Goal: Task Accomplishment & Management: Manage account settings

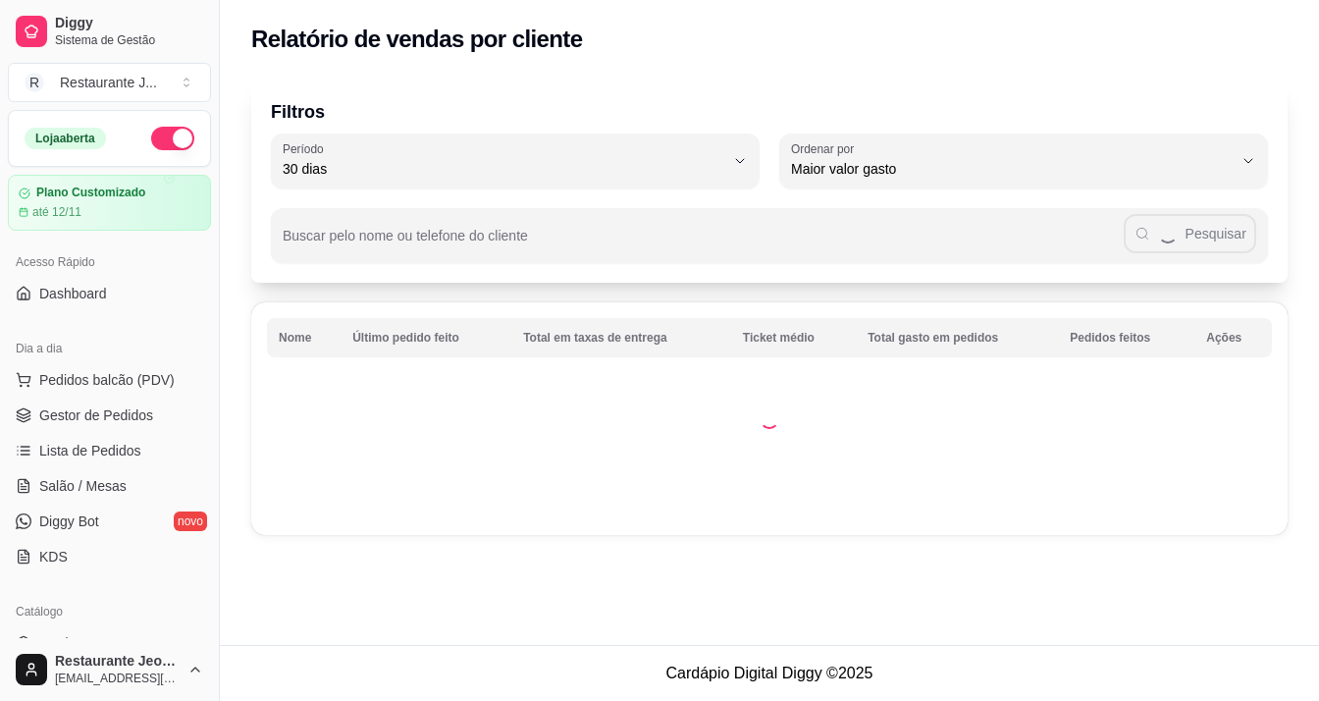
select select "30"
select select "HIGHEST_TOTAL_SPENT_WITH_ORDERS"
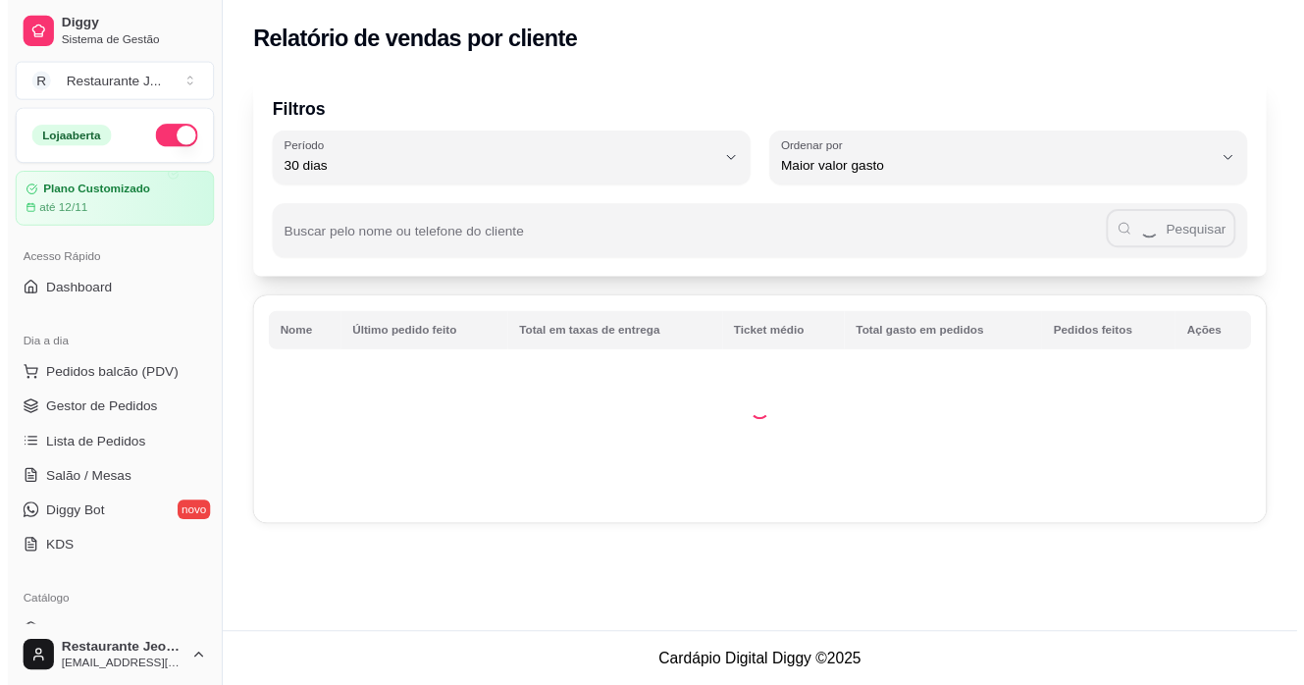
scroll to position [294, 0]
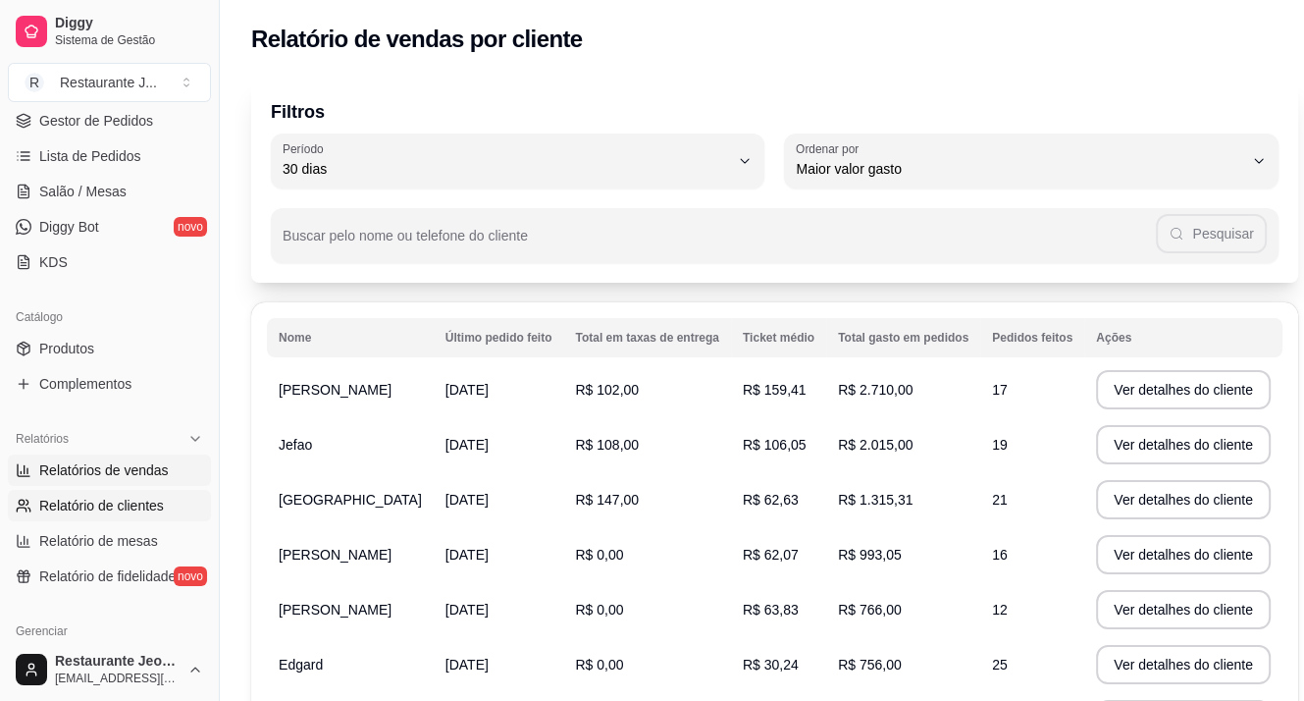
click at [120, 462] on span "Relatórios de vendas" at bounding box center [104, 470] width 130 height 20
select select "ALL"
select select "0"
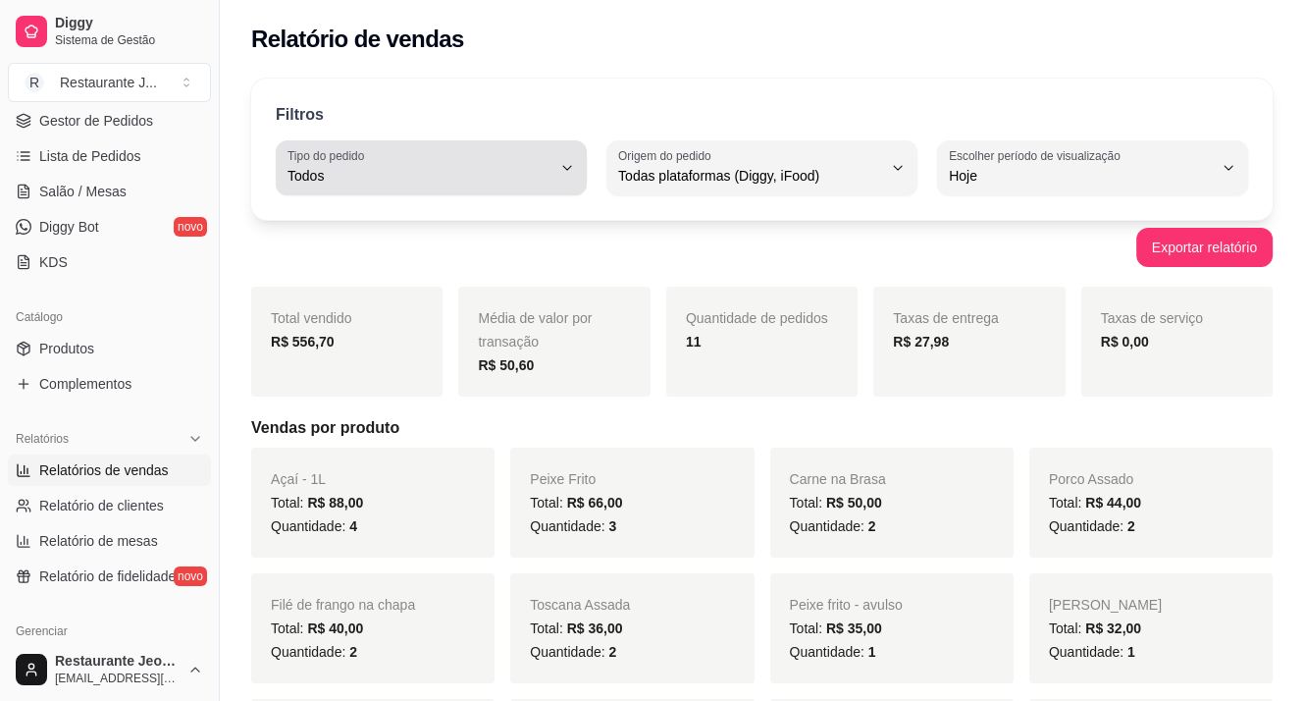
click at [394, 167] on span "Todos" at bounding box center [420, 176] width 264 height 20
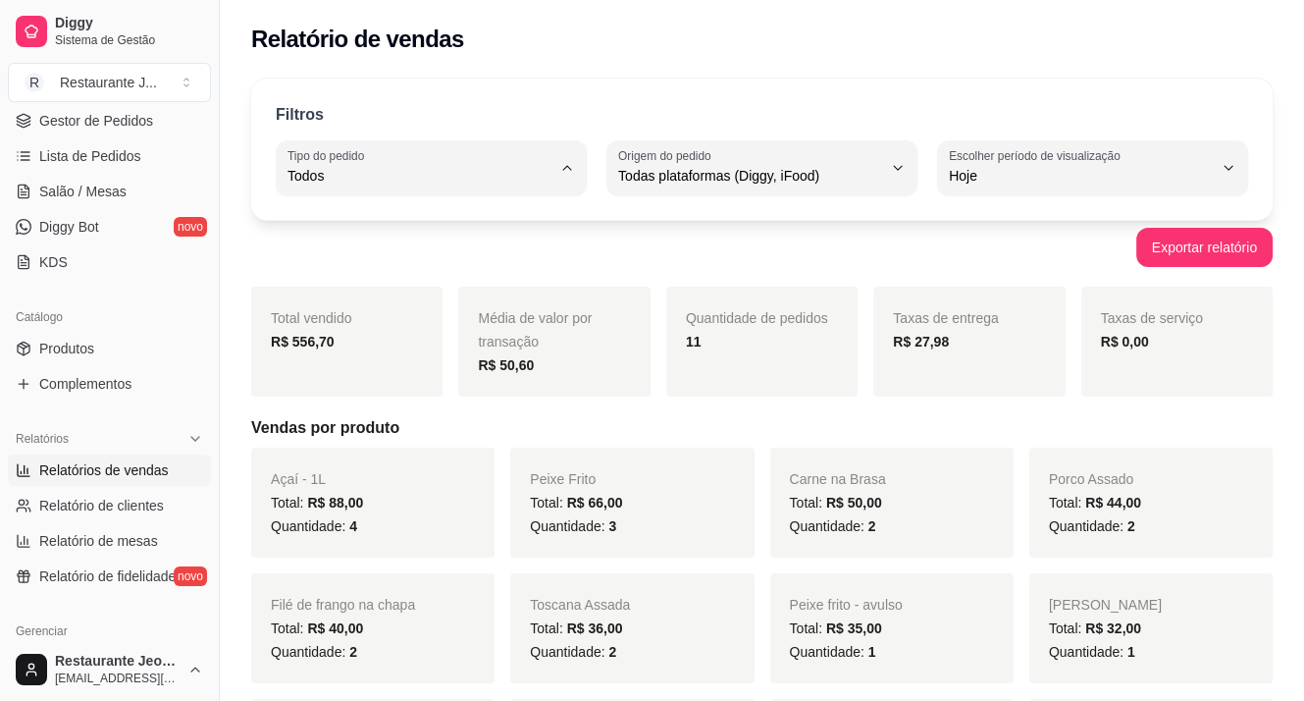
click at [821, 204] on div "Filtros ALL Tipo do pedido Todos Entrega Retirada Mesa Consumo local Tipo do pe…" at bounding box center [762, 149] width 1022 height 141
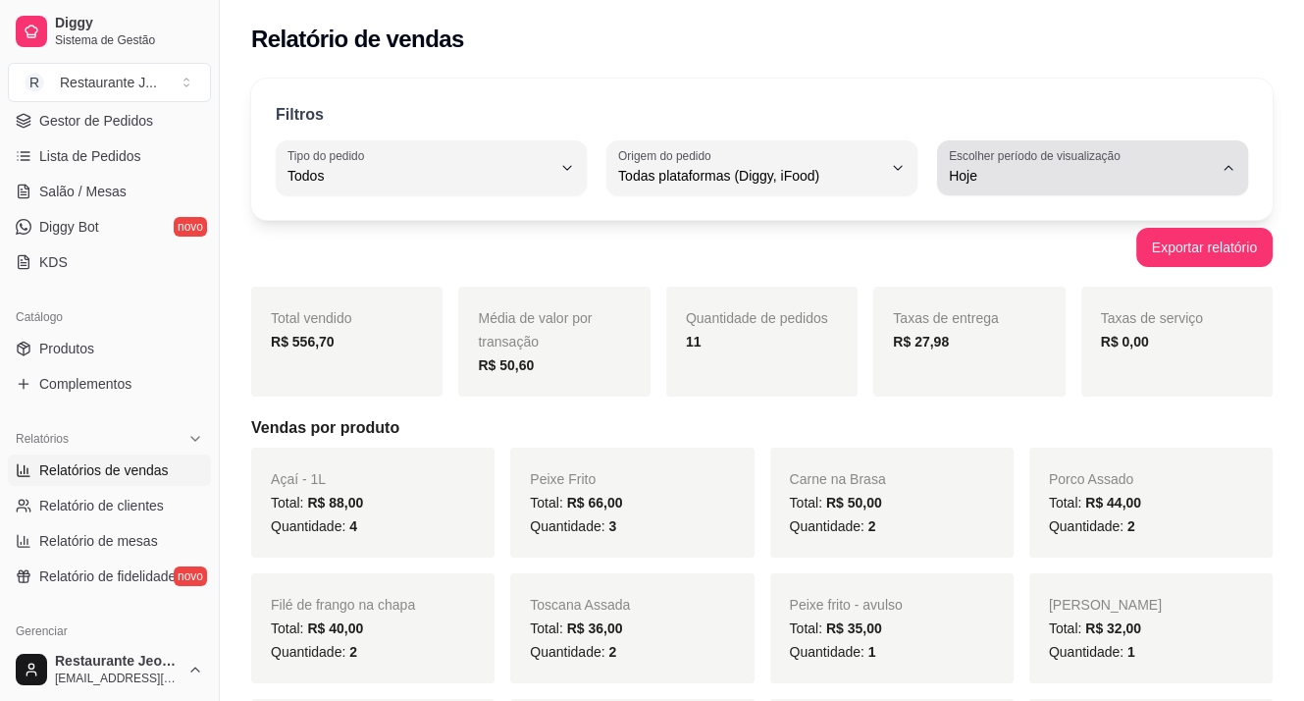
click at [1033, 144] on button "Escolher período de visualização Hoje" at bounding box center [1092, 167] width 311 height 55
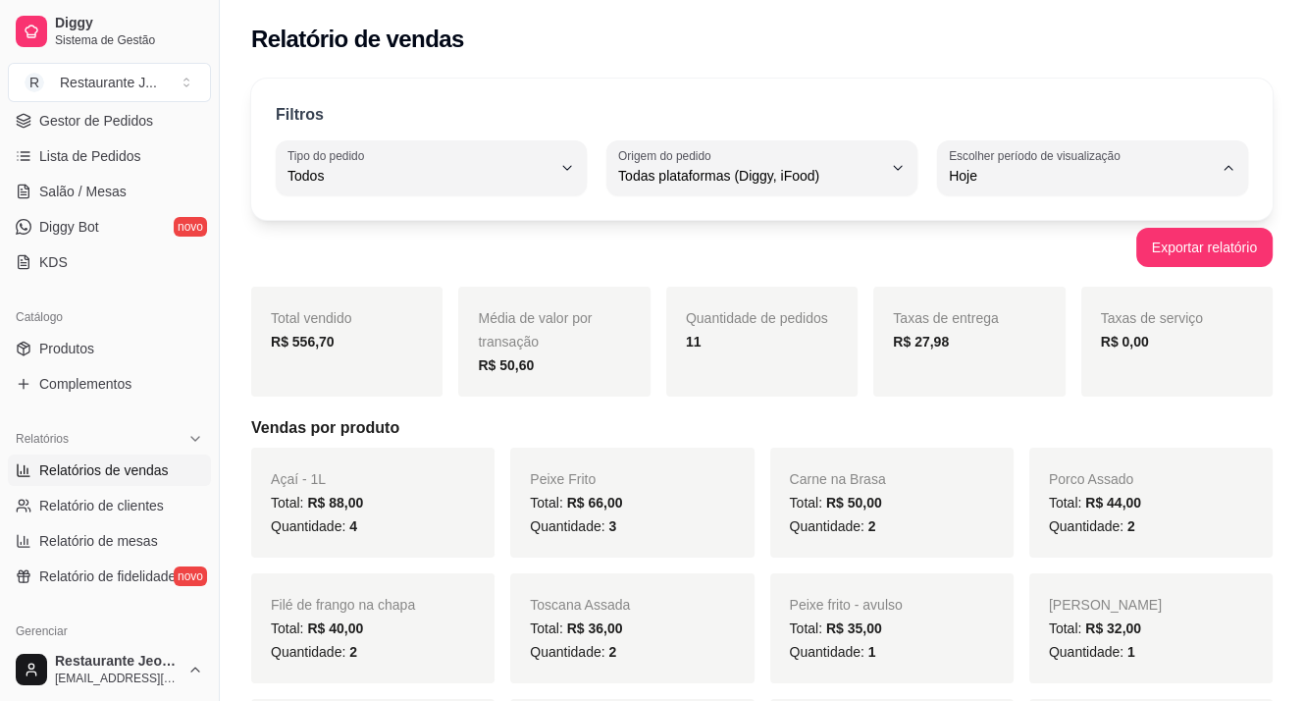
click at [995, 259] on span "Ontem" at bounding box center [1083, 253] width 249 height 19
type input "1"
select select "1"
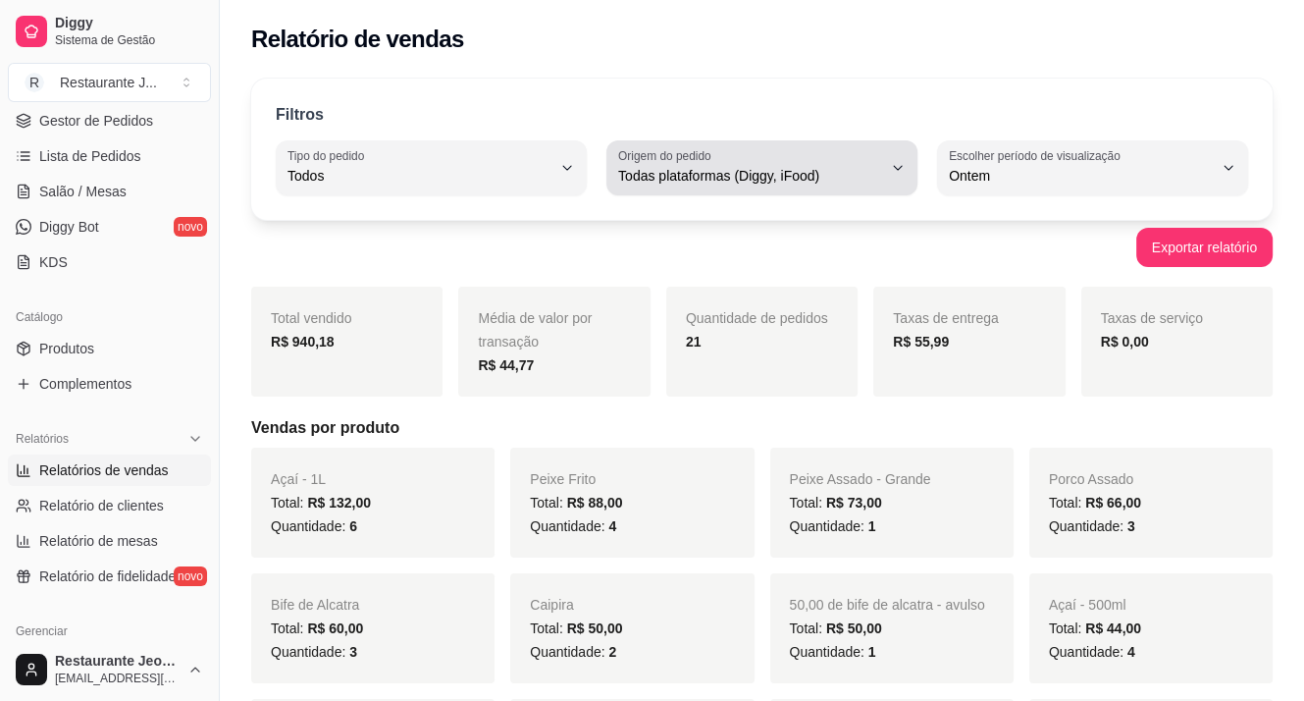
click at [796, 143] on button "Origem do pedido Todas plataformas (Diggy, iFood)" at bounding box center [762, 167] width 311 height 55
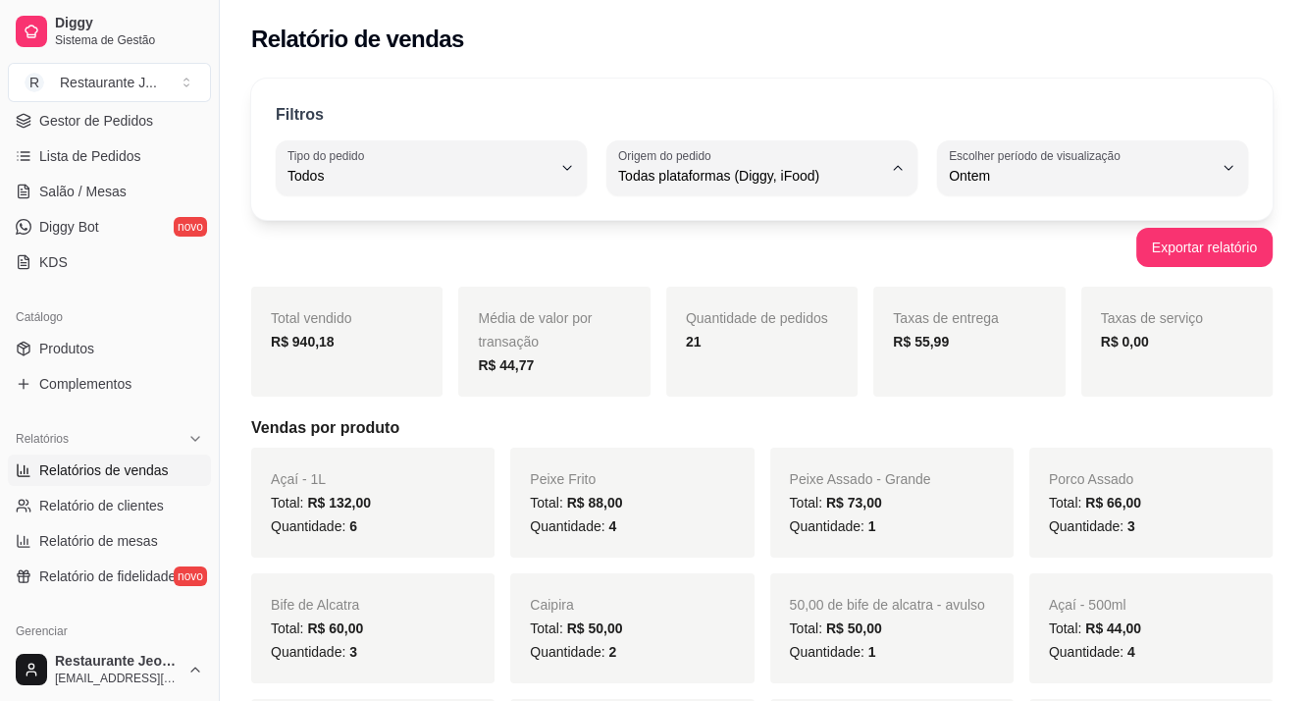
click at [729, 256] on span "Diggy" at bounding box center [752, 253] width 249 height 19
type input "DIGGY"
select select "DIGGY"
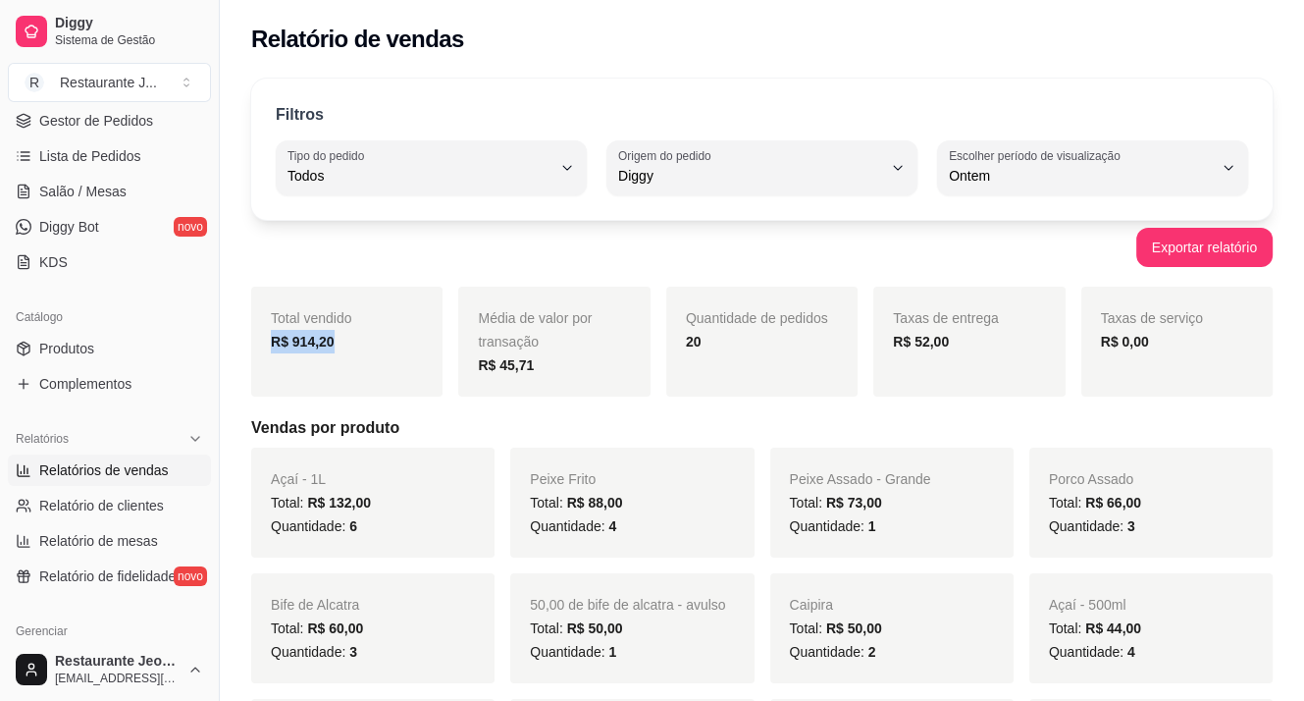
drag, startPoint x: 275, startPoint y: 340, endPoint x: 360, endPoint y: 332, distance: 85.8
click at [360, 332] on div "R$ 914,20" at bounding box center [347, 342] width 152 height 24
click at [115, 152] on span "Lista de Pedidos" at bounding box center [90, 156] width 102 height 20
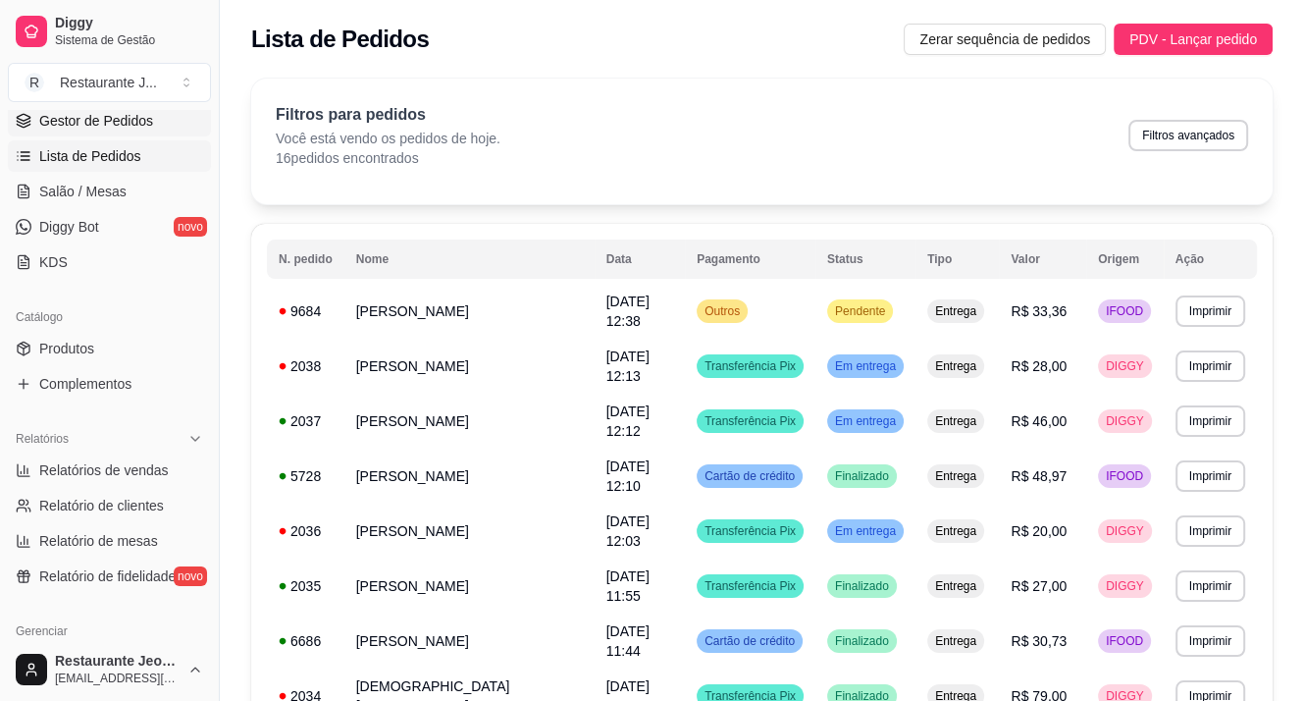
click at [129, 111] on span "Gestor de Pedidos" at bounding box center [96, 121] width 114 height 20
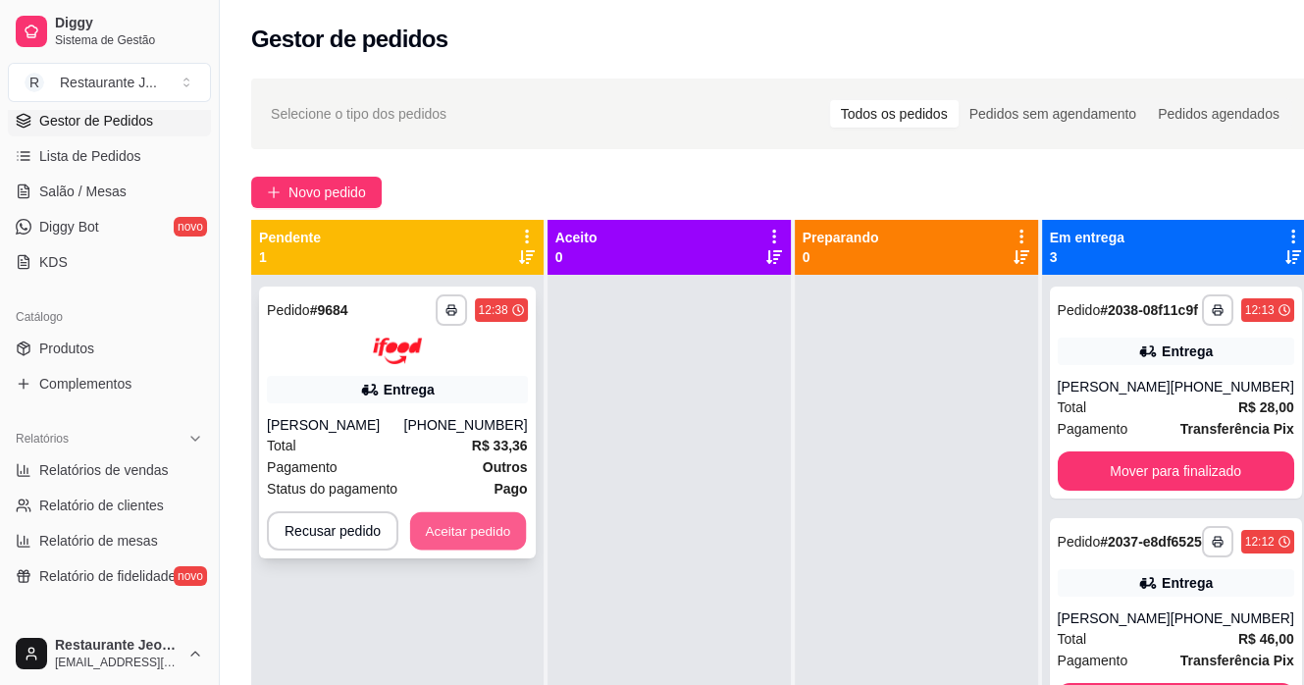
click at [463, 531] on button "Aceitar pedido" at bounding box center [468, 530] width 116 height 38
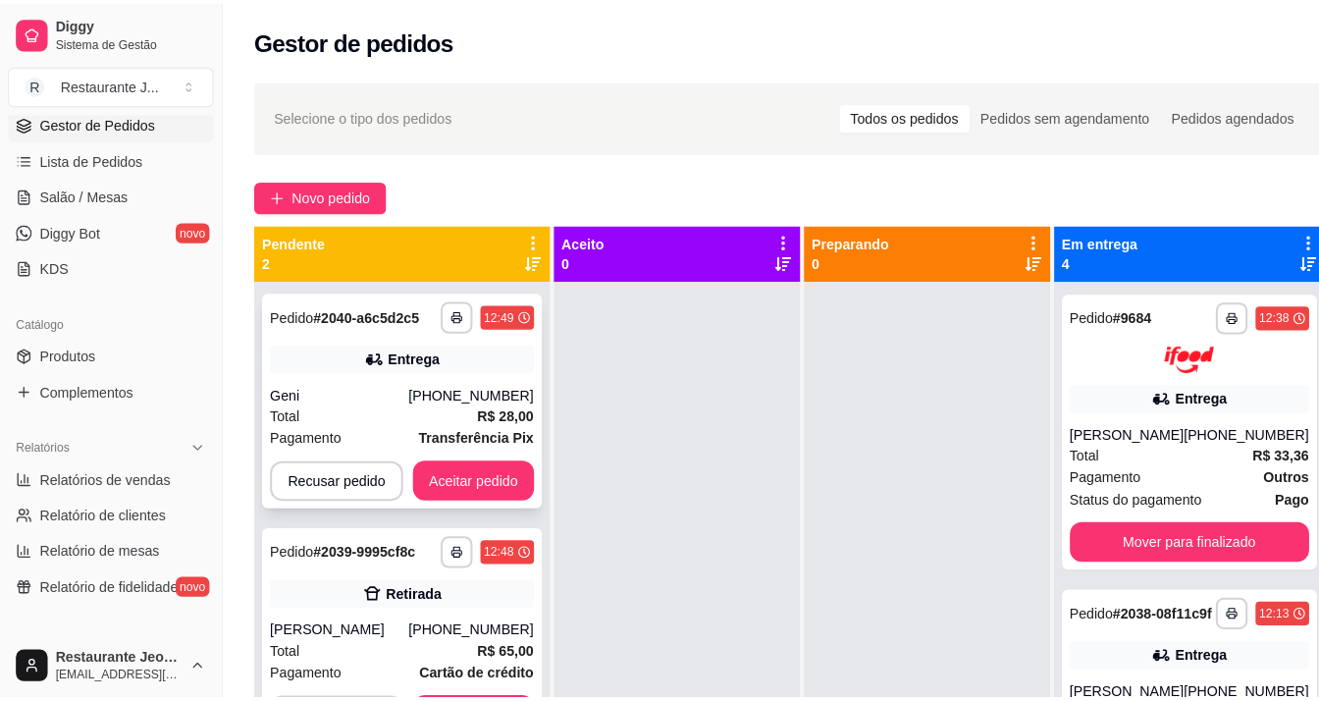
scroll to position [55, 0]
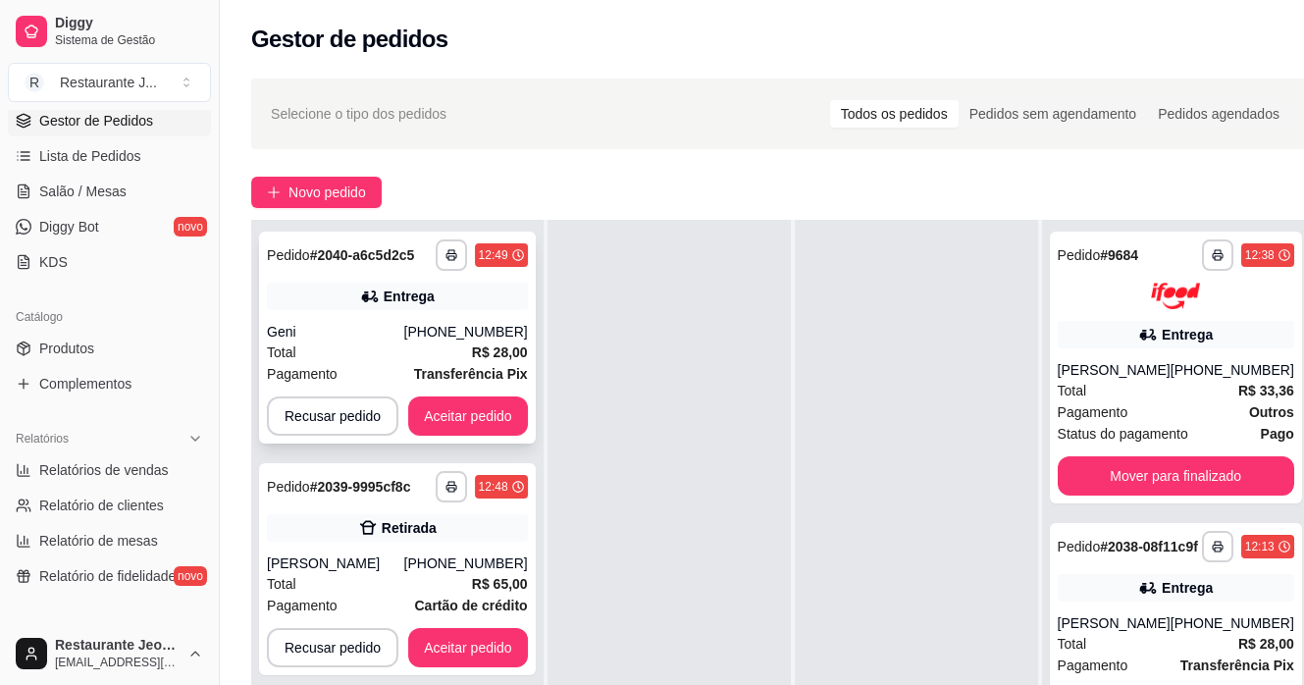
click at [352, 337] on div "Geni" at bounding box center [335, 332] width 137 height 20
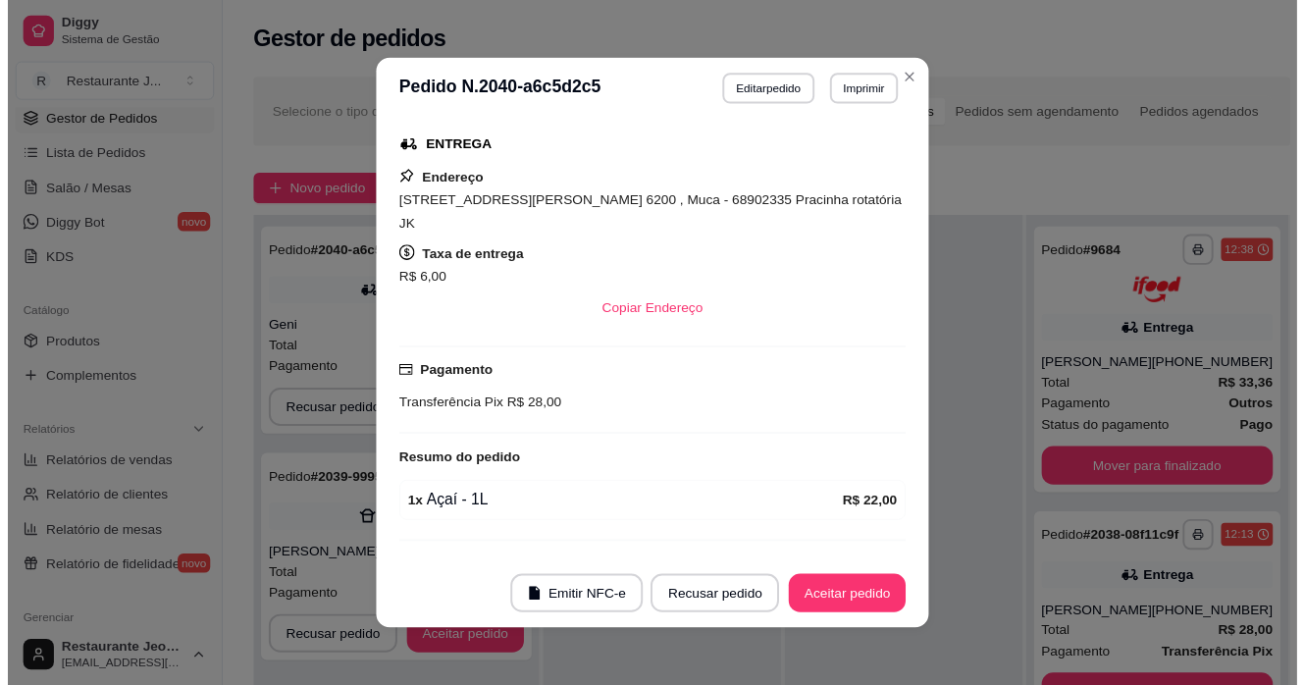
scroll to position [422, 0]
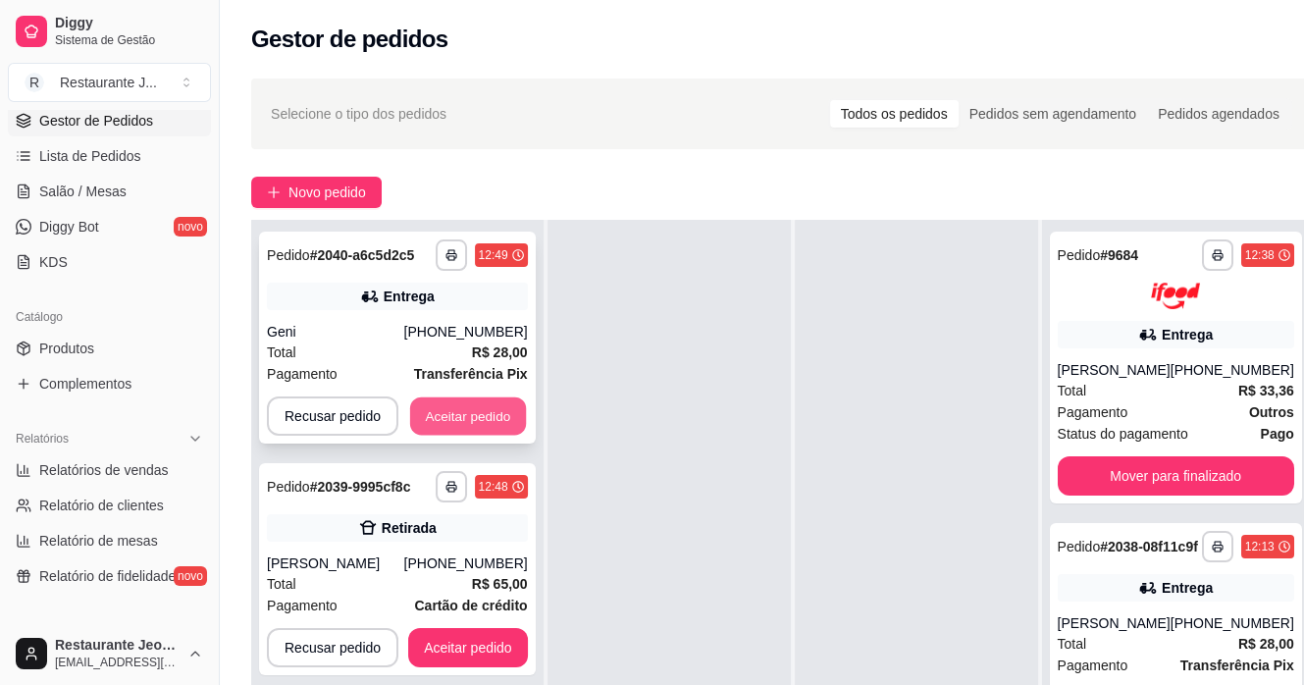
click at [423, 415] on button "Aceitar pedido" at bounding box center [468, 417] width 116 height 38
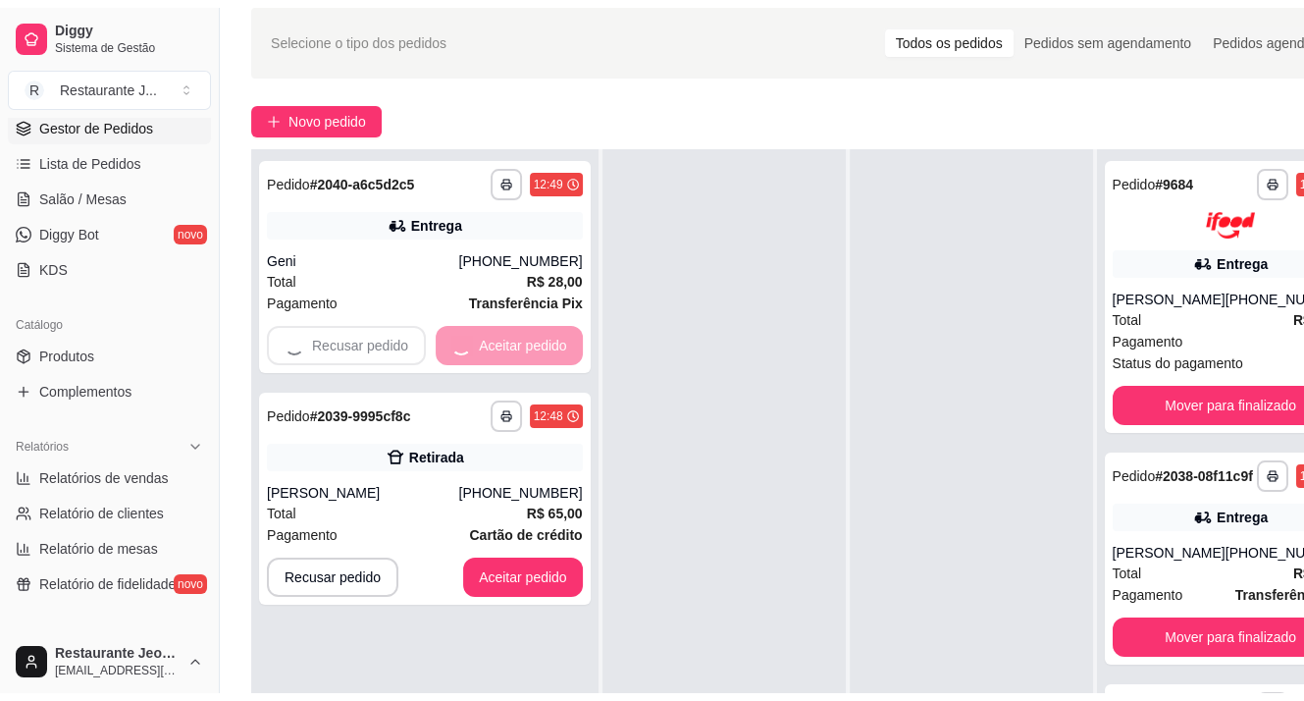
scroll to position [196, 0]
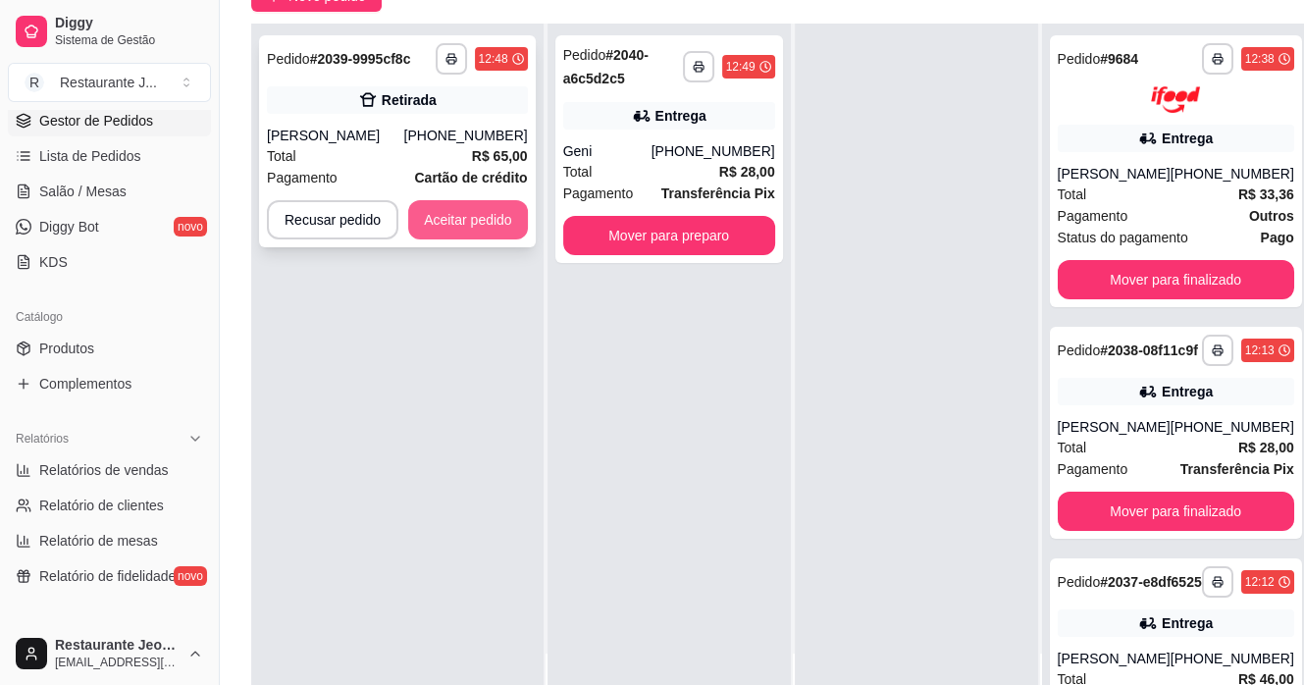
click at [451, 204] on button "Aceitar pedido" at bounding box center [468, 219] width 120 height 39
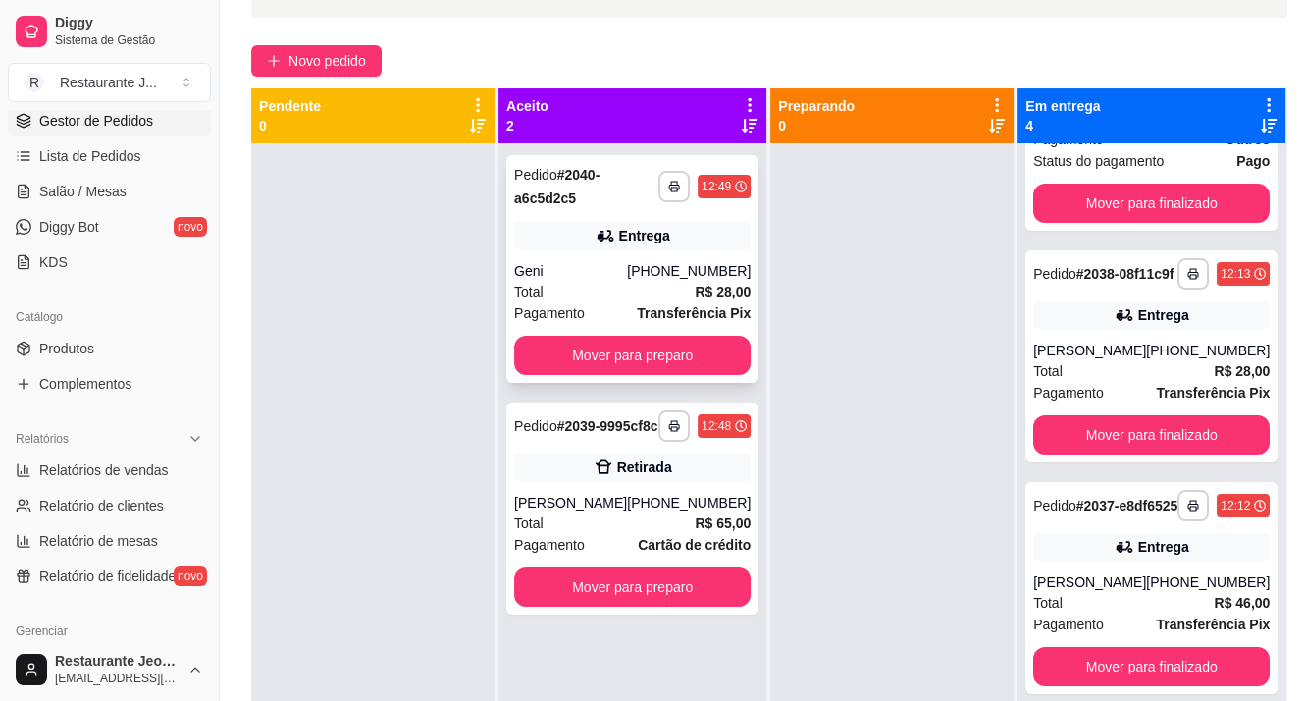
scroll to position [98, 0]
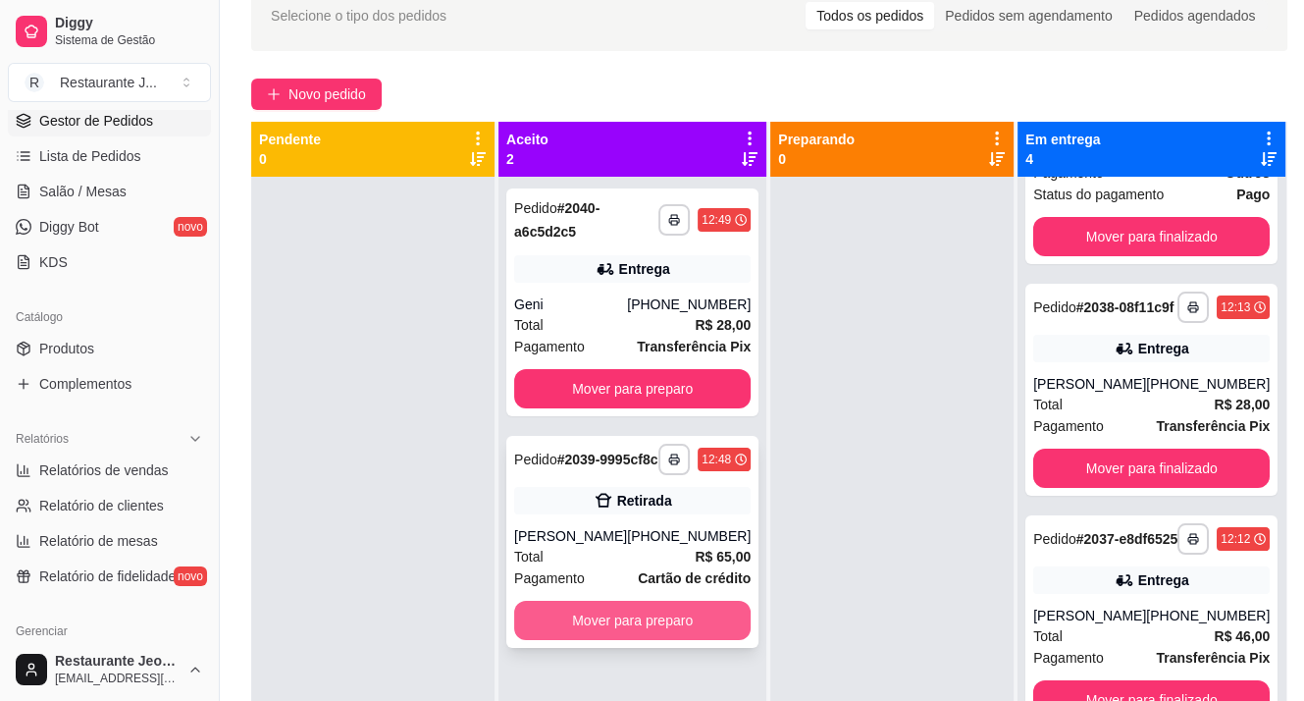
click at [707, 640] on button "Mover para preparo" at bounding box center [632, 620] width 237 height 39
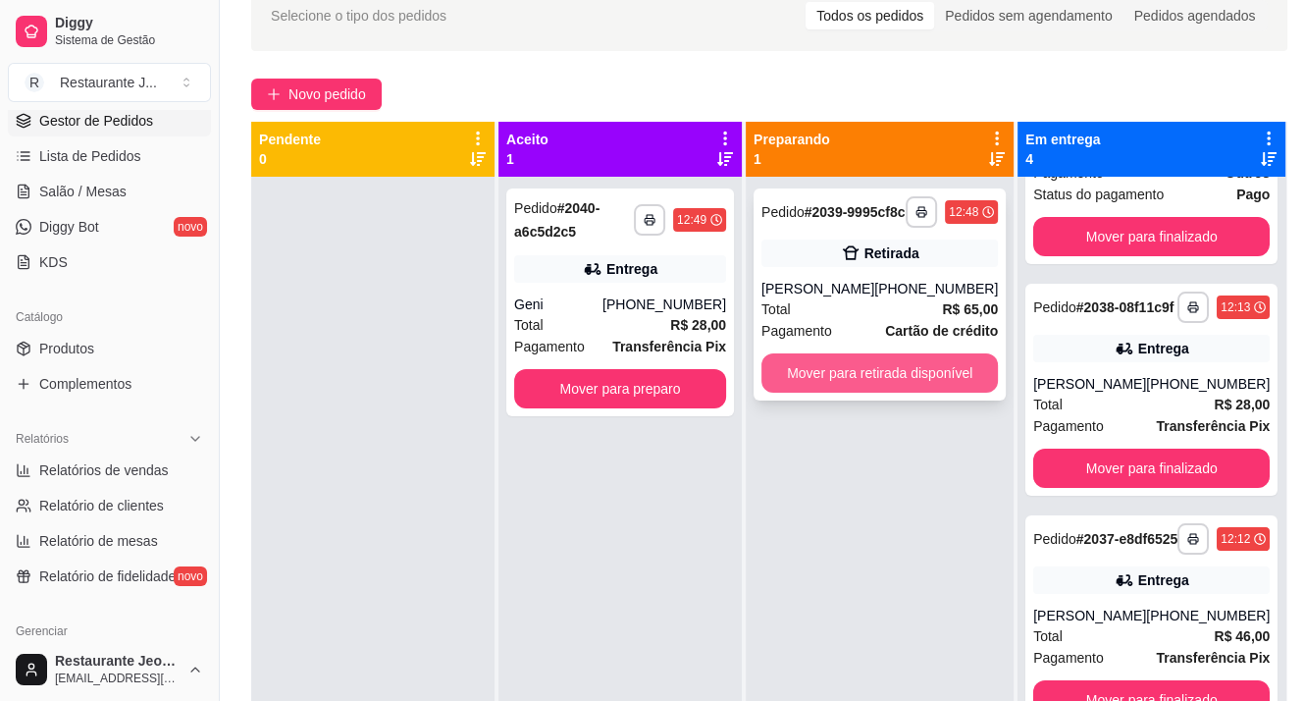
click at [876, 393] on button "Mover para retirada disponível" at bounding box center [880, 372] width 237 height 39
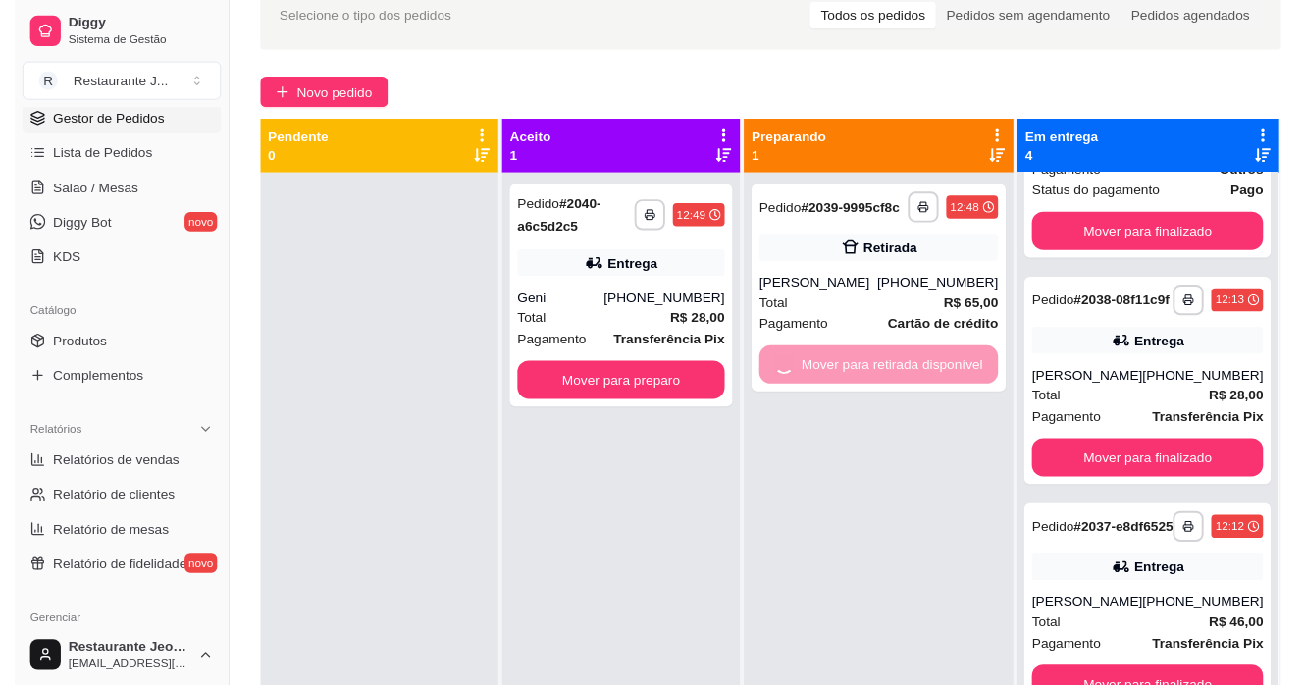
scroll to position [463, 0]
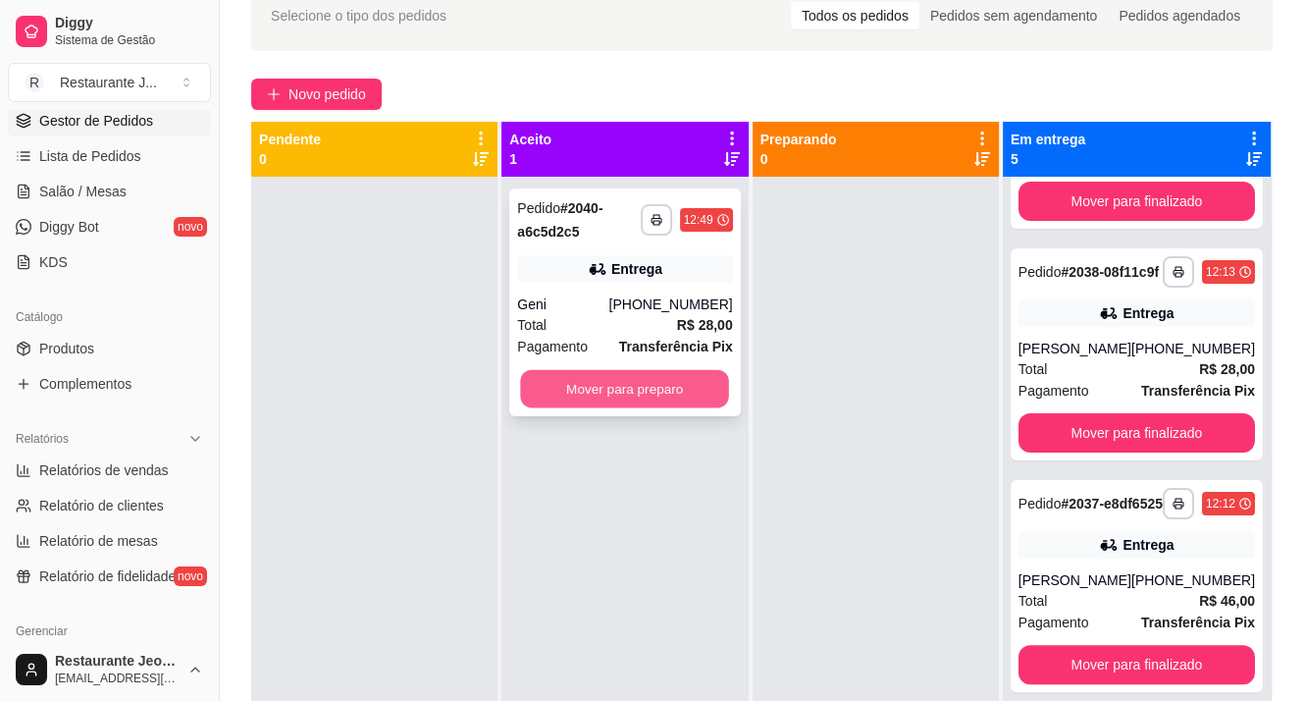
click at [689, 390] on button "Mover para preparo" at bounding box center [625, 389] width 209 height 38
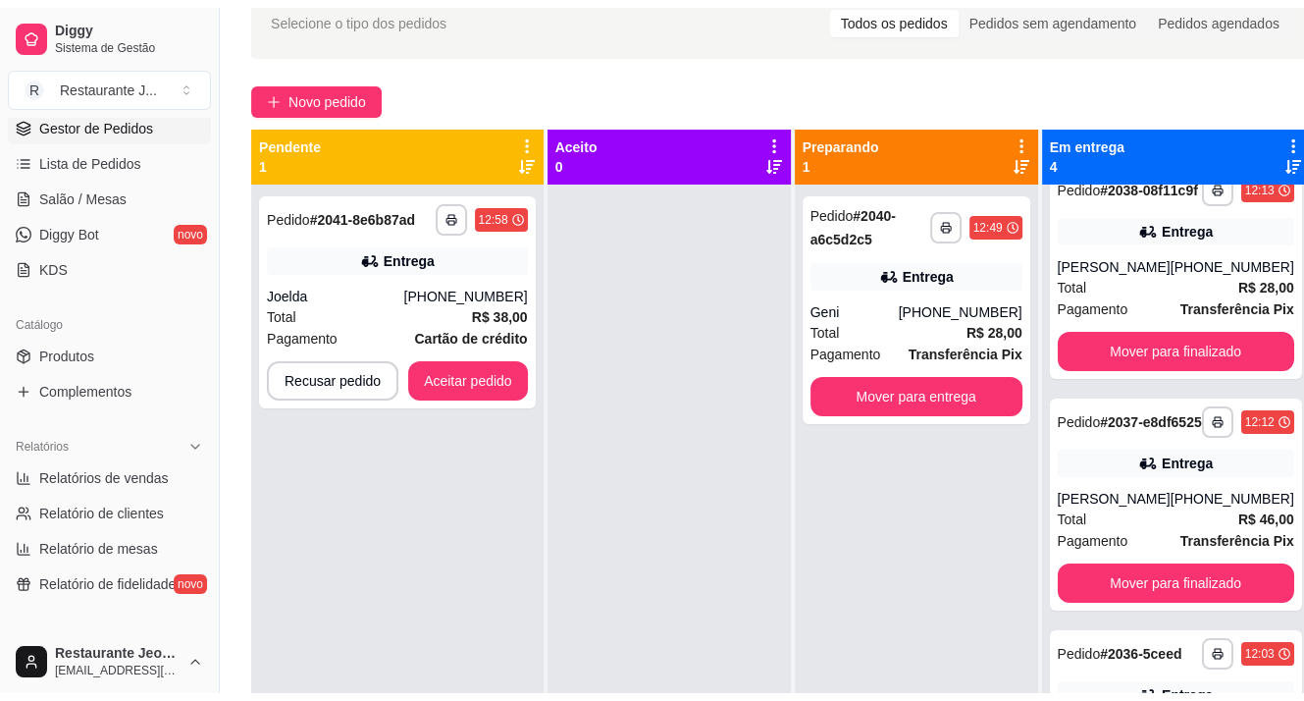
scroll to position [172, 0]
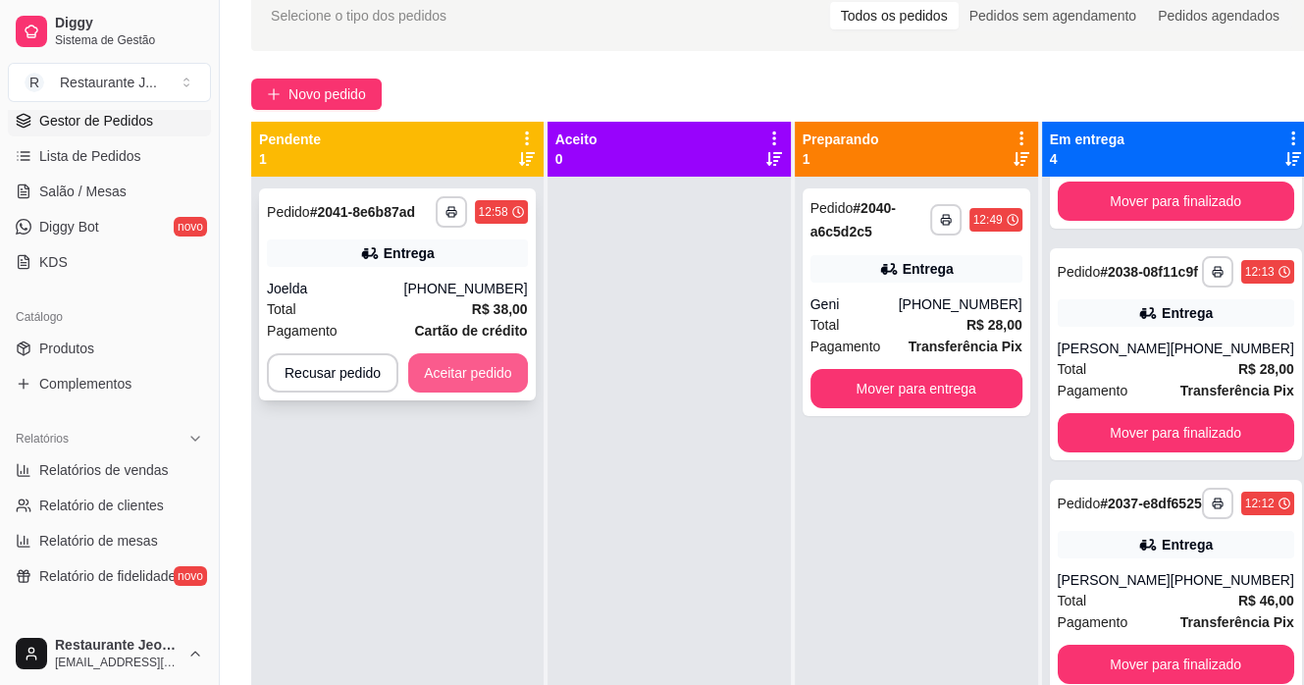
click at [491, 372] on button "Aceitar pedido" at bounding box center [468, 372] width 120 height 39
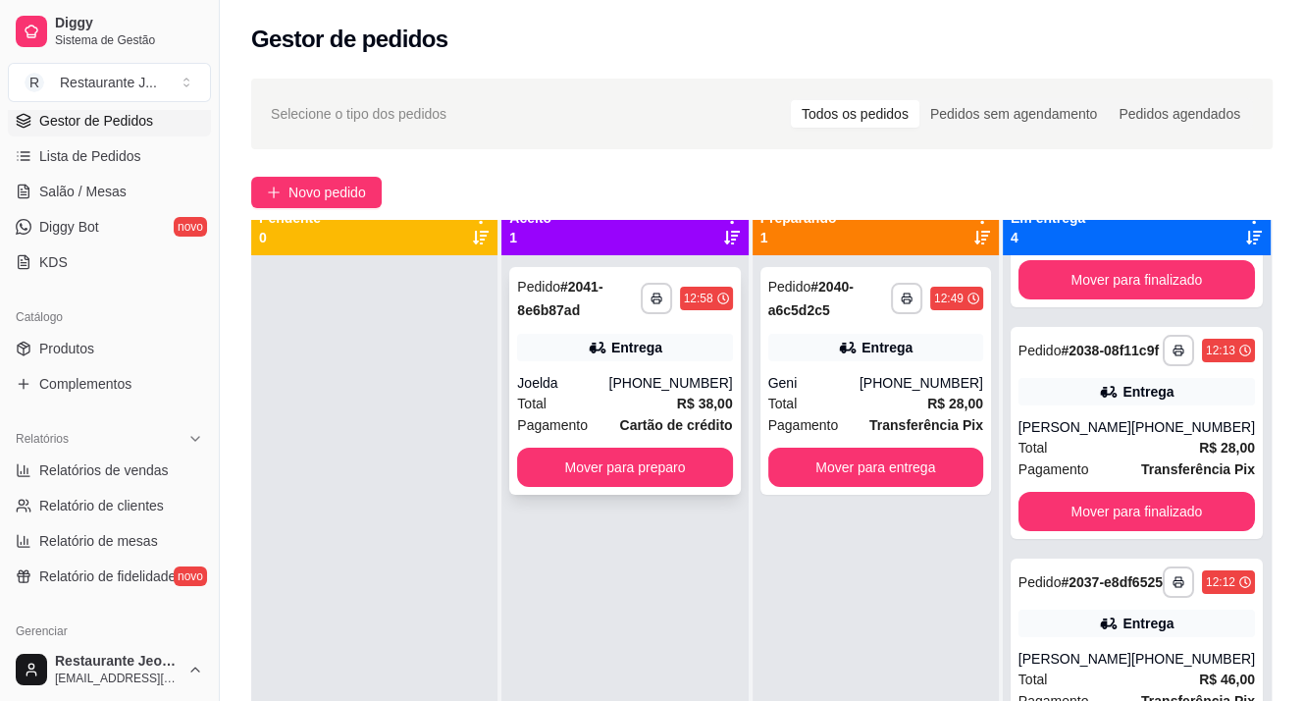
scroll to position [0, 0]
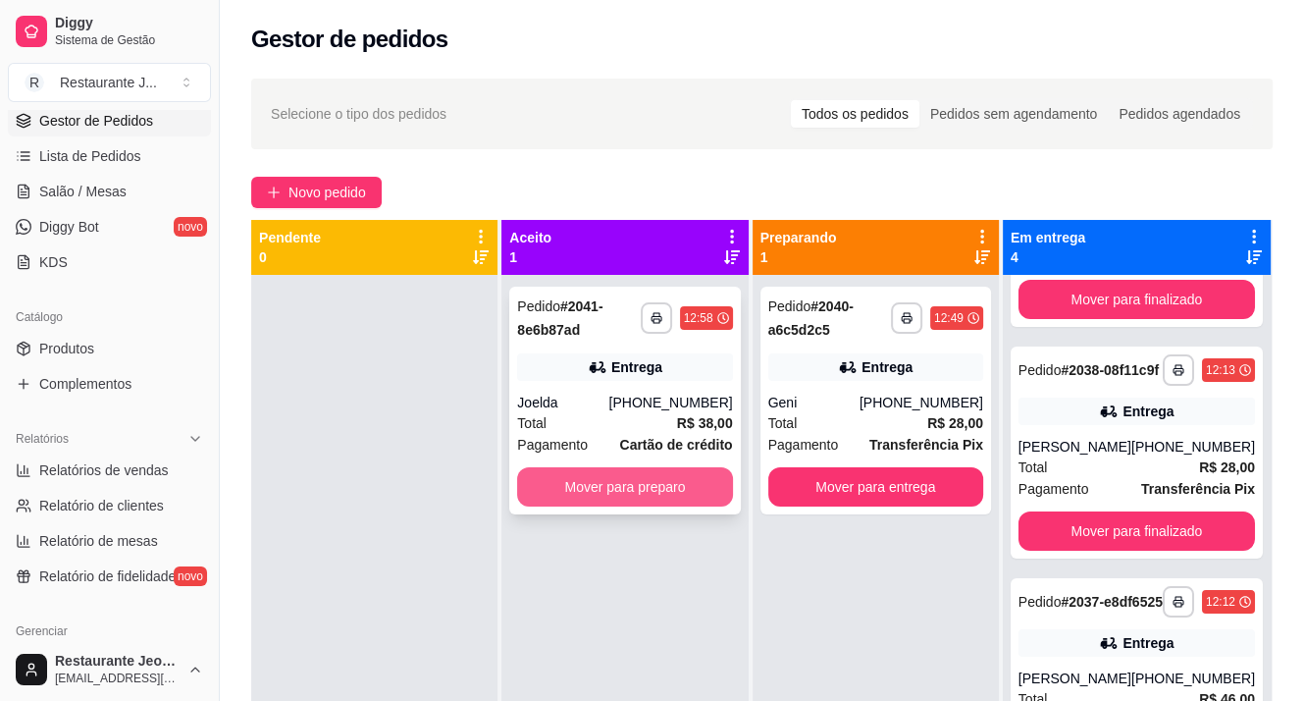
click at [635, 479] on button "Mover para preparo" at bounding box center [624, 486] width 215 height 39
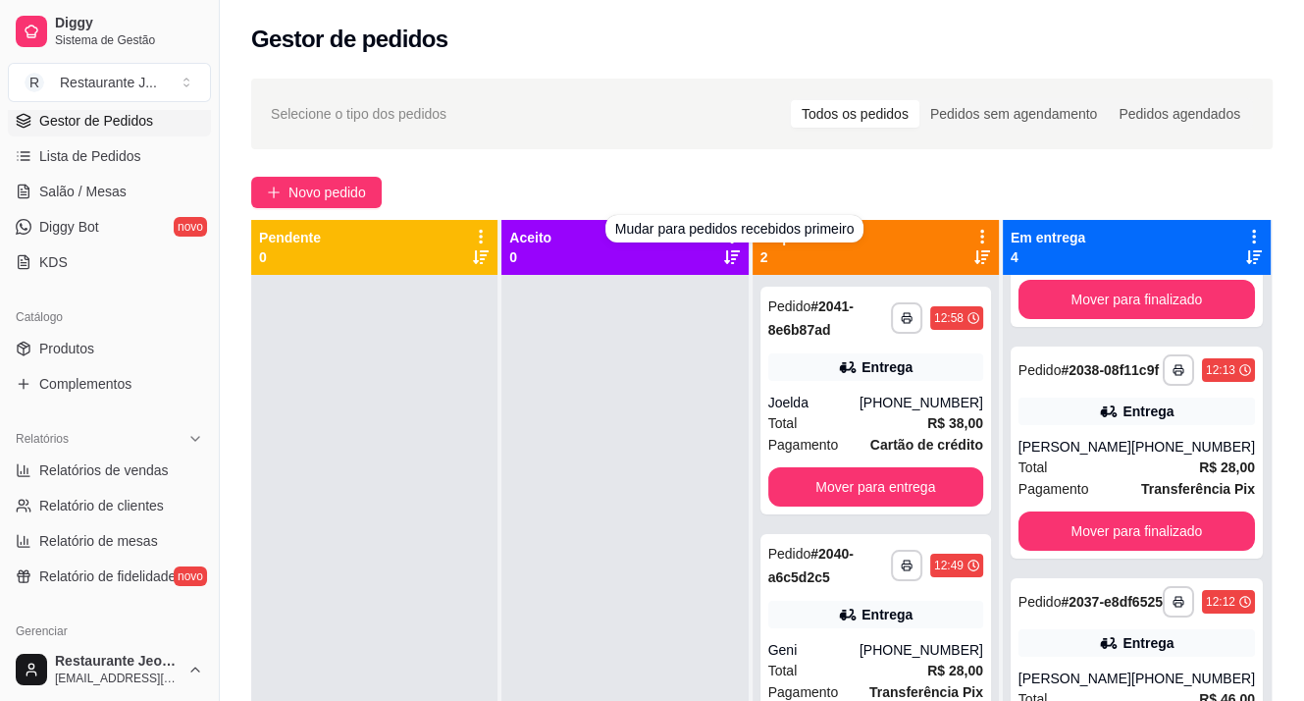
scroll to position [55, 0]
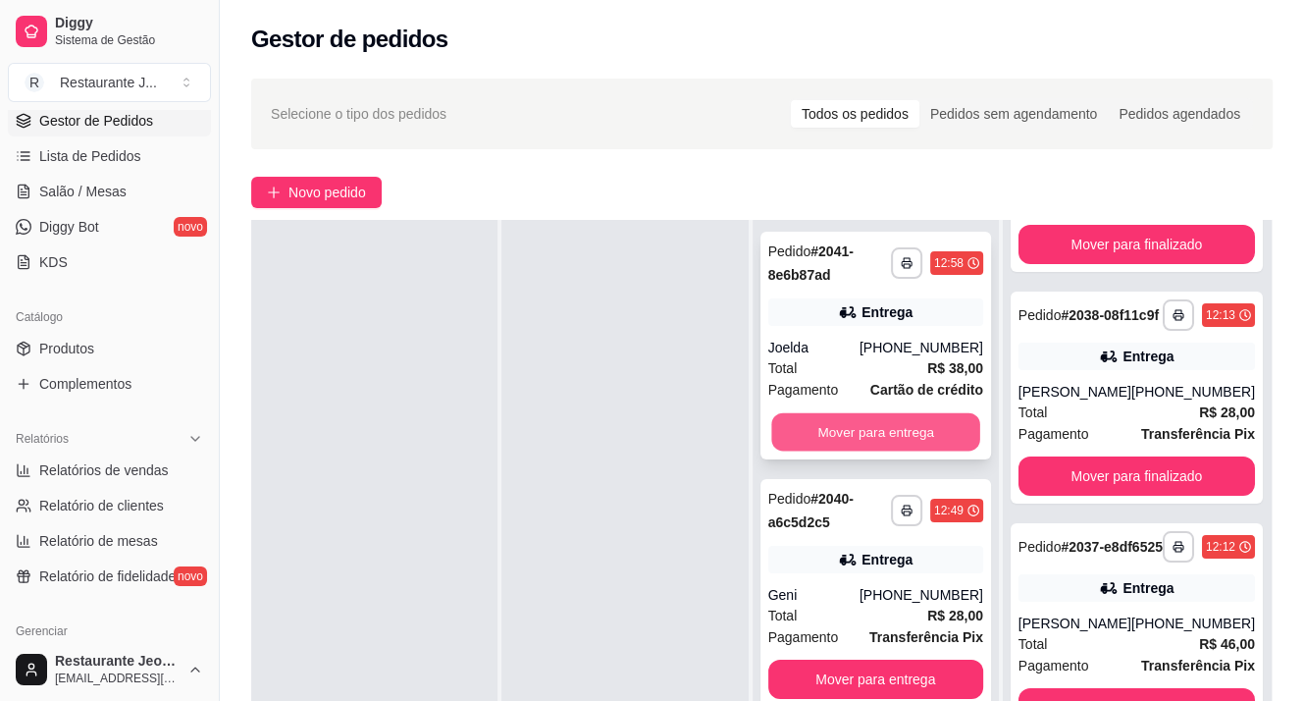
click at [944, 437] on button "Mover para entrega" at bounding box center [875, 432] width 209 height 38
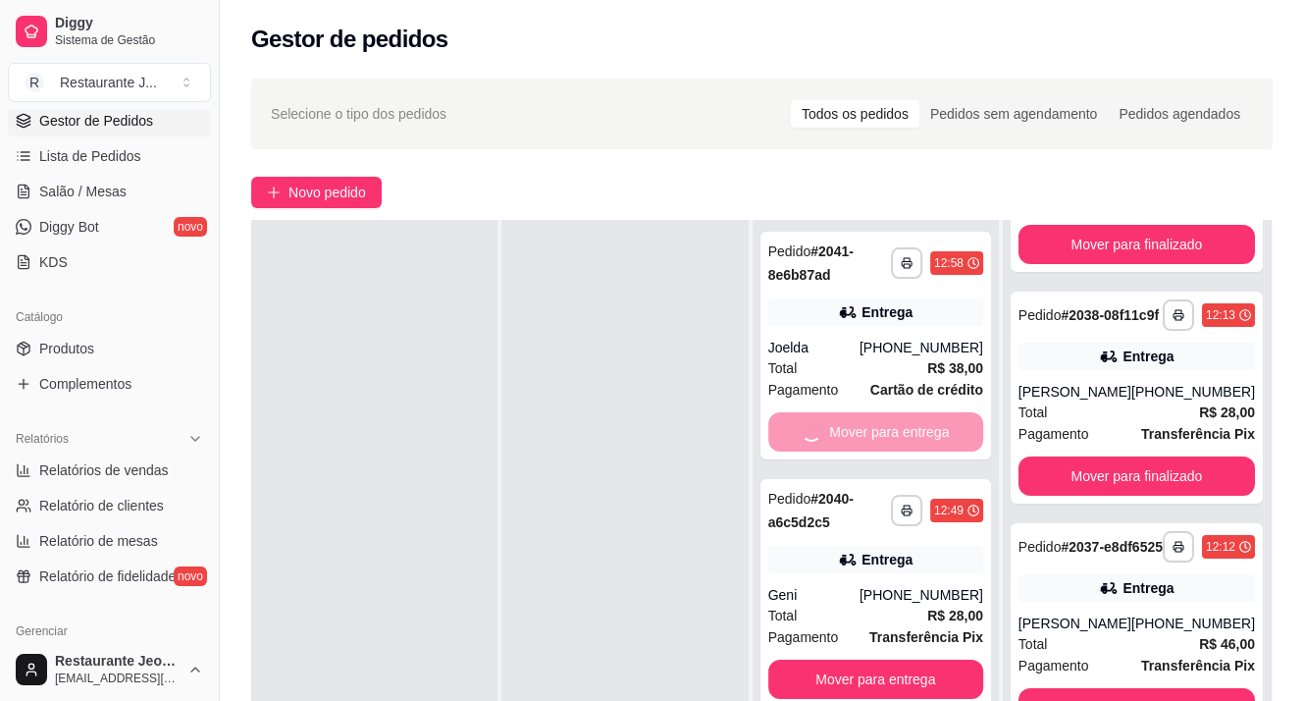
scroll to position [419, 0]
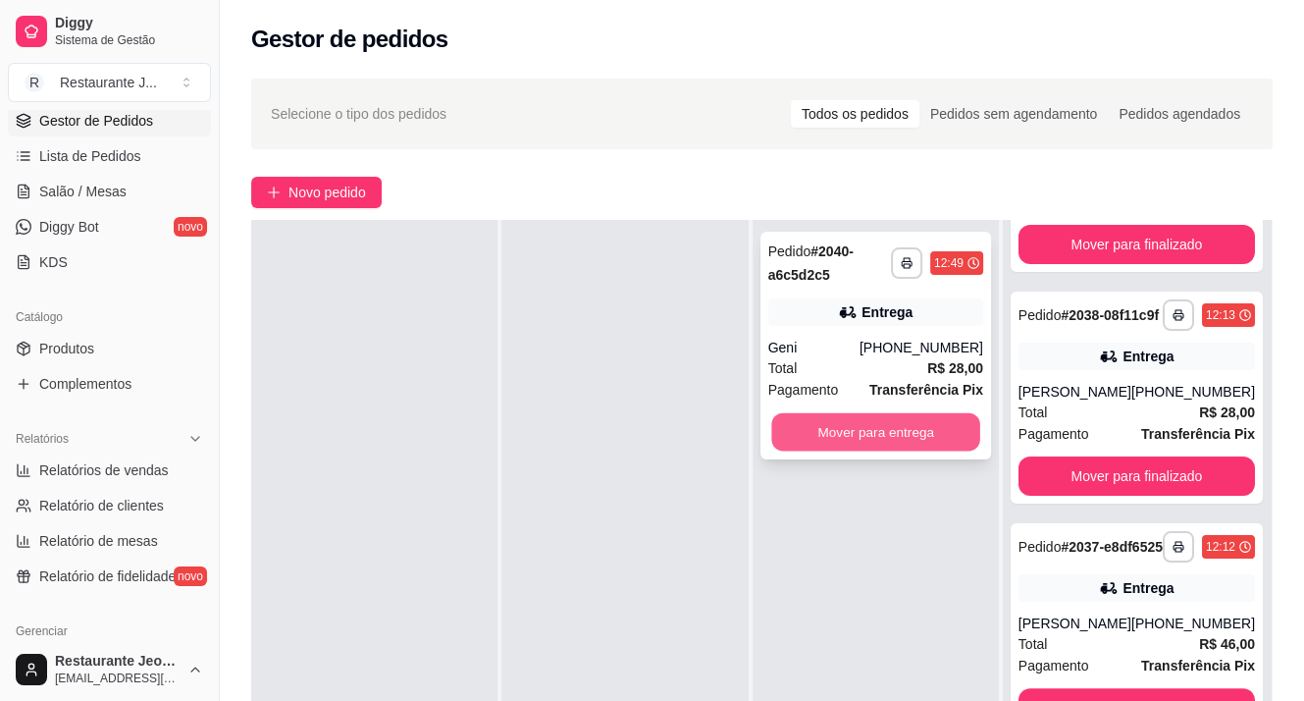
click at [915, 433] on button "Mover para entrega" at bounding box center [875, 432] width 209 height 38
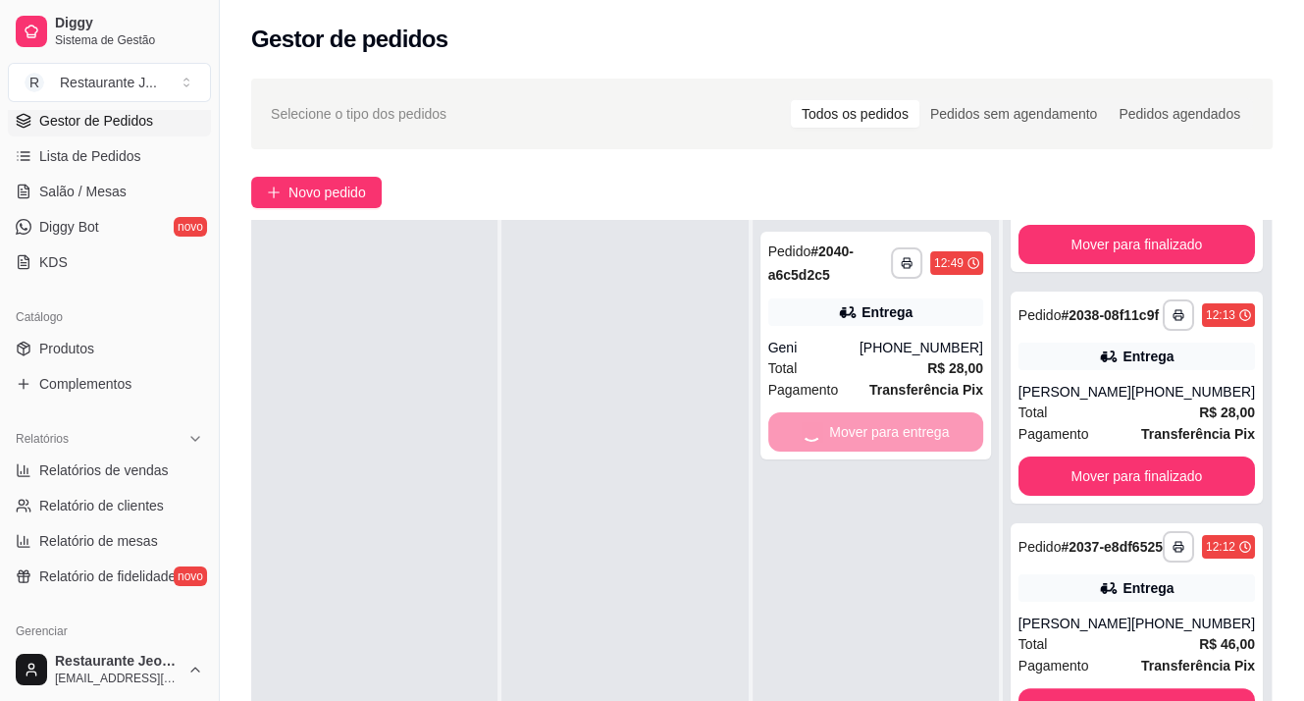
scroll to position [666, 0]
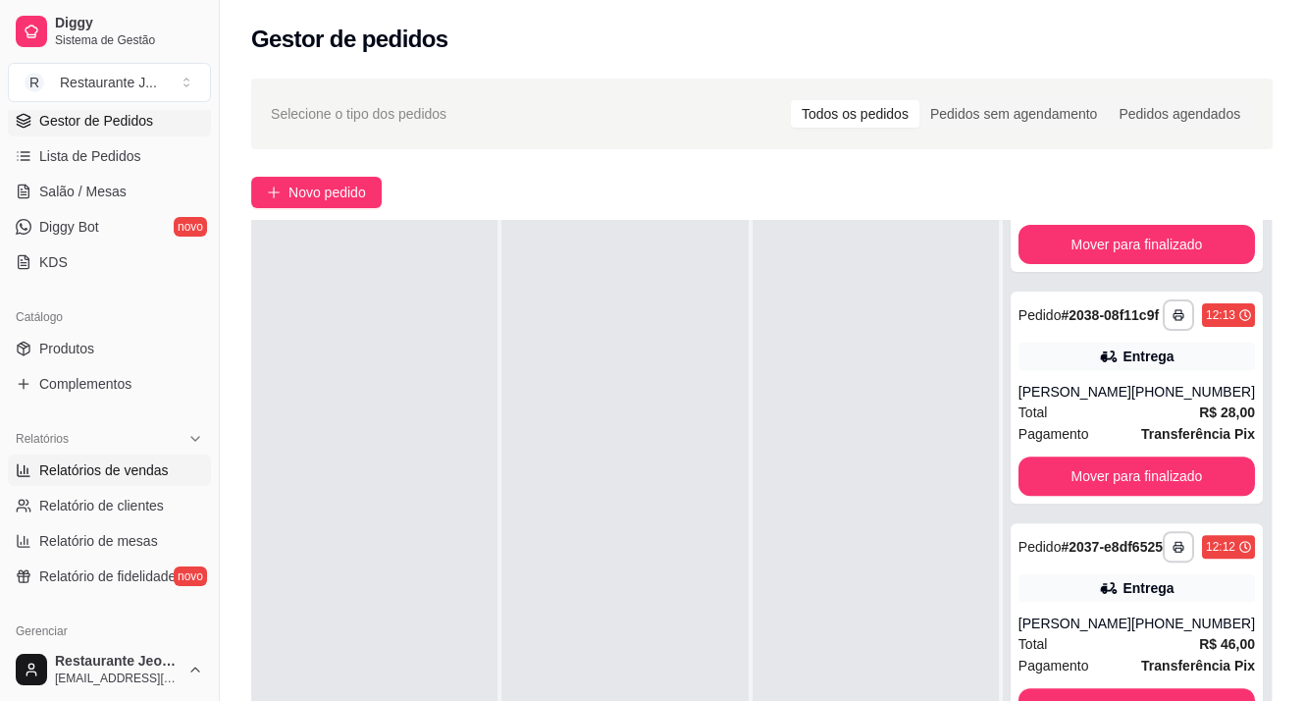
click at [153, 470] on span "Relatórios de vendas" at bounding box center [104, 470] width 130 height 20
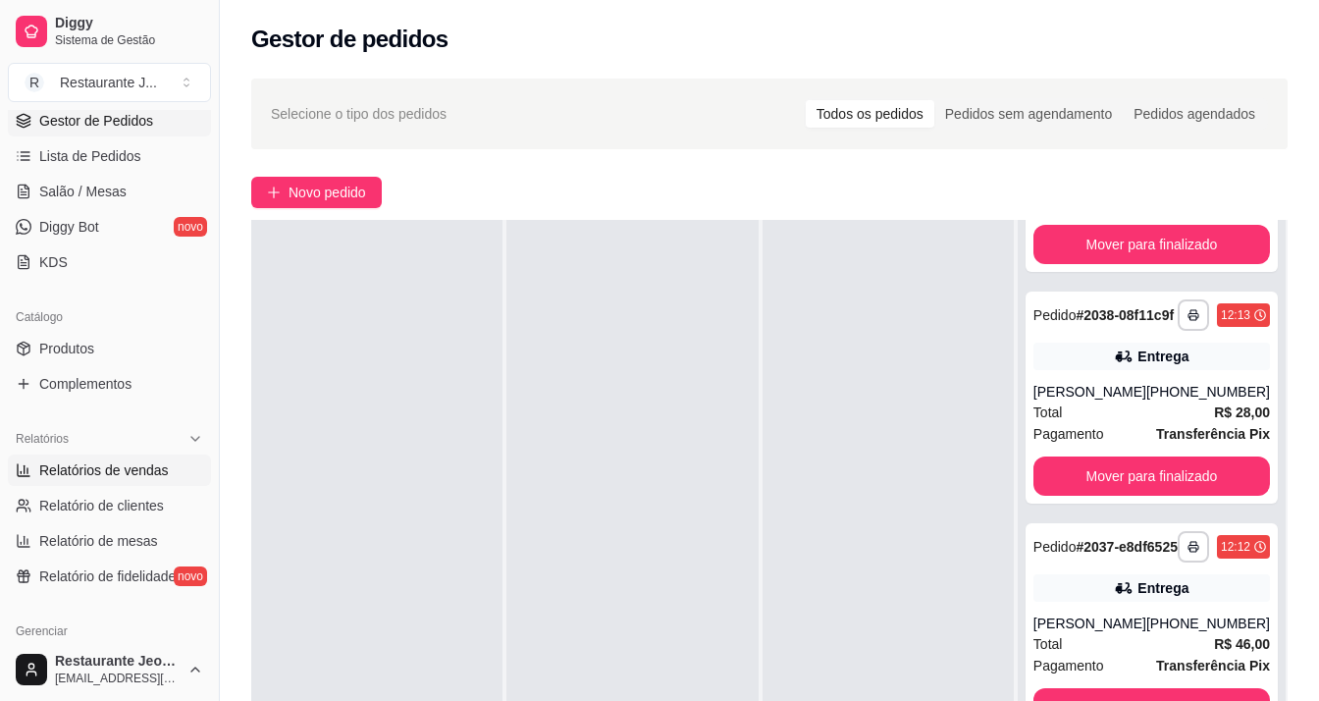
select select "ALL"
select select "0"
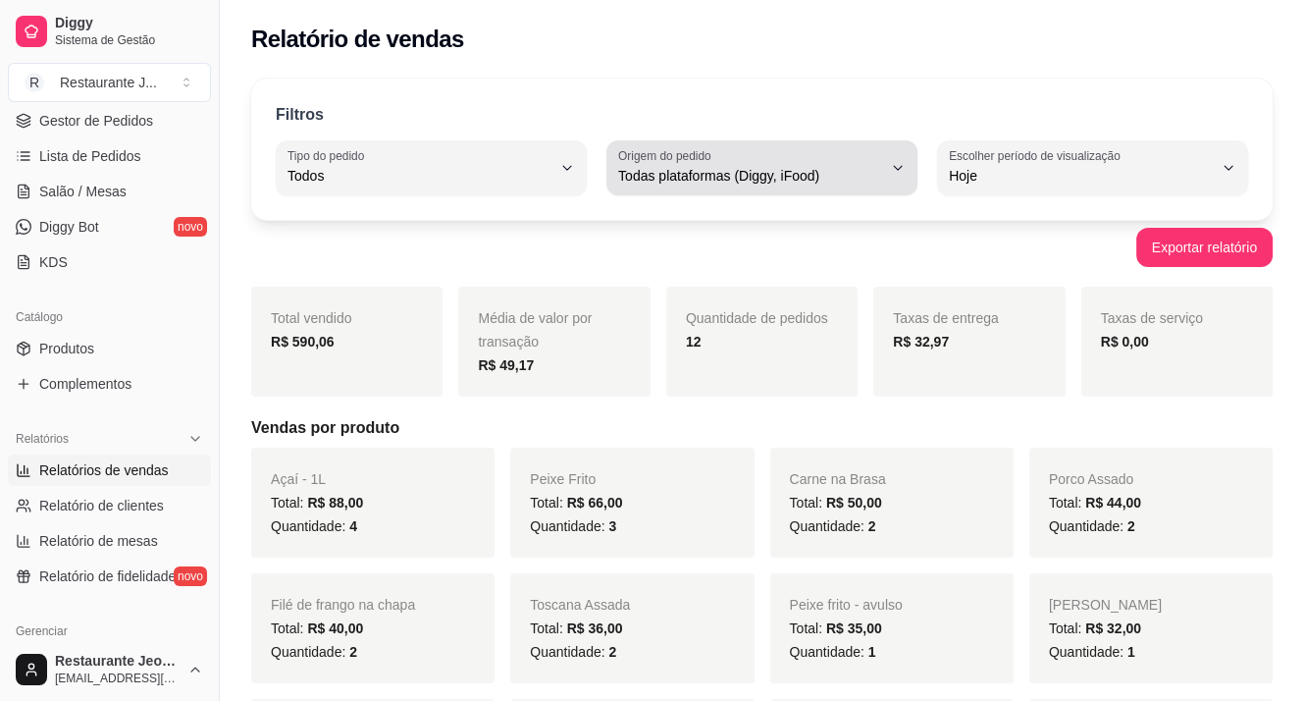
click at [717, 170] on span "Todas plataformas (Diggy, iFood)" at bounding box center [750, 176] width 264 height 20
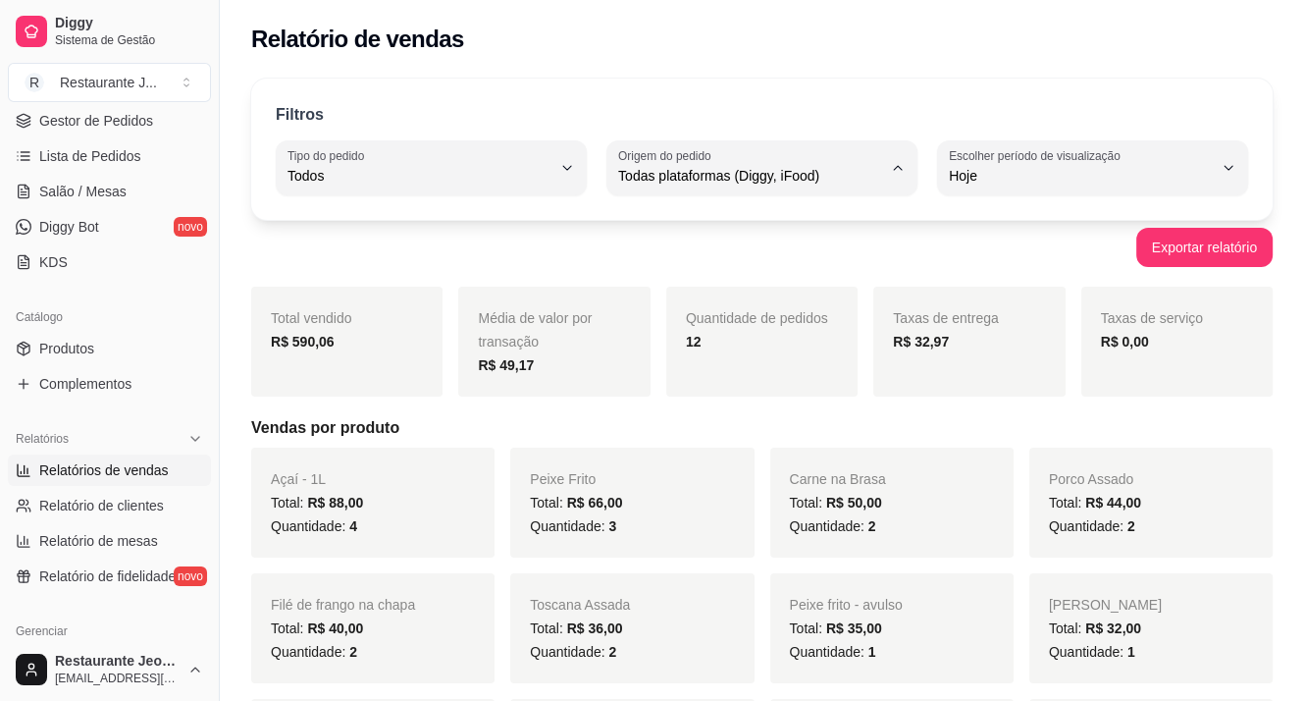
click at [725, 252] on span "Diggy" at bounding box center [752, 253] width 249 height 19
type input "DIGGY"
select select "DIGGY"
click at [159, 146] on link "Lista de Pedidos" at bounding box center [109, 155] width 203 height 31
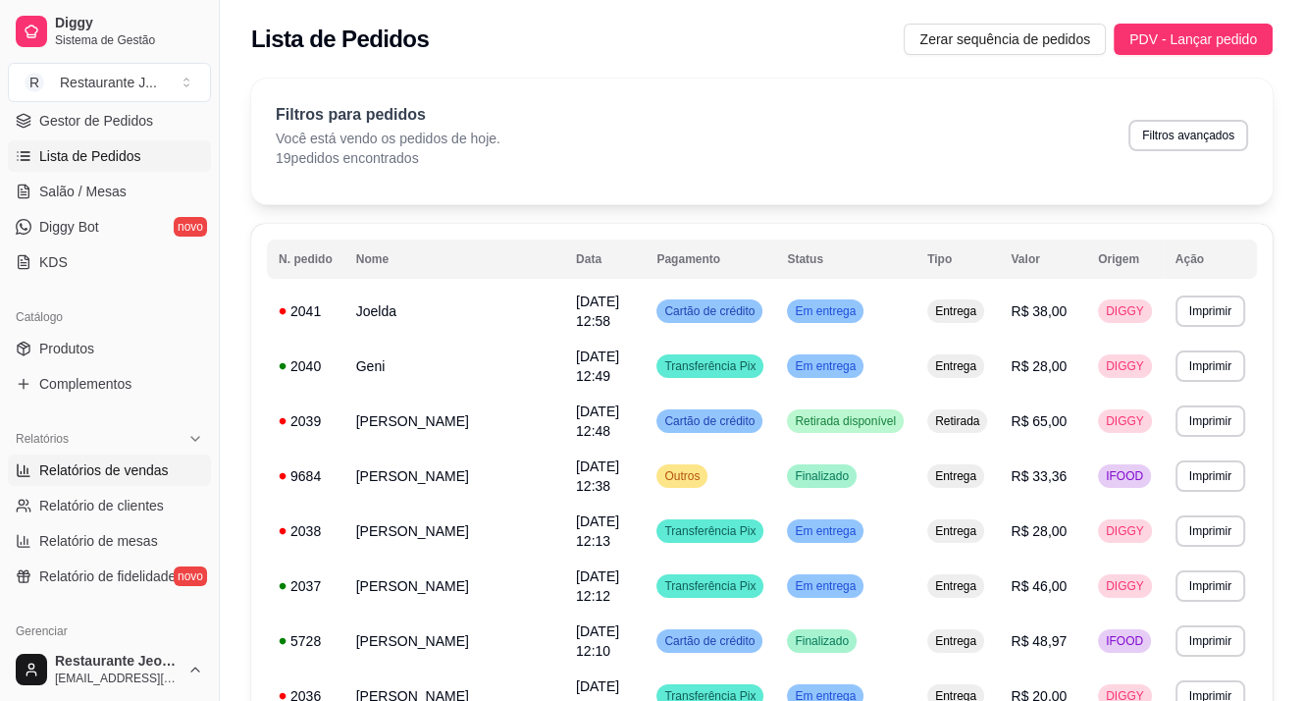
click at [151, 461] on span "Relatórios de vendas" at bounding box center [104, 470] width 130 height 20
select select "ALL"
select select "0"
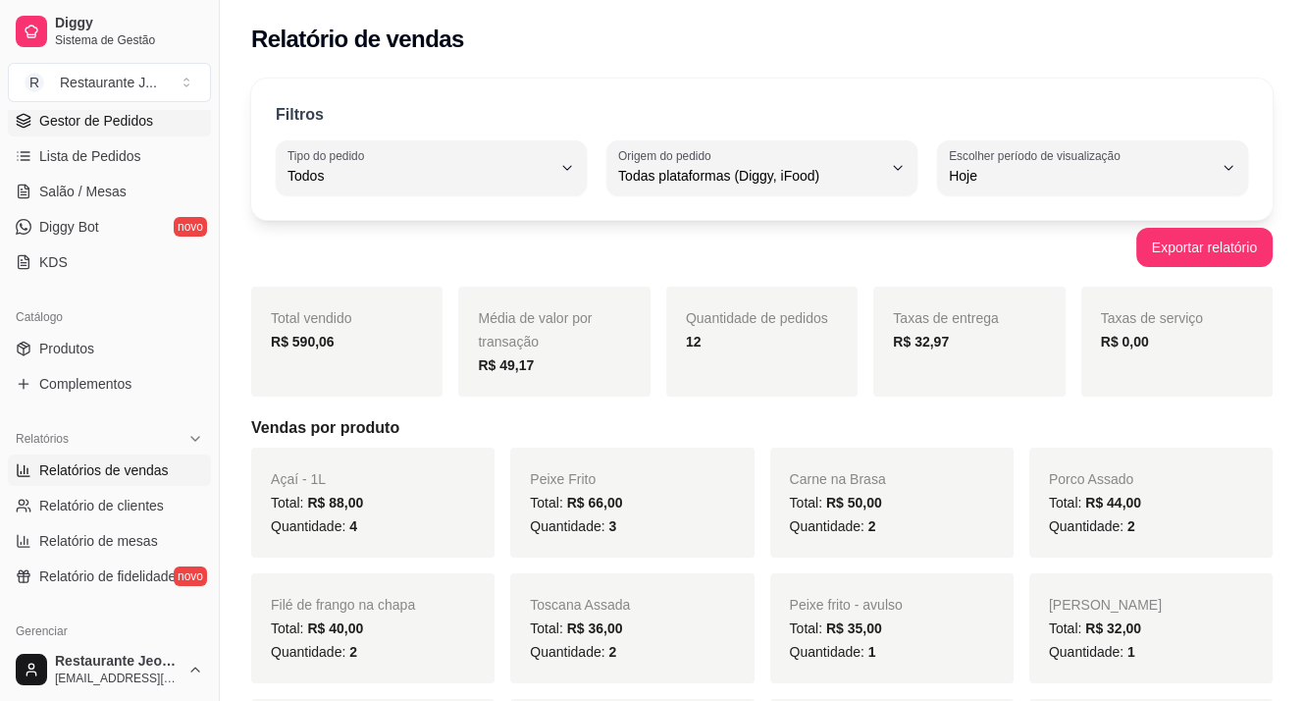
drag, startPoint x: 108, startPoint y: 125, endPoint x: 108, endPoint y: 114, distance: 10.8
click at [108, 124] on span "Gestor de Pedidos" at bounding box center [96, 121] width 114 height 20
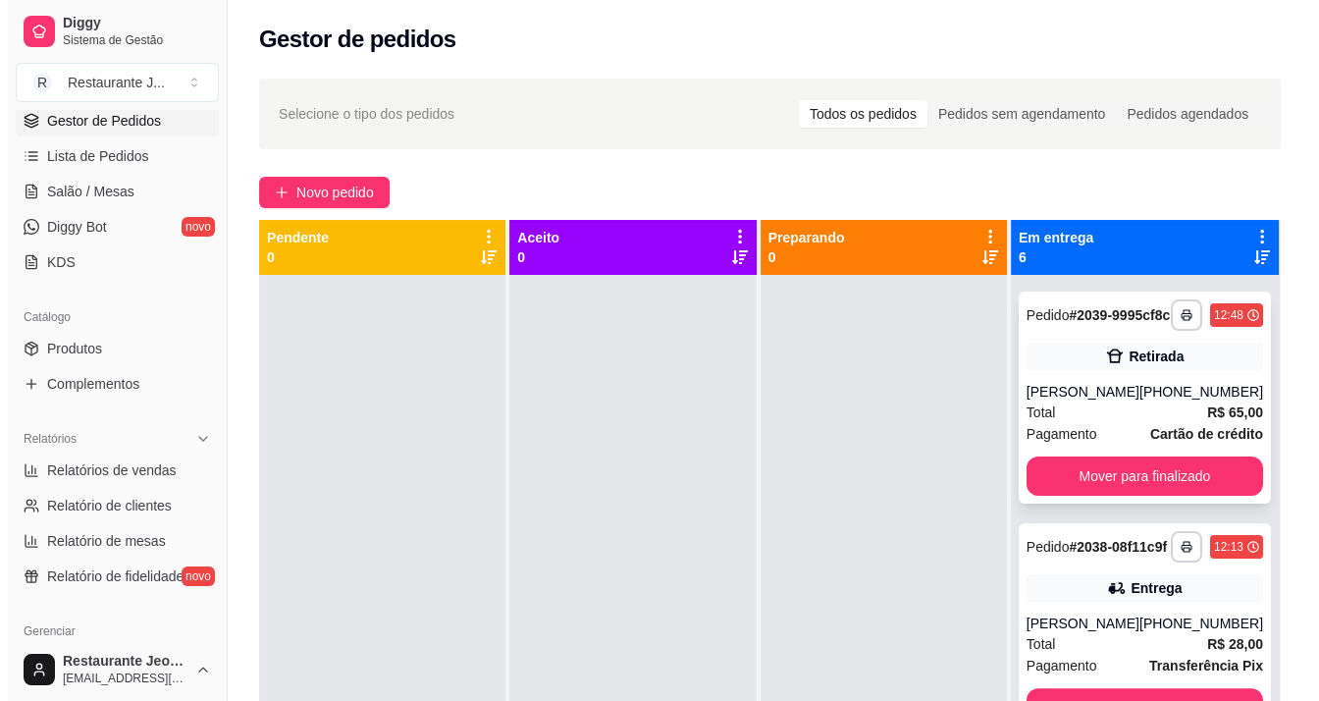
scroll to position [491, 0]
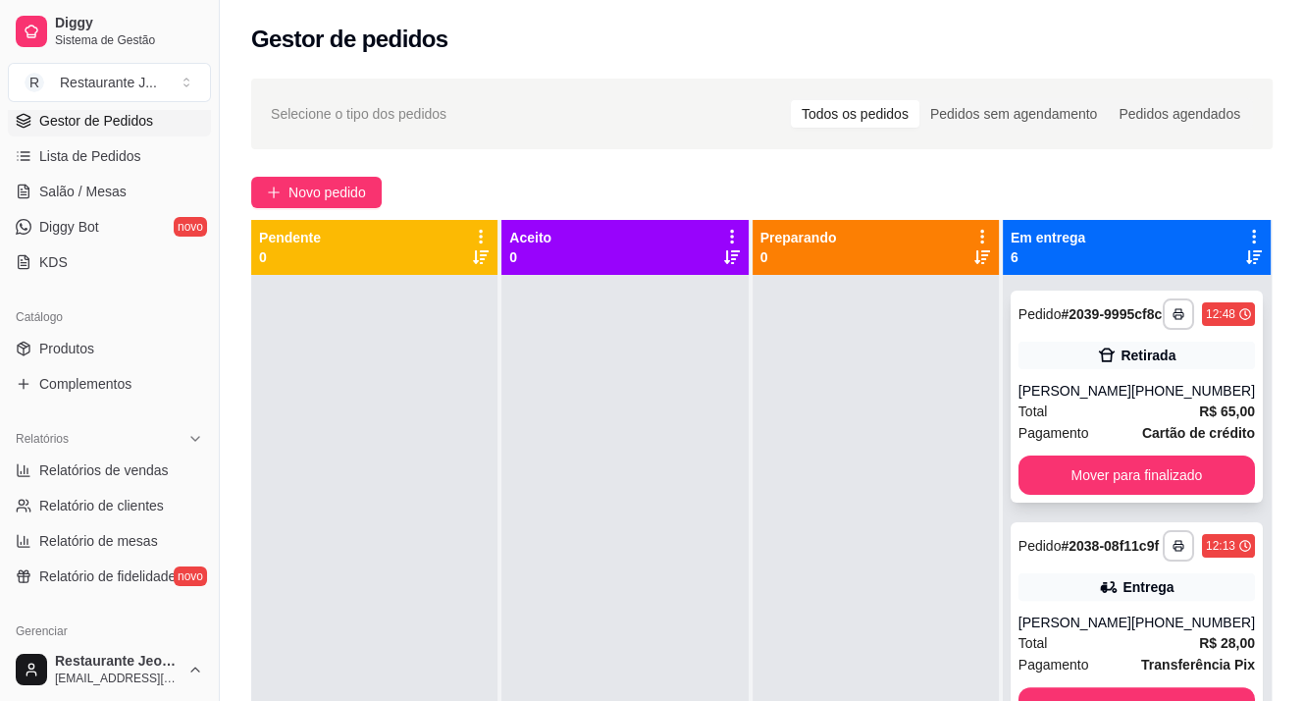
click at [1081, 398] on div "[PERSON_NAME]" at bounding box center [1075, 391] width 113 height 20
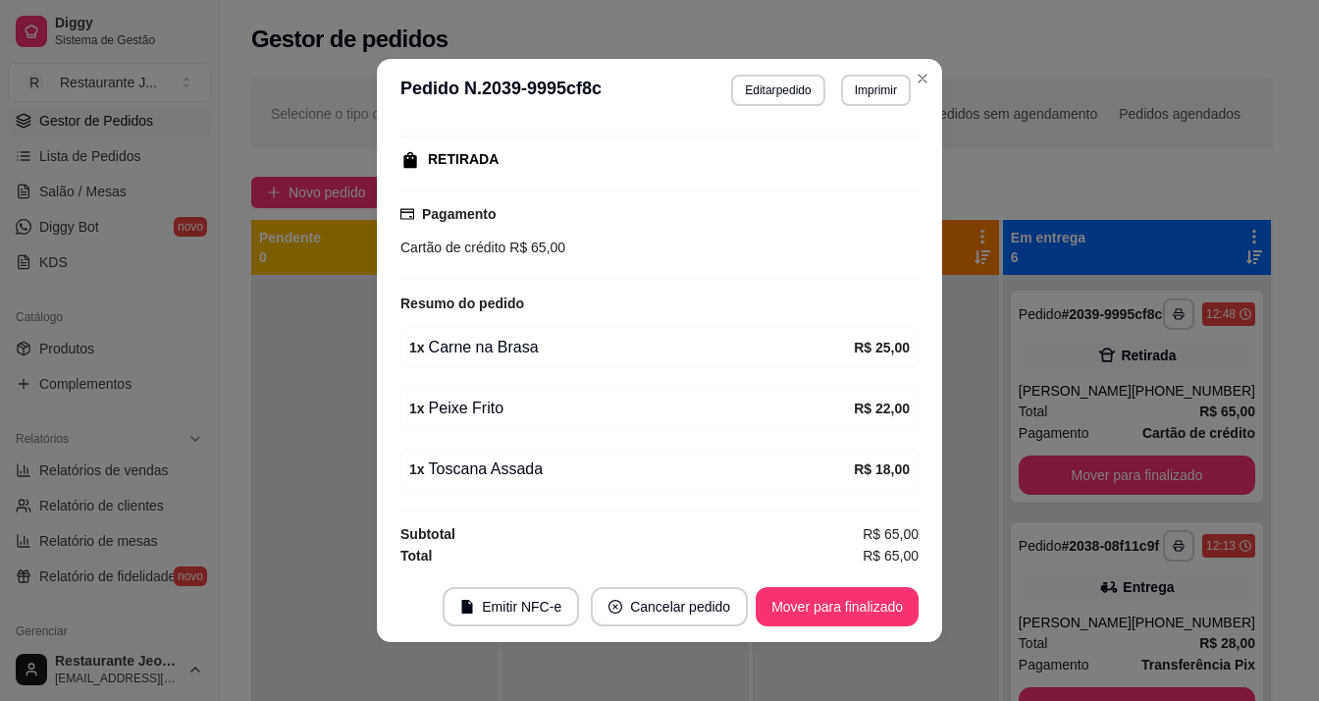
scroll to position [4, 0]
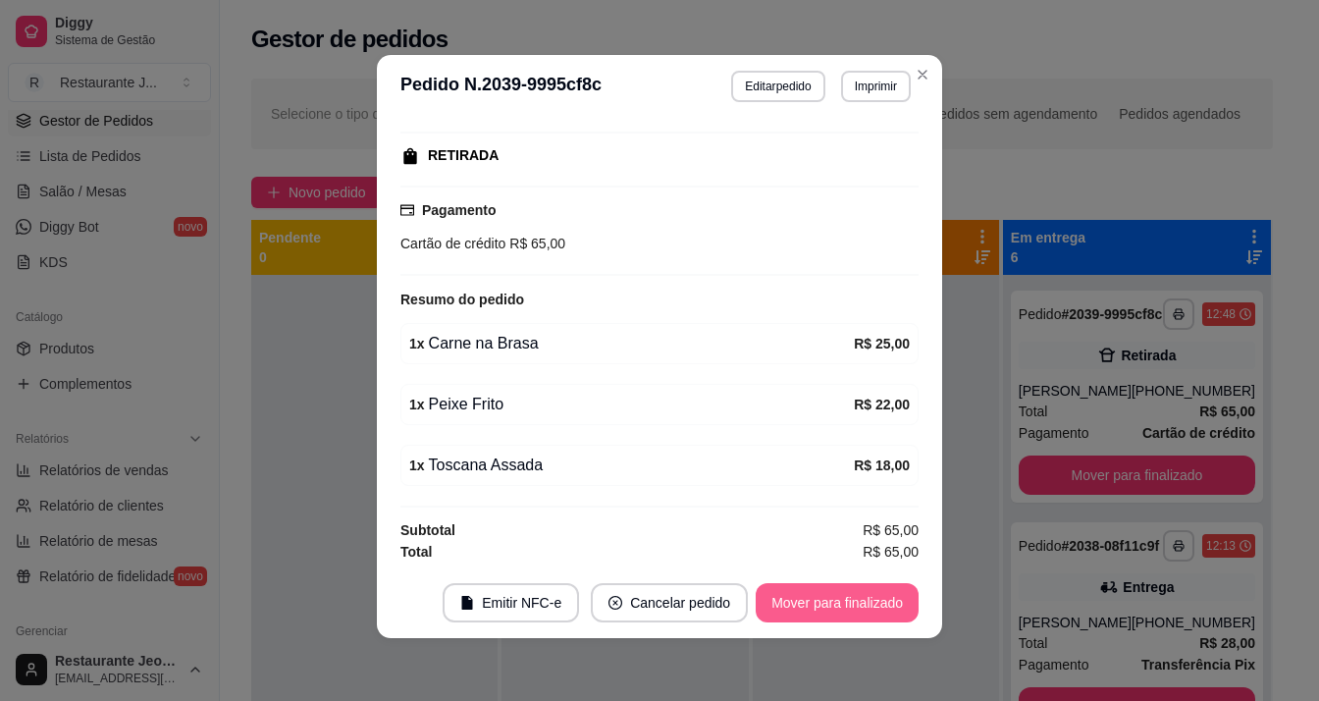
click at [821, 606] on button "Mover para finalizado" at bounding box center [837, 602] width 163 height 39
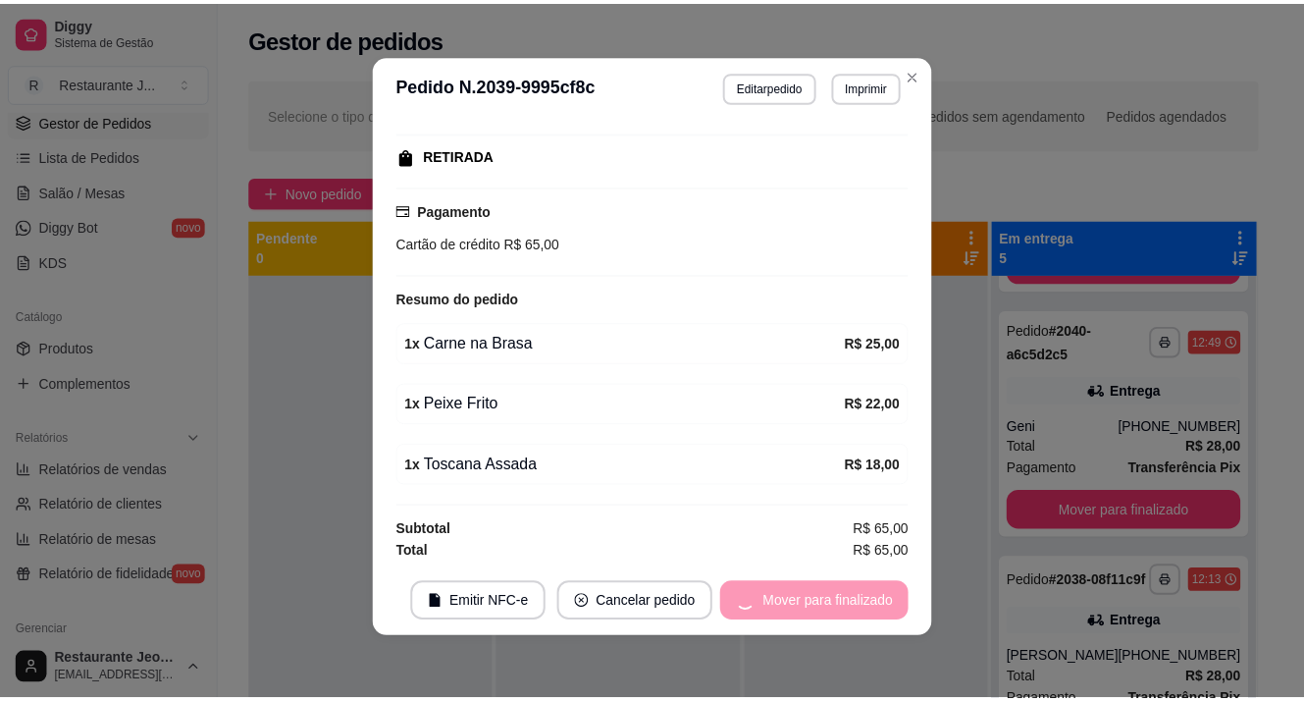
scroll to position [249, 0]
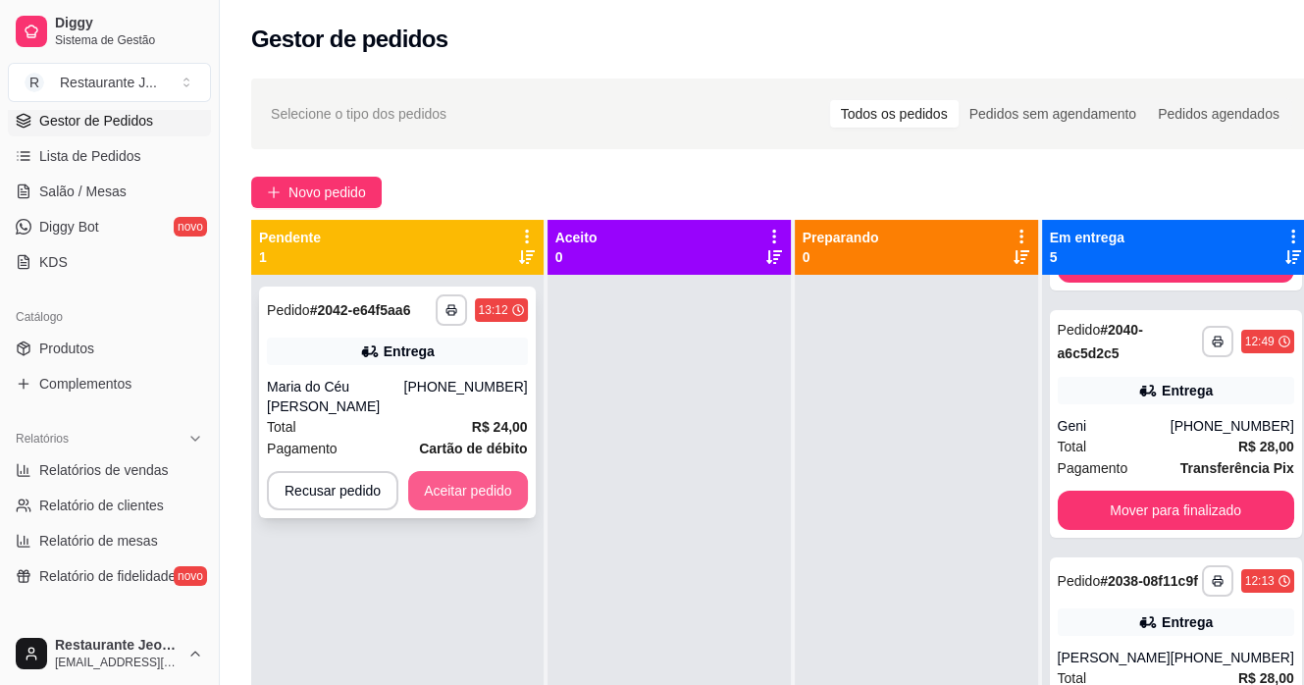
click at [447, 479] on button "Aceitar pedido" at bounding box center [468, 490] width 120 height 39
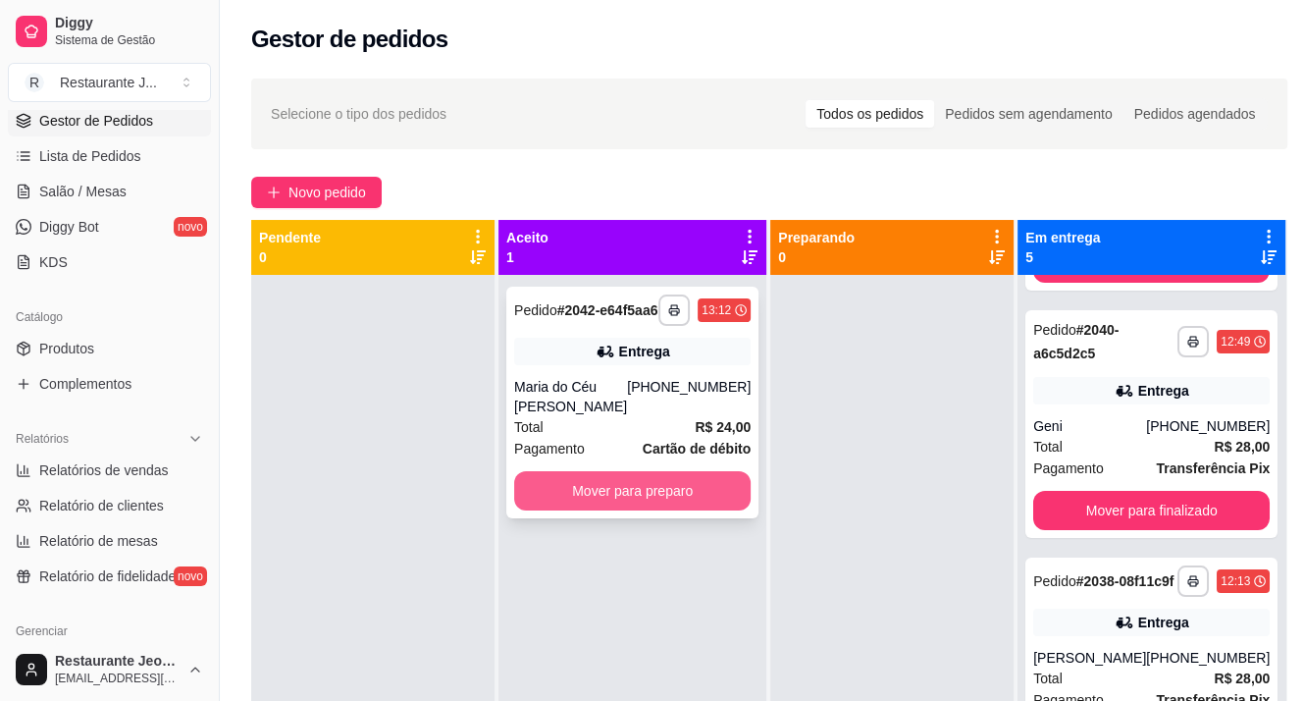
click at [640, 490] on button "Mover para preparo" at bounding box center [632, 490] width 237 height 39
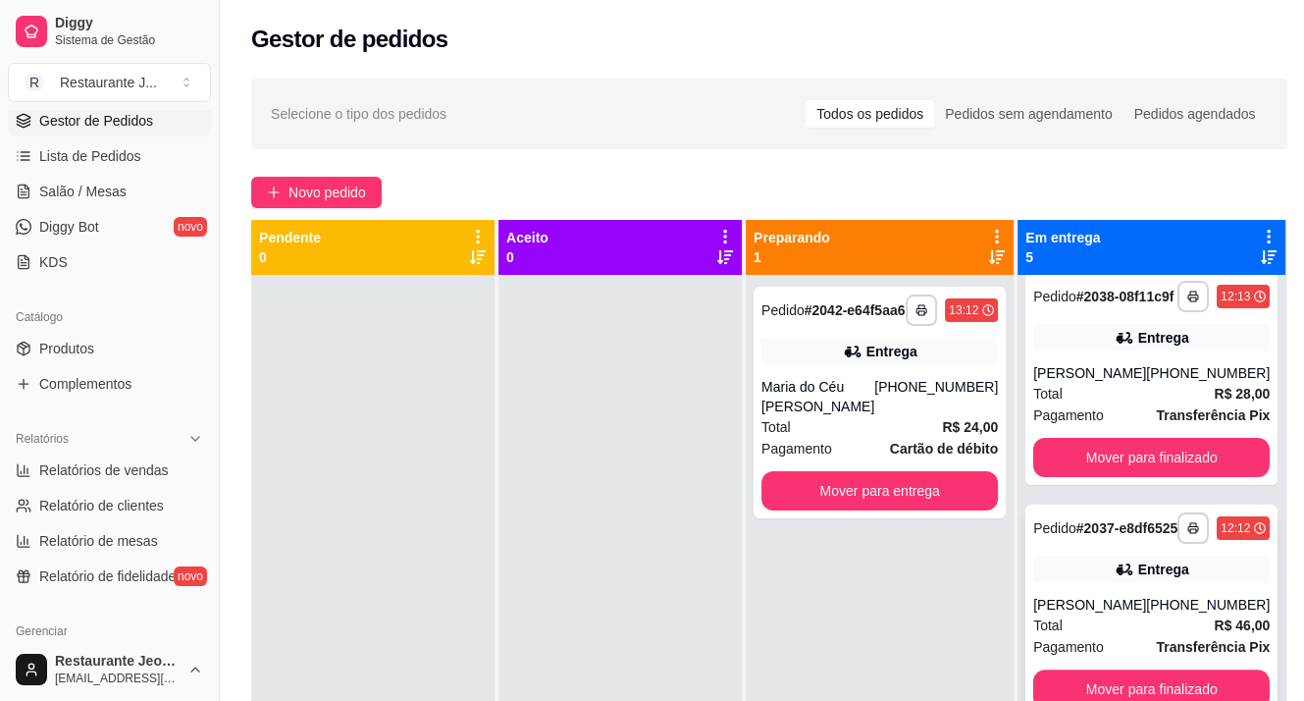
scroll to position [556, 0]
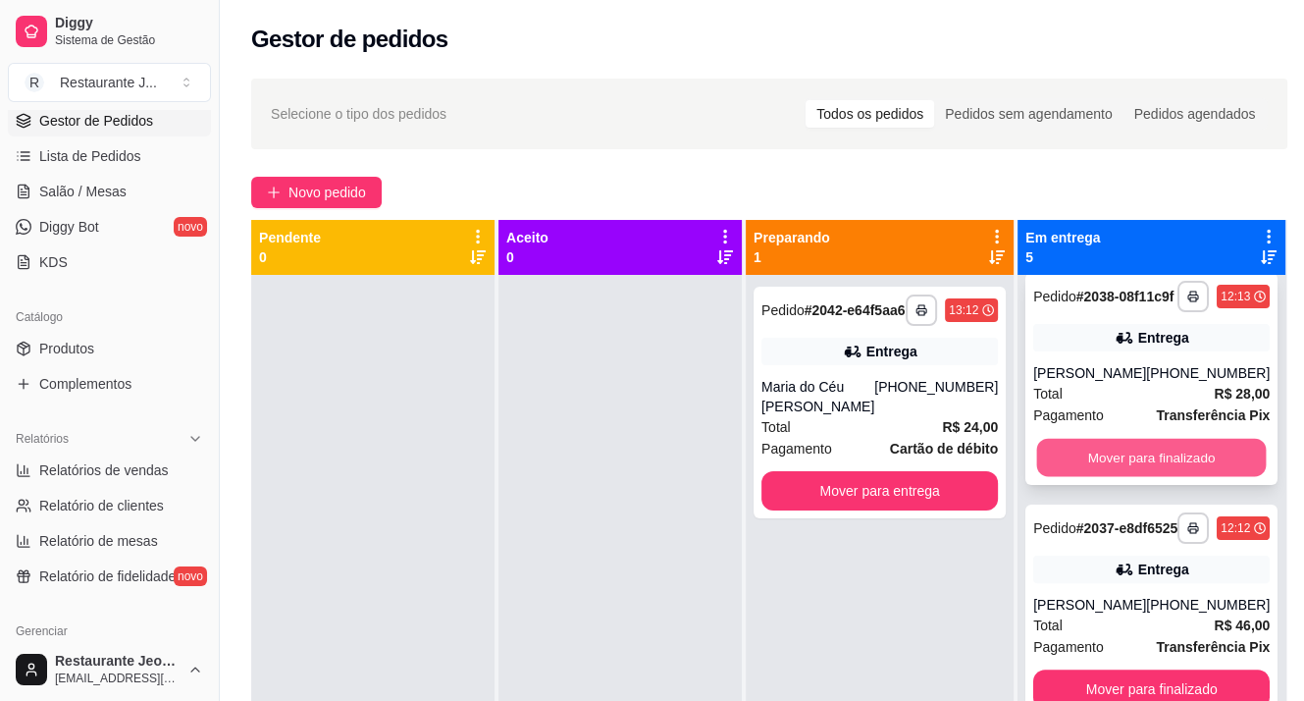
click at [1108, 439] on button "Mover para finalizado" at bounding box center [1152, 458] width 230 height 38
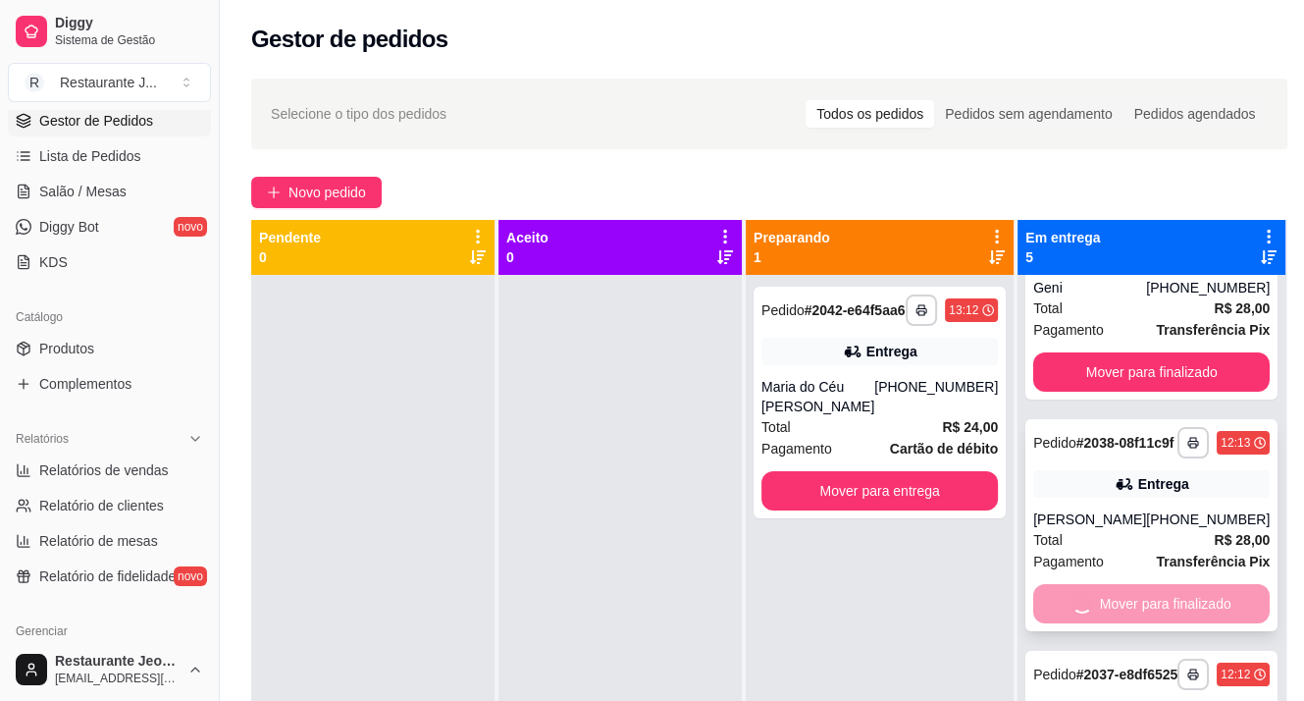
scroll to position [308, 0]
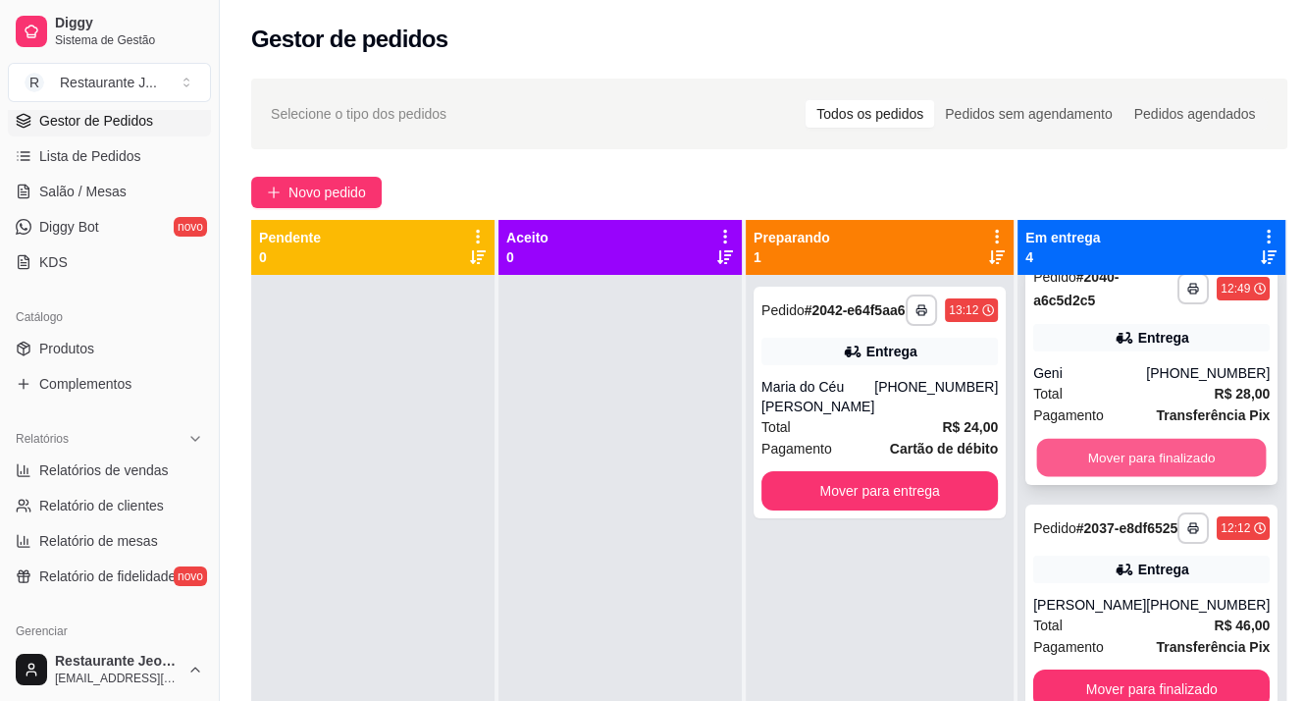
click at [1115, 439] on button "Mover para finalizado" at bounding box center [1152, 458] width 230 height 38
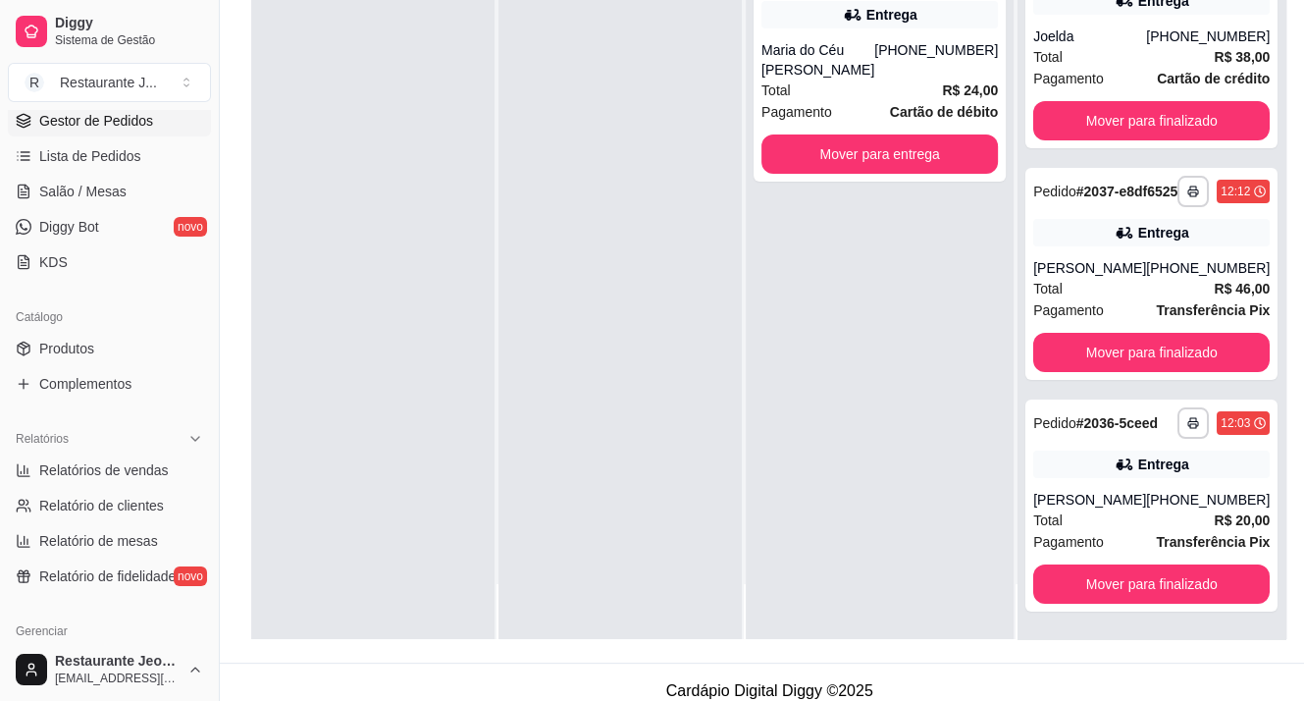
scroll to position [294, 0]
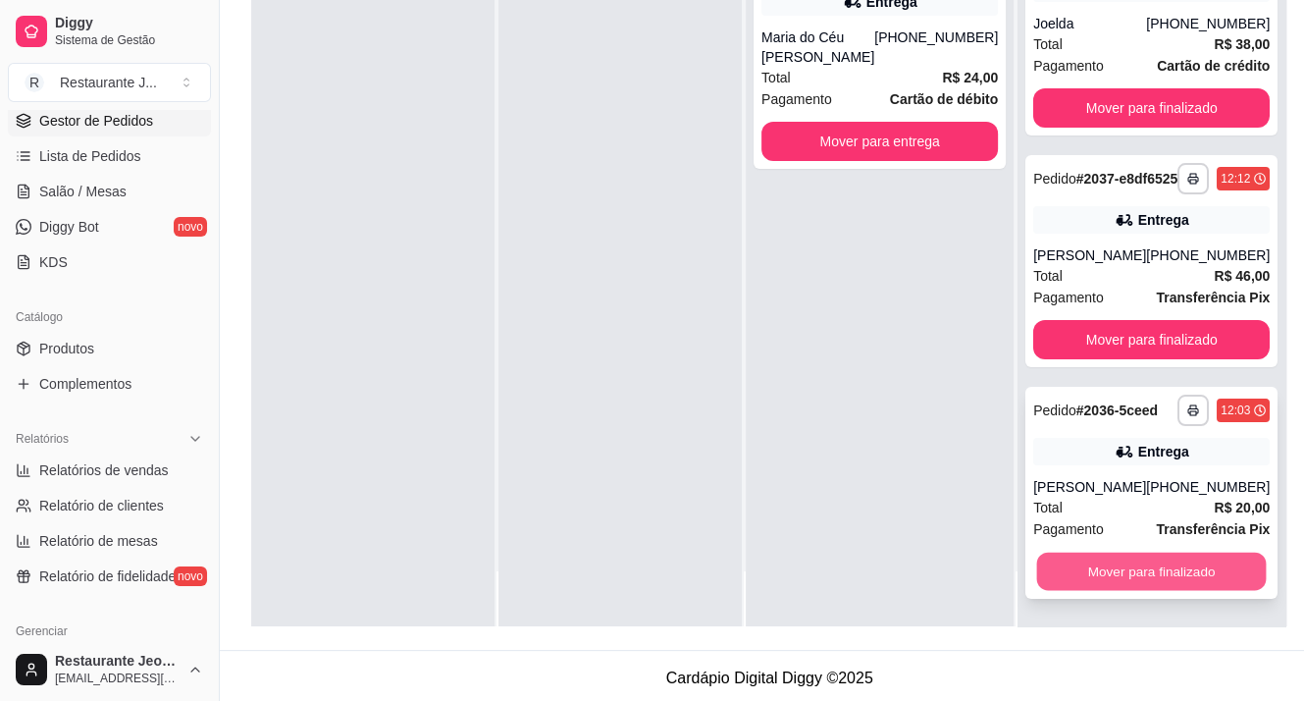
click at [1119, 576] on button "Mover para finalizado" at bounding box center [1152, 572] width 230 height 38
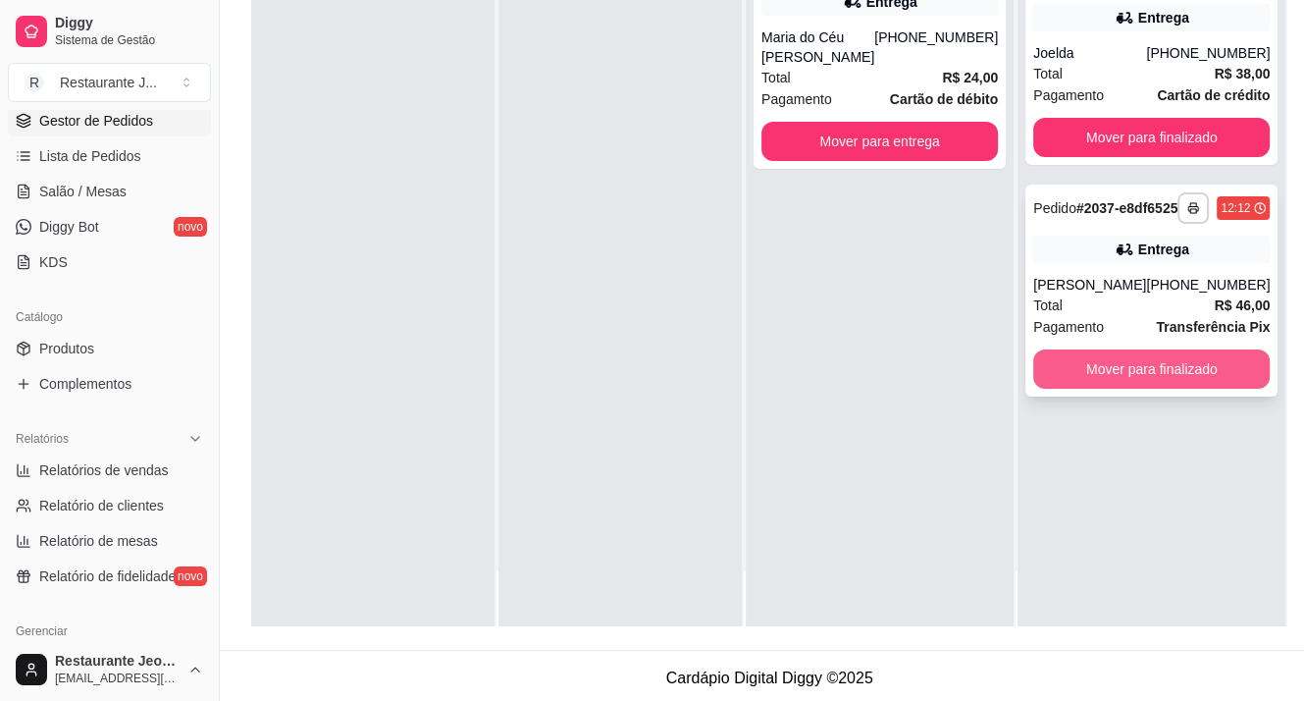
scroll to position [0, 0]
click at [1144, 389] on button "Mover para finalizado" at bounding box center [1152, 368] width 237 height 39
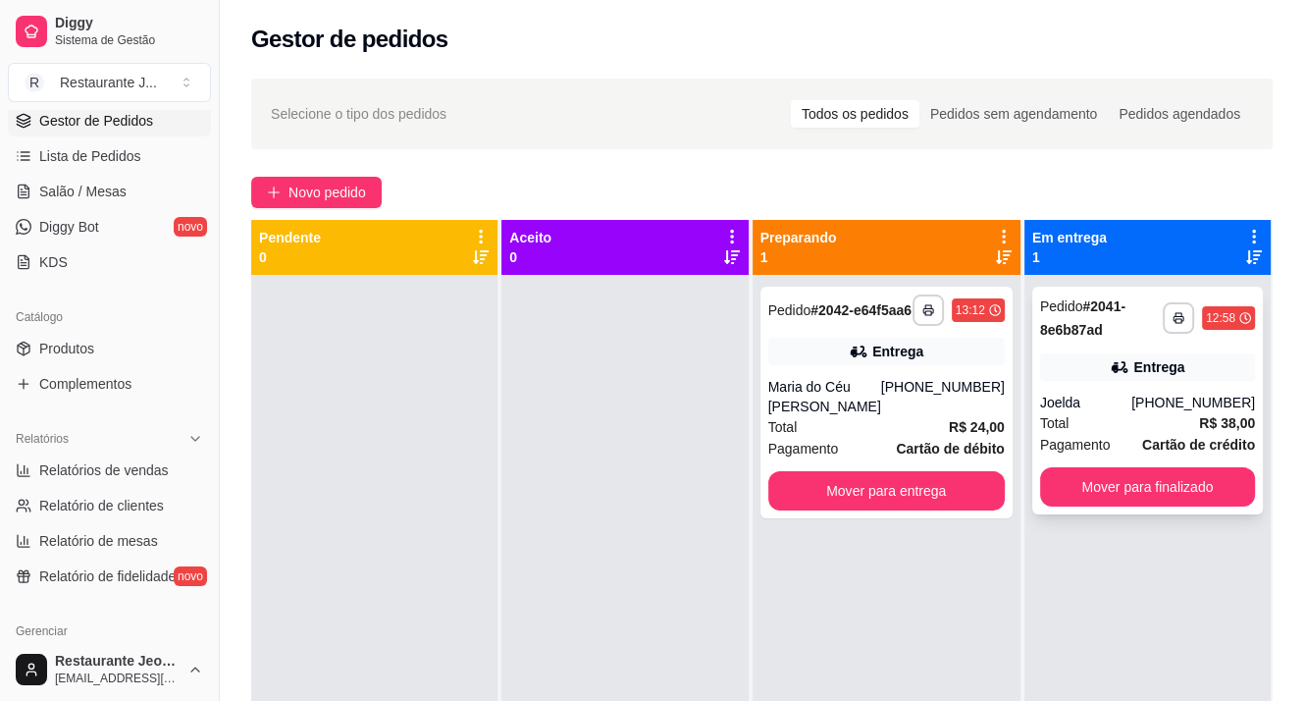
scroll to position [55, 0]
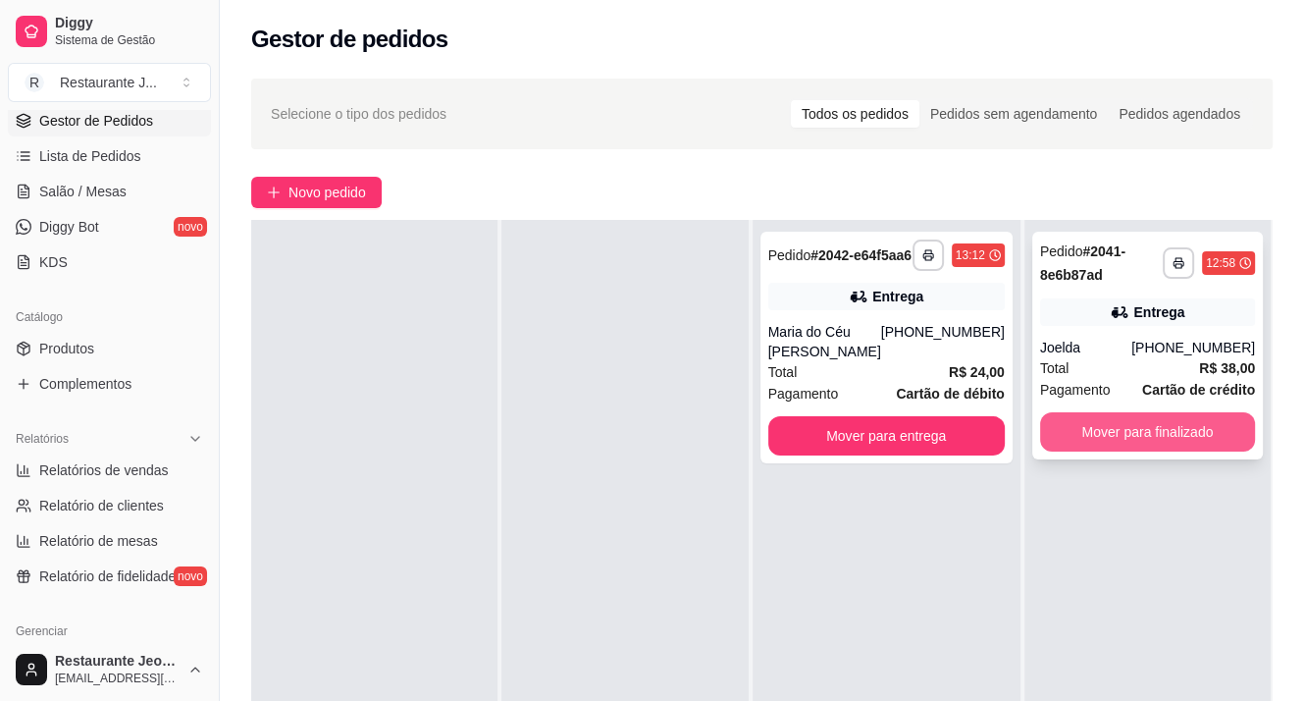
click at [1136, 424] on button "Mover para finalizado" at bounding box center [1147, 431] width 215 height 39
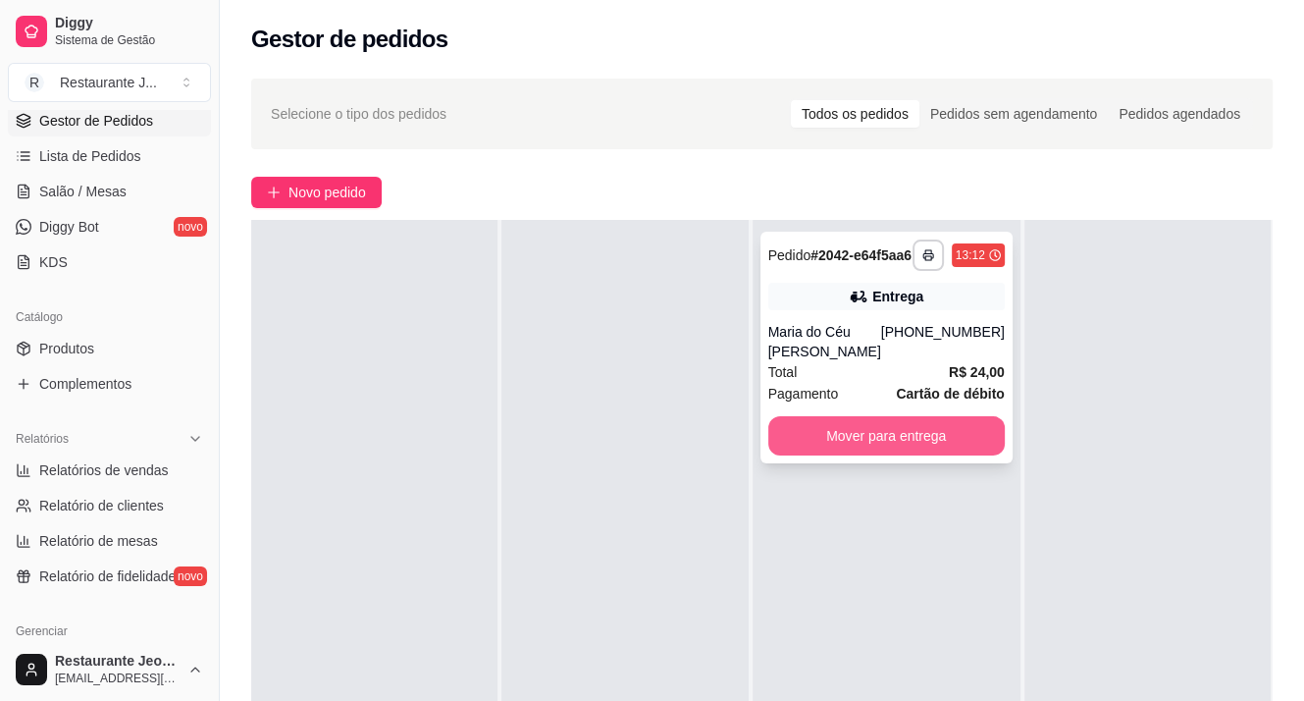
click at [910, 446] on button "Mover para entrega" at bounding box center [887, 435] width 237 height 39
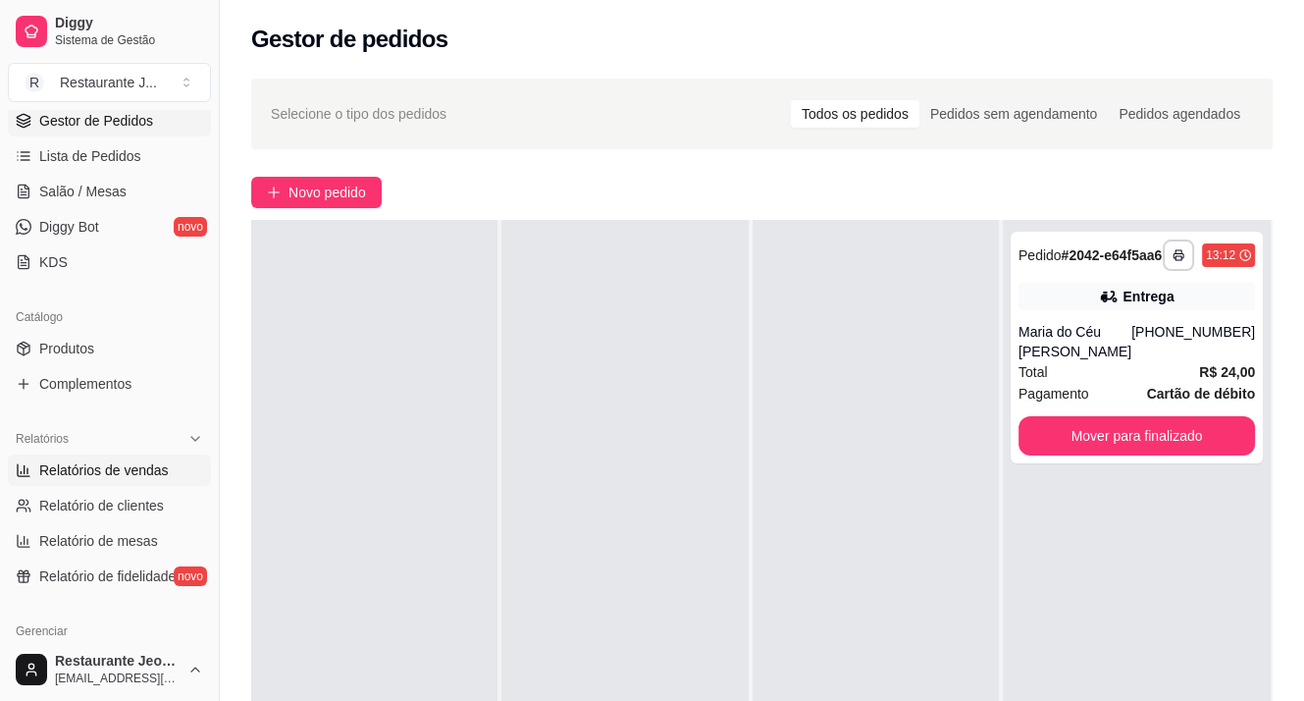
click at [128, 472] on span "Relatórios de vendas" at bounding box center [104, 470] width 130 height 20
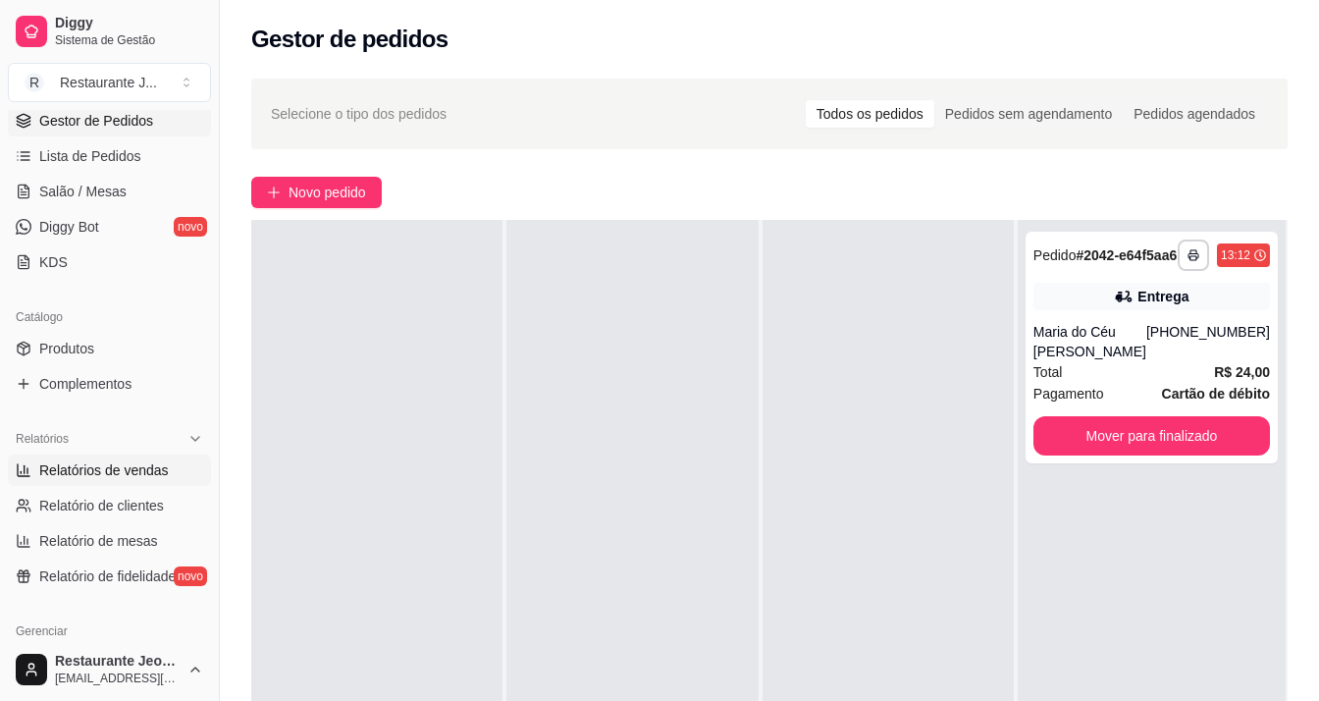
select select "ALL"
select select "0"
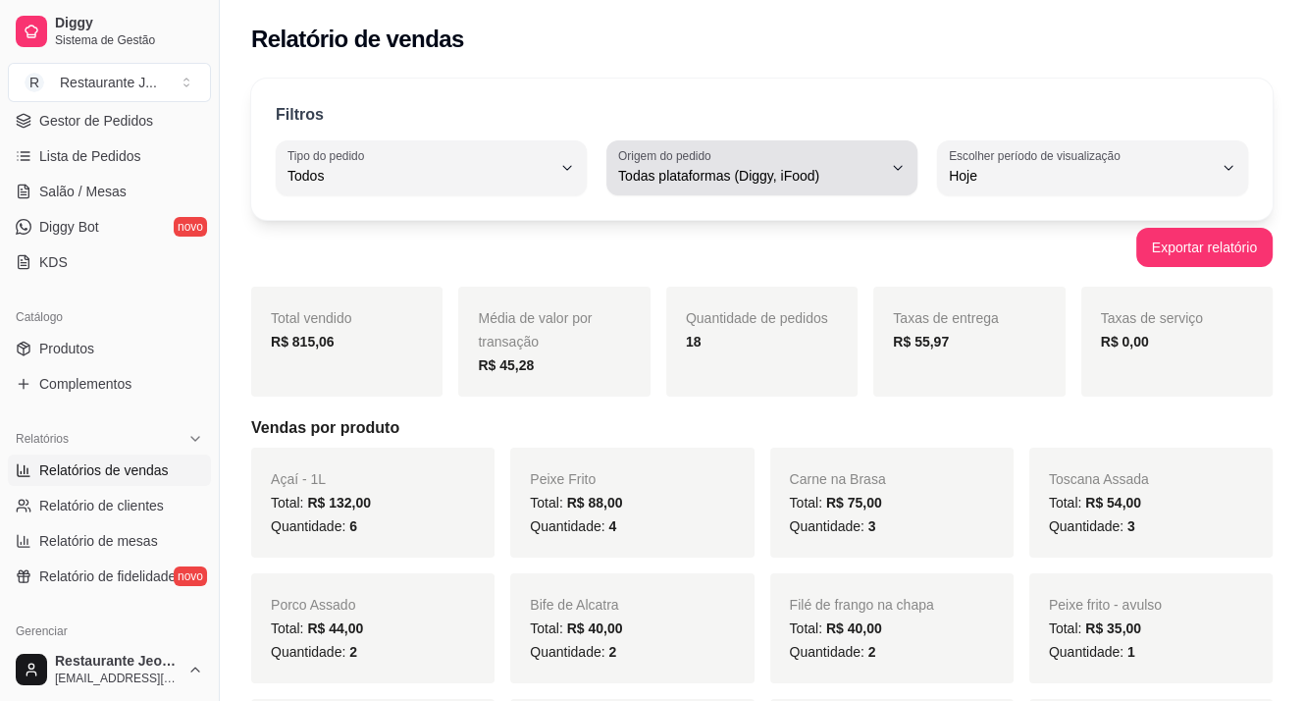
click at [753, 151] on div "Todas plataformas (Diggy, iFood)" at bounding box center [750, 167] width 264 height 39
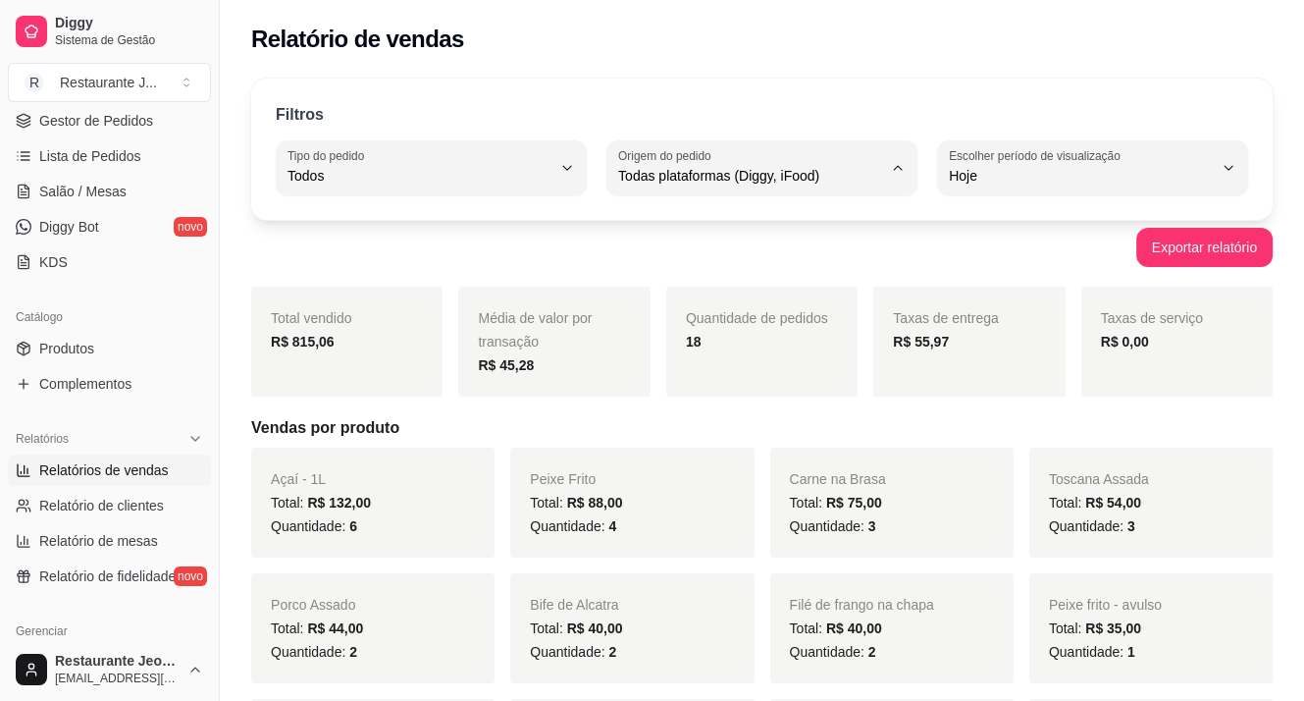
click at [716, 240] on li "Diggy" at bounding box center [762, 254] width 284 height 30
type input "DIGGY"
select select "DIGGY"
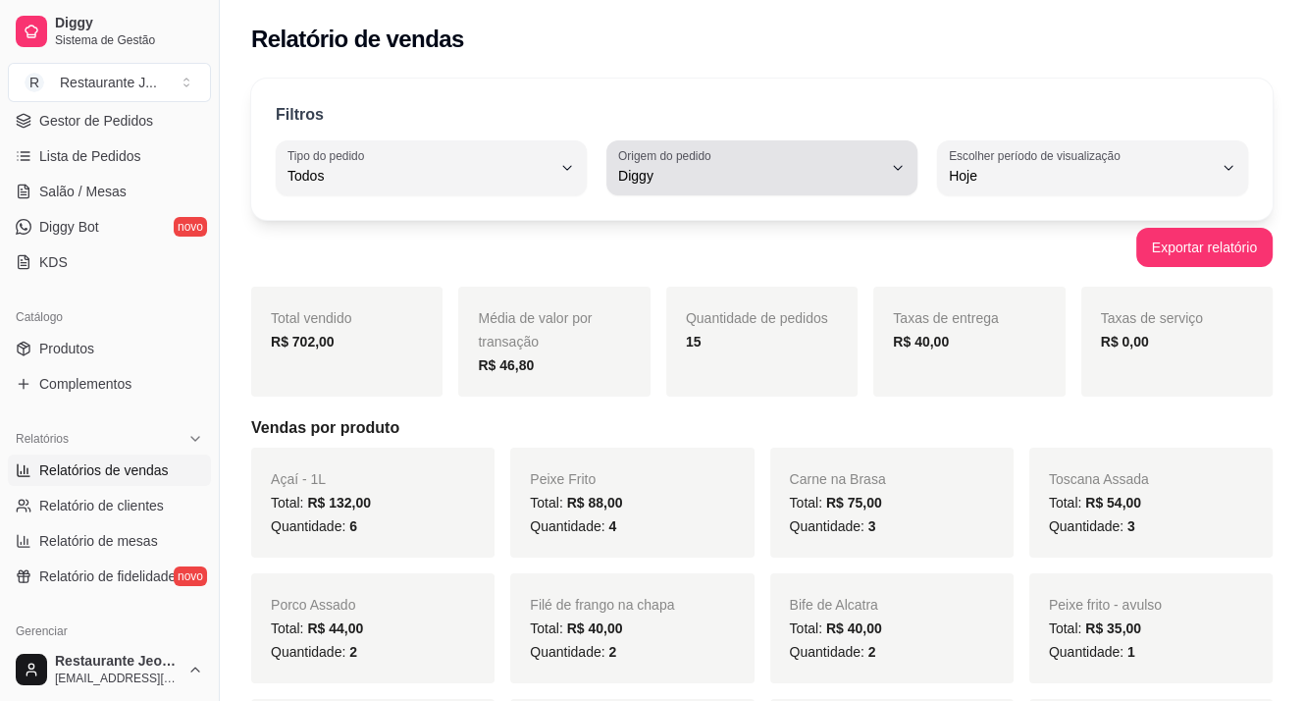
click at [863, 163] on div "Diggy" at bounding box center [750, 167] width 264 height 39
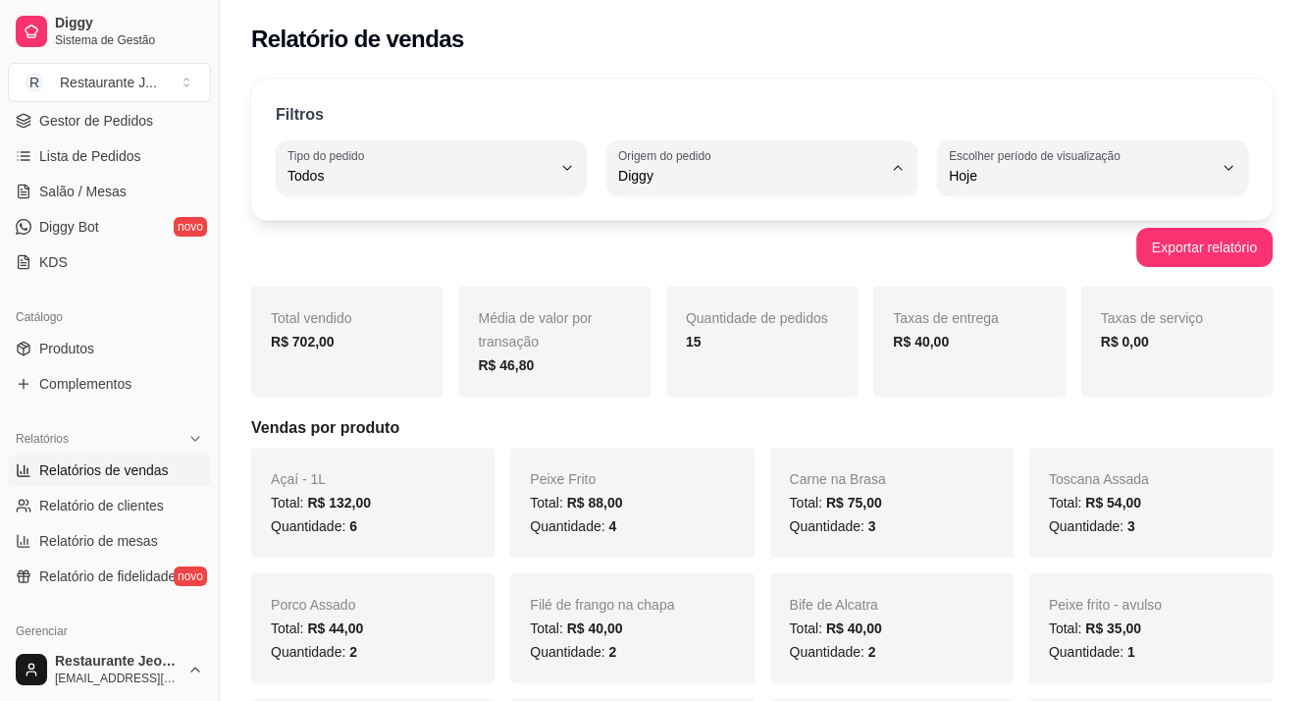
click at [682, 284] on span "iFood" at bounding box center [752, 286] width 249 height 19
type input "IFOOD"
select select "IFOOD"
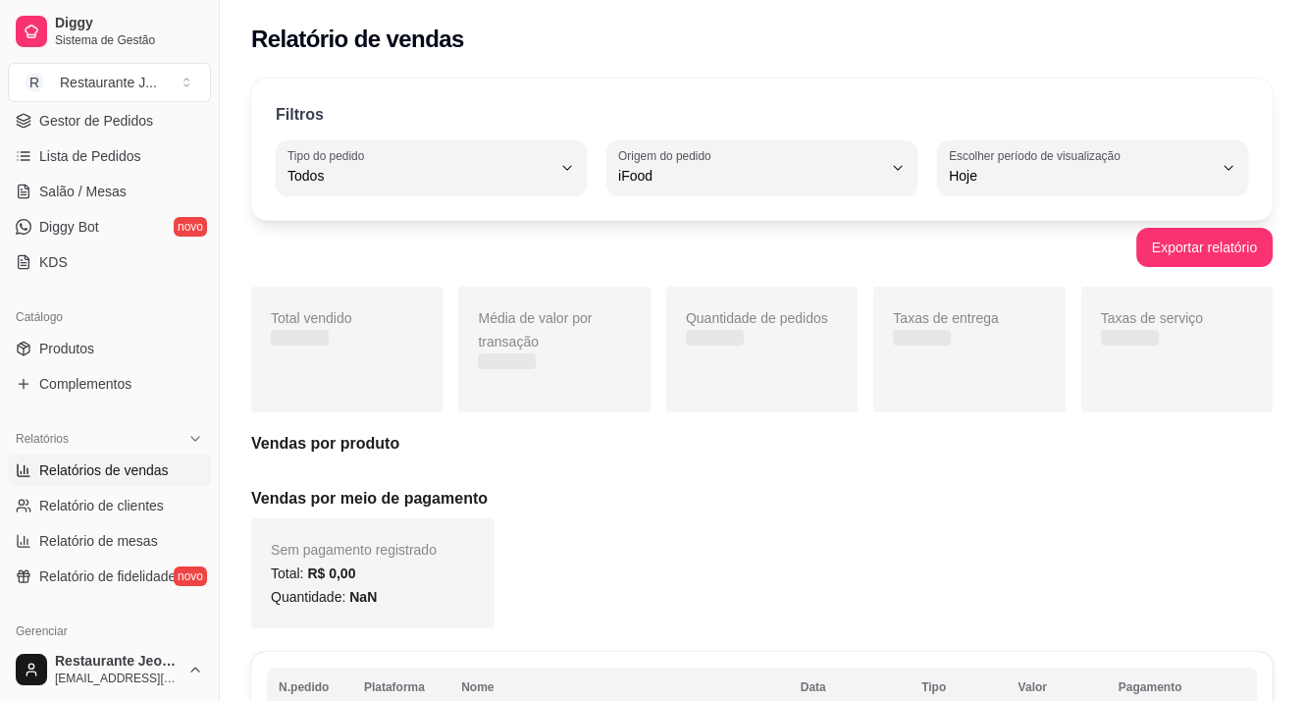
scroll to position [19, 0]
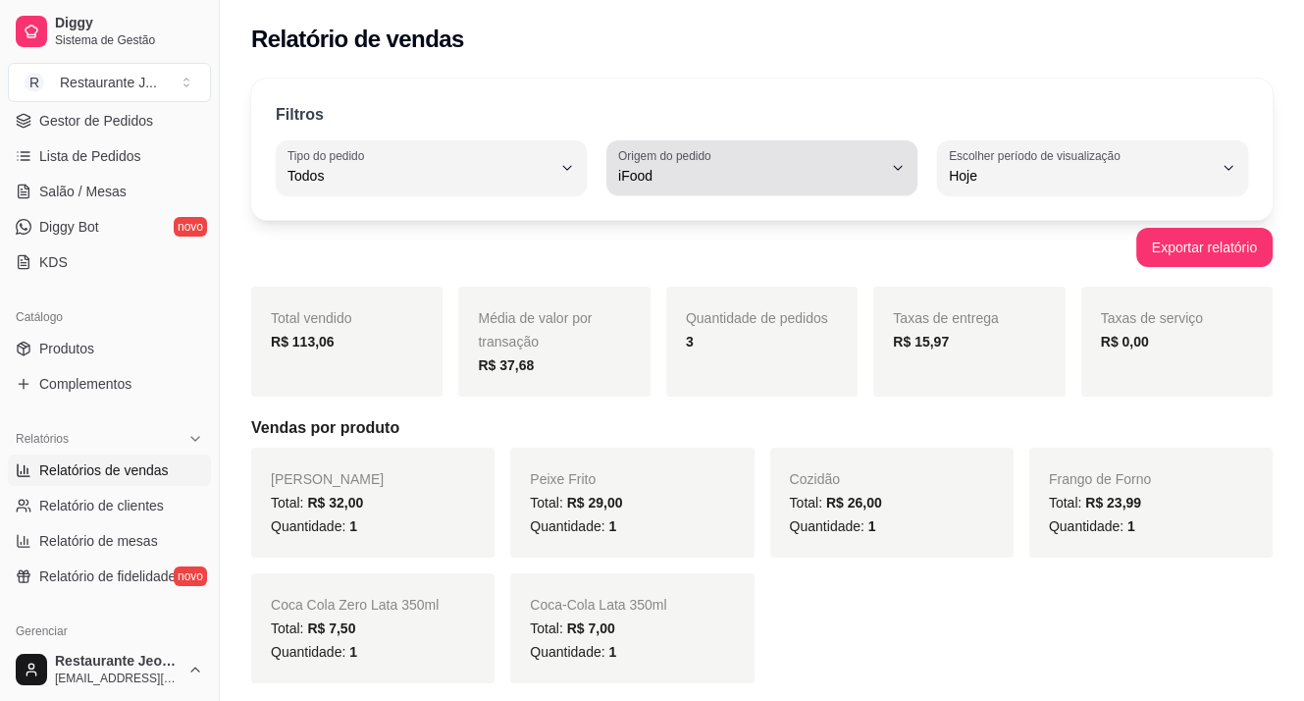
click at [677, 166] on span "iFood" at bounding box center [750, 176] width 264 height 20
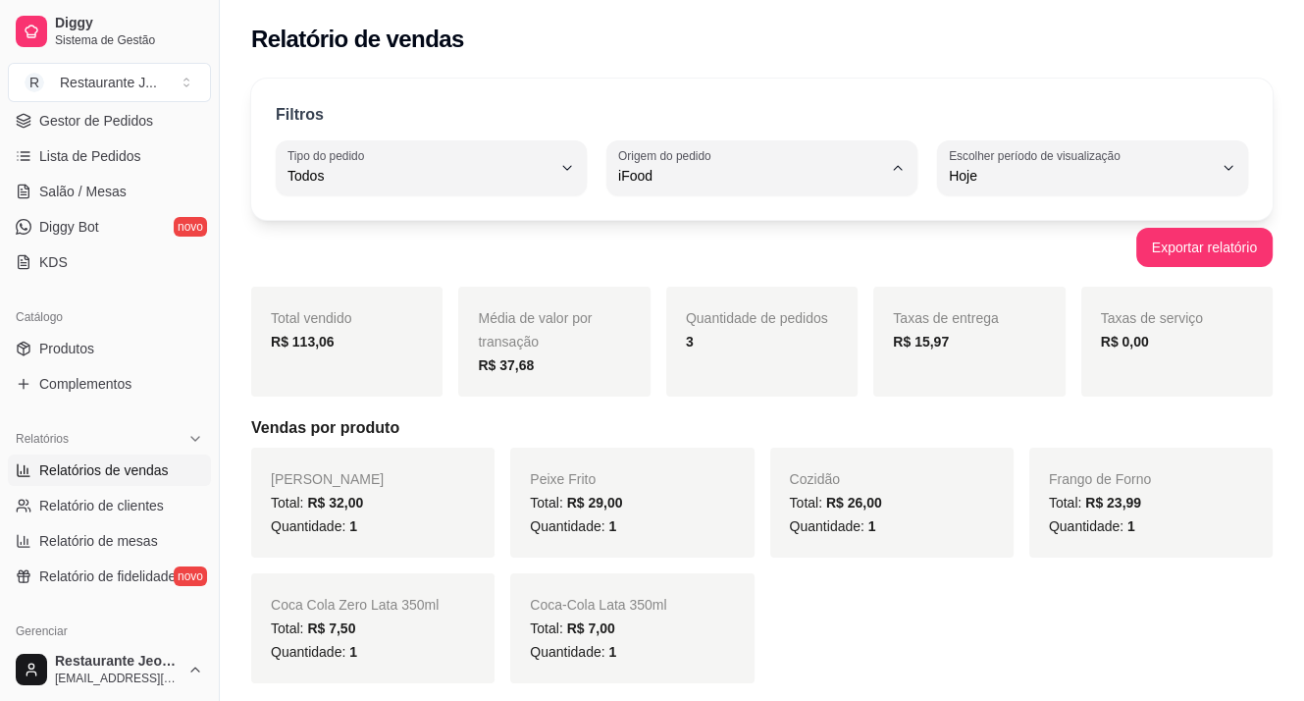
click at [767, 221] on span "Todas plataformas (Diggy, iFood)" at bounding box center [752, 221] width 249 height 19
type input "ALL"
select select "ALL"
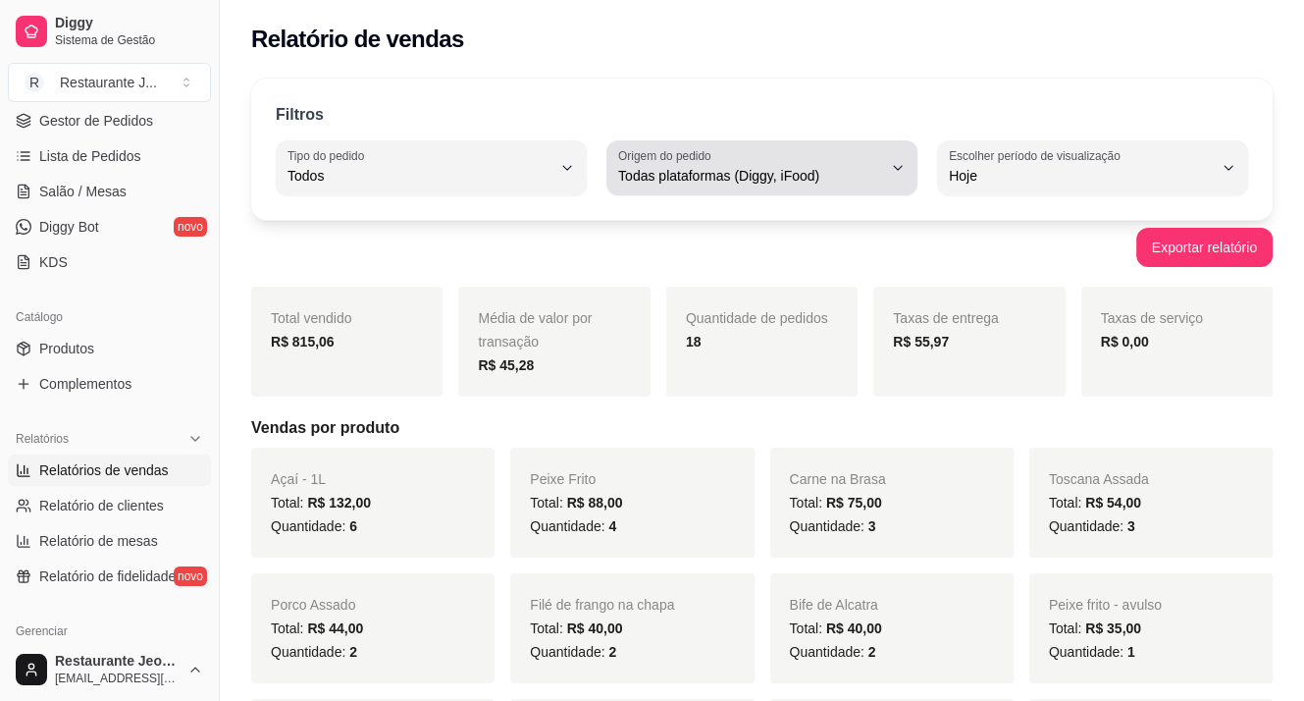
click at [822, 177] on span "Todas plataformas (Diggy, iFood)" at bounding box center [750, 176] width 264 height 20
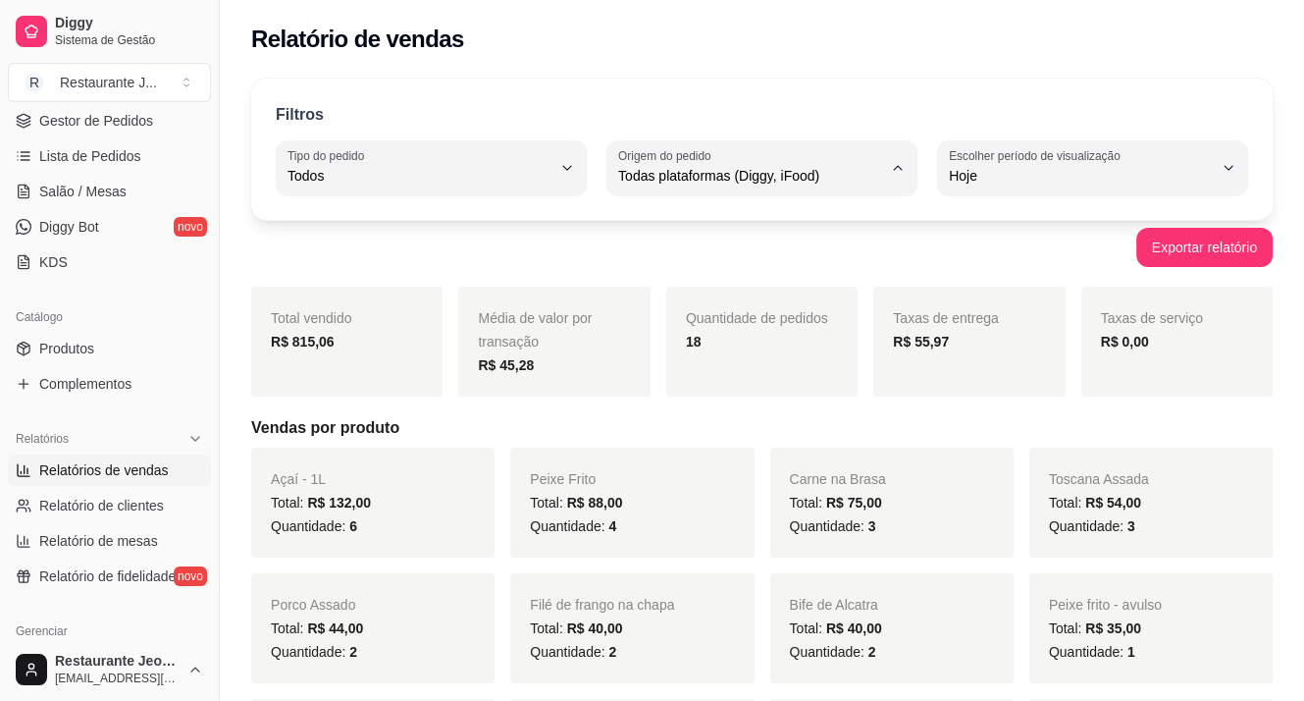
click at [657, 262] on span "Diggy" at bounding box center [752, 253] width 249 height 19
type input "DIGGY"
select select "DIGGY"
click at [113, 127] on span "Gestor de Pedidos" at bounding box center [96, 121] width 114 height 20
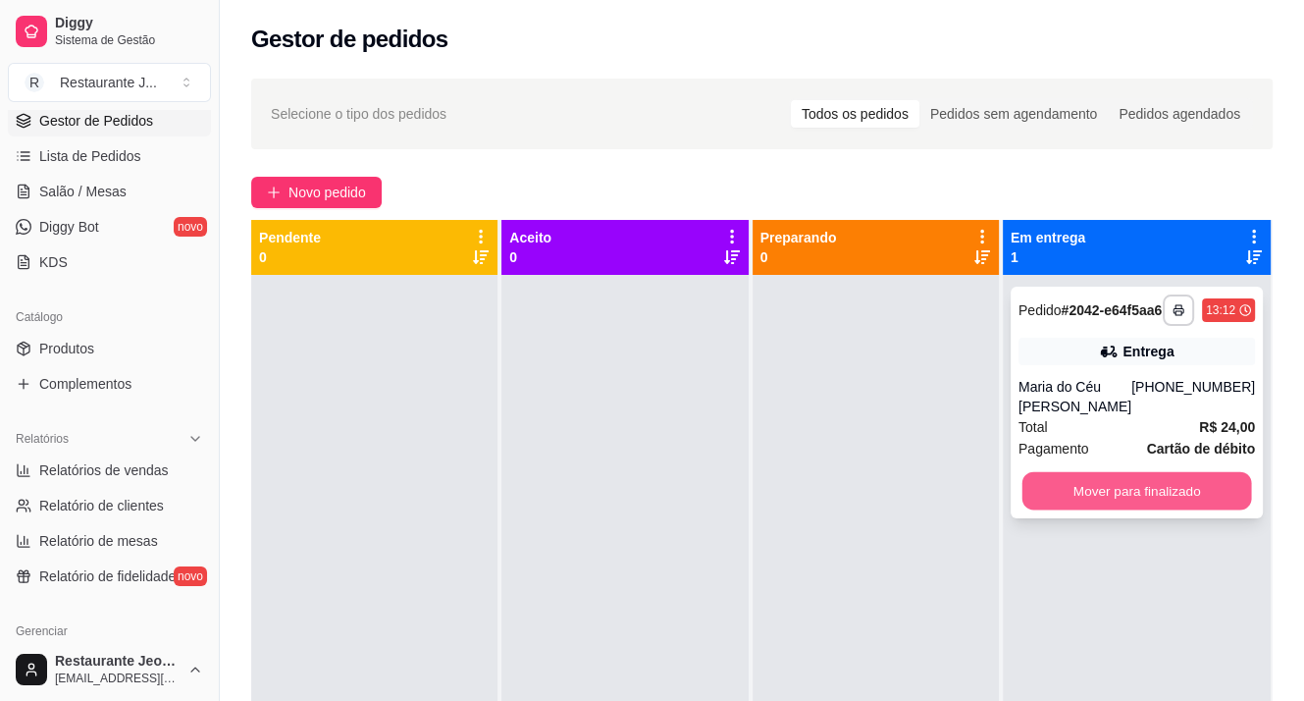
click at [1099, 486] on div "Mover para finalizado" at bounding box center [1137, 490] width 237 height 39
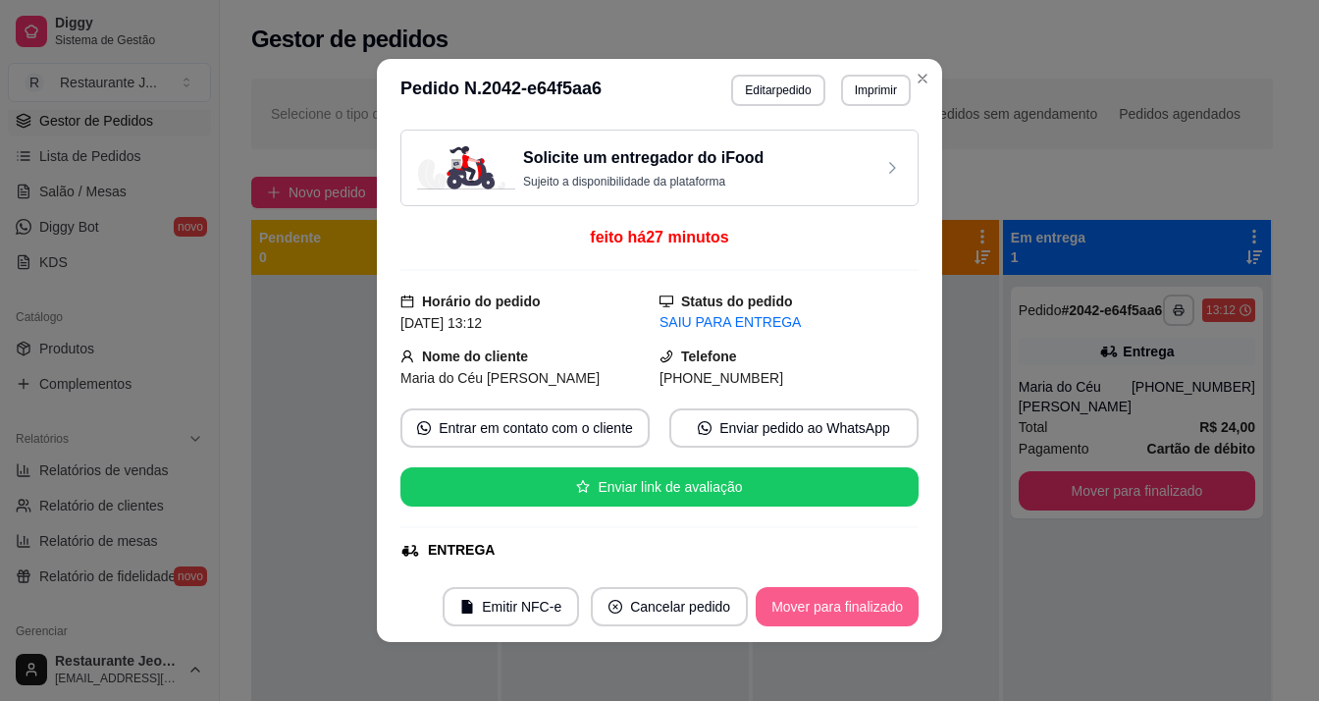
click at [825, 616] on button "Mover para finalizado" at bounding box center [837, 606] width 163 height 39
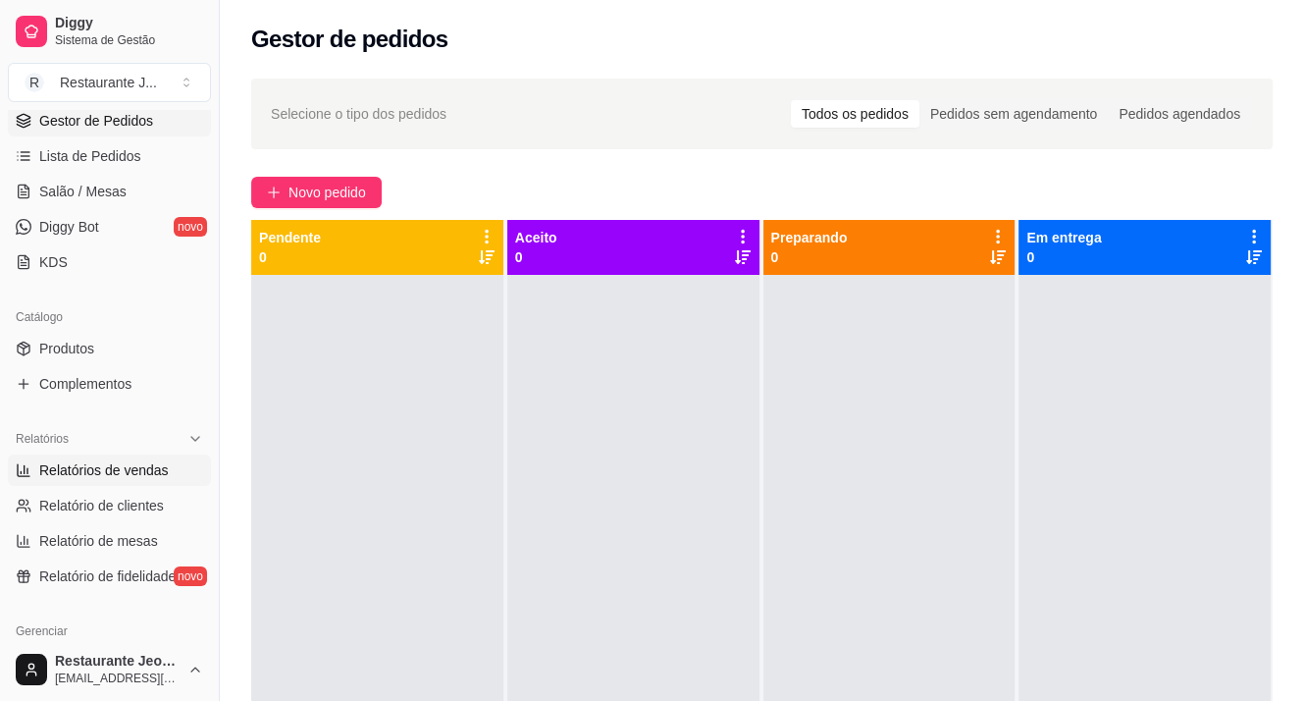
click at [109, 469] on span "Relatórios de vendas" at bounding box center [104, 470] width 130 height 20
select select "ALL"
select select "0"
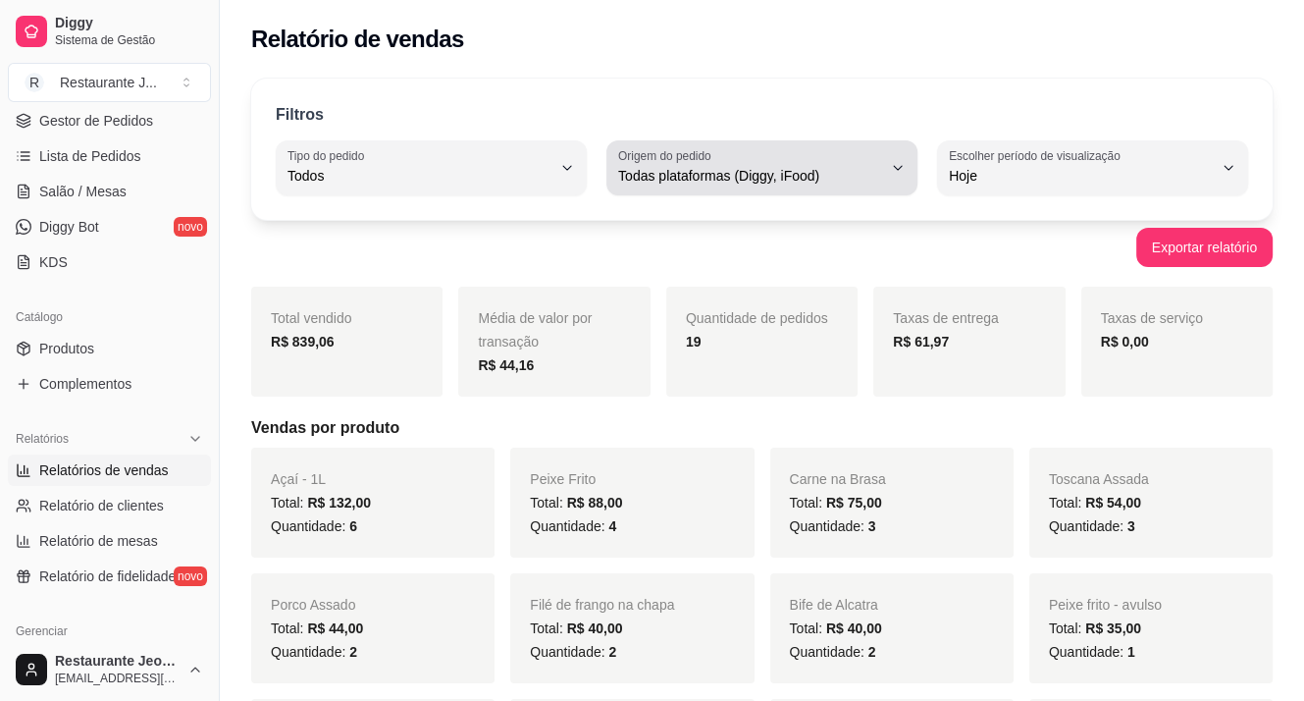
click at [754, 167] on span "Todas plataformas (Diggy, iFood)" at bounding box center [750, 176] width 264 height 20
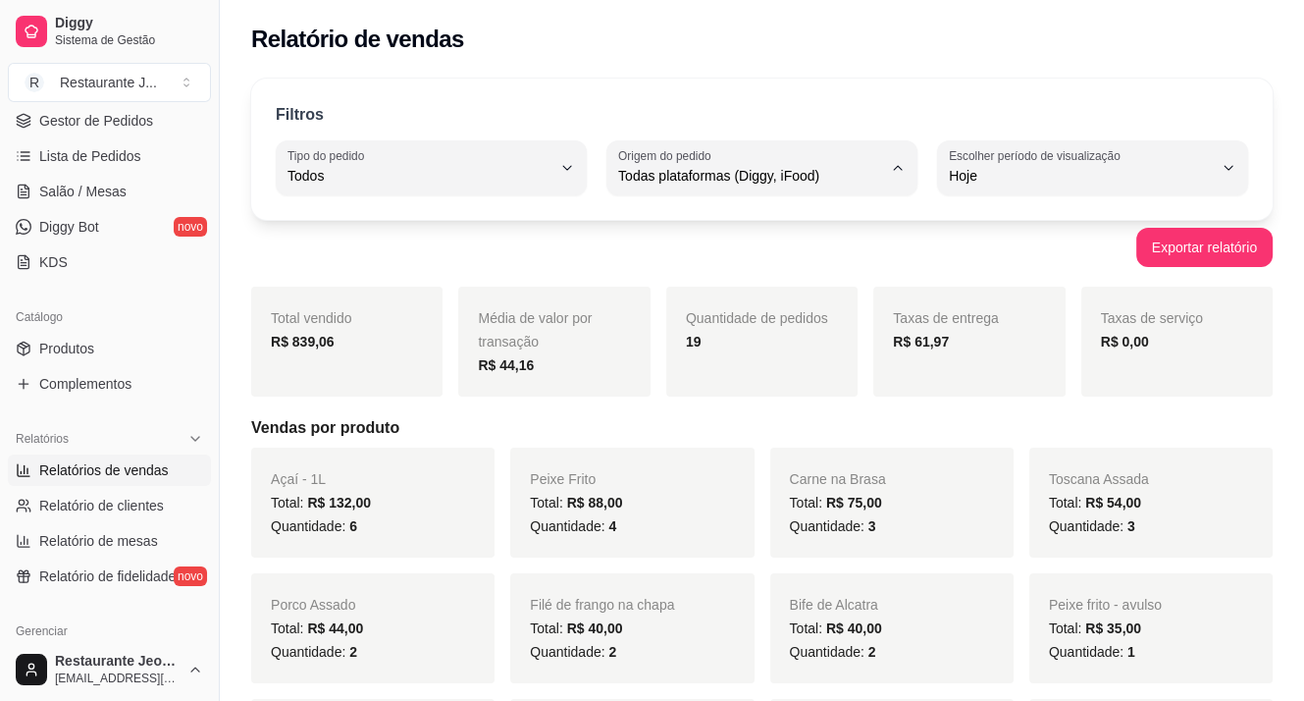
click at [750, 256] on span "Diggy" at bounding box center [752, 253] width 249 height 19
type input "DIGGY"
select select "DIGGY"
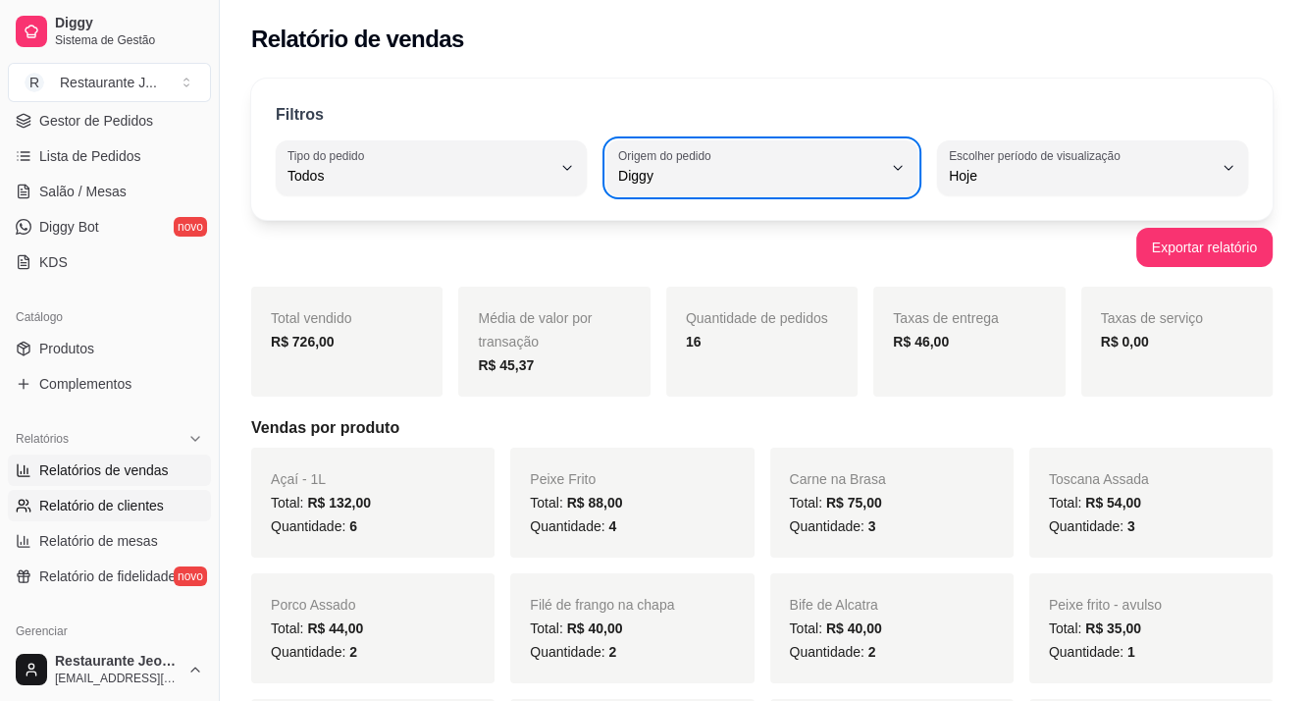
click at [123, 507] on span "Relatório de clientes" at bounding box center [101, 506] width 125 height 20
select select "30"
select select "HIGHEST_TOTAL_SPENT_WITH_ORDERS"
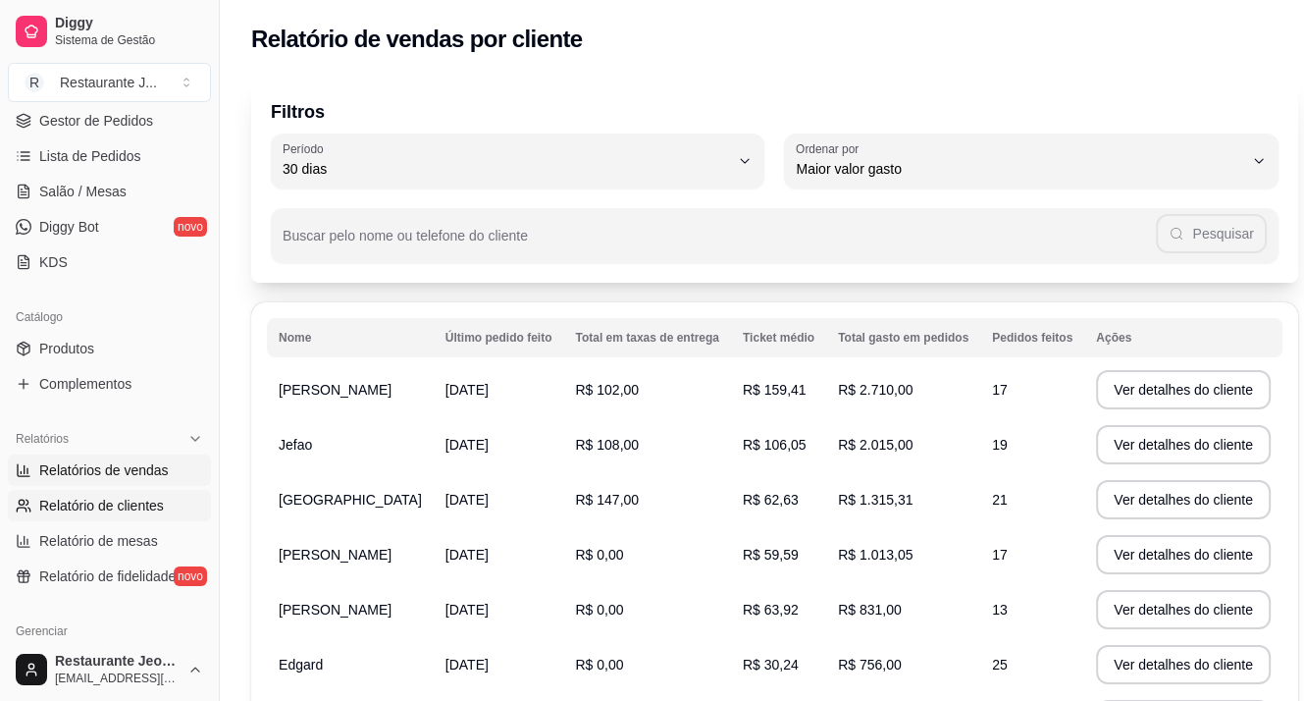
click at [143, 463] on span "Relatórios de vendas" at bounding box center [104, 470] width 130 height 20
select select "ALL"
select select "0"
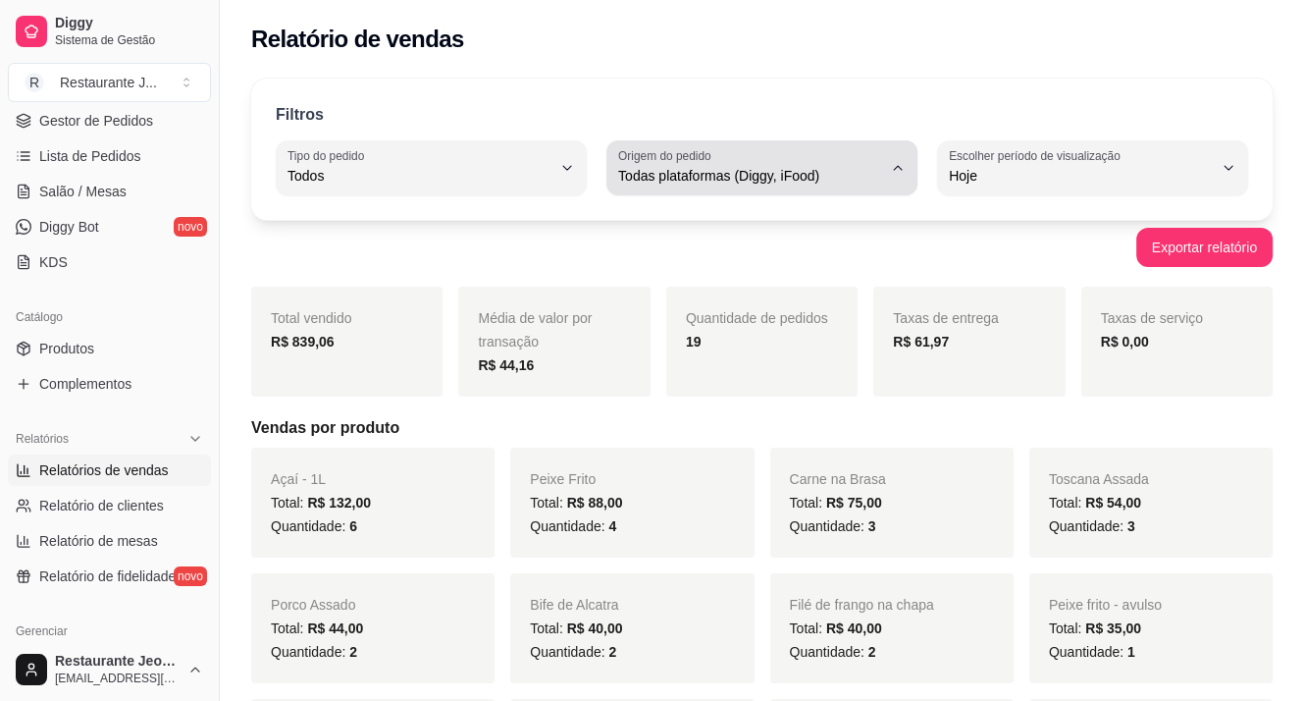
click at [711, 164] on button "Origem do pedido Todas plataformas (Diggy, iFood)" at bounding box center [762, 167] width 311 height 55
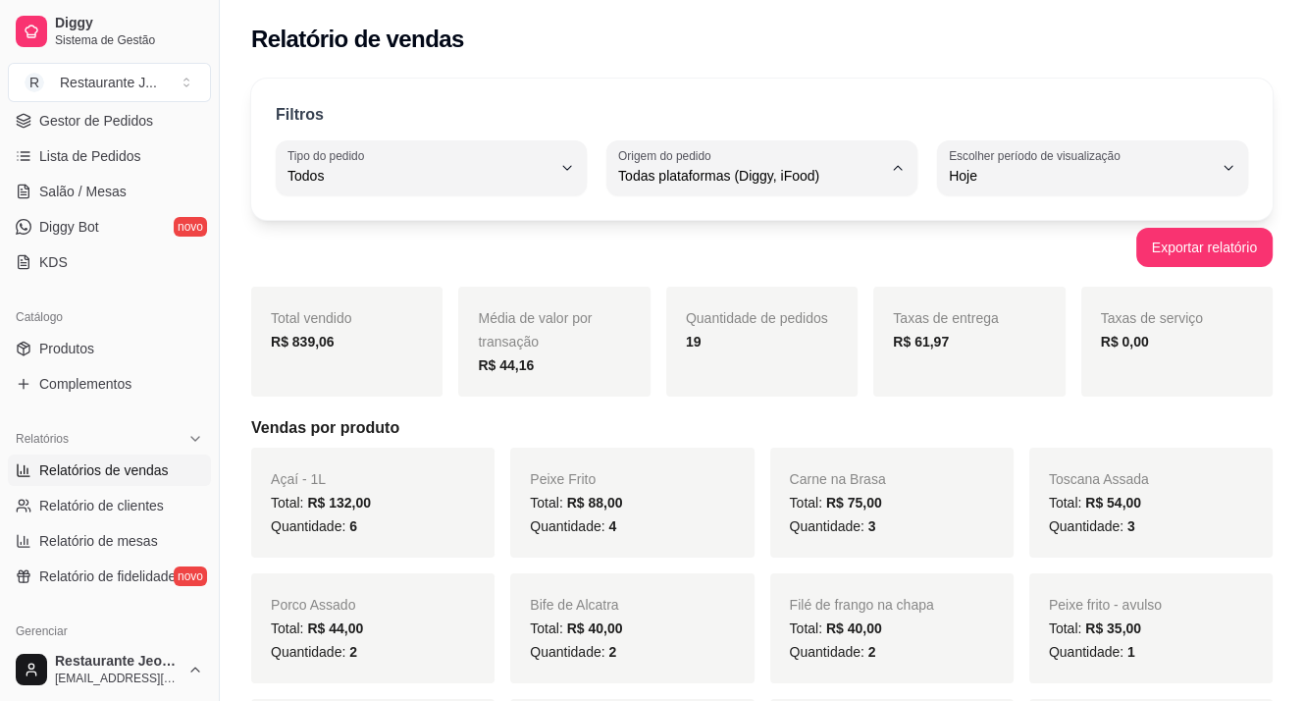
click at [687, 241] on li "Diggy" at bounding box center [762, 254] width 284 height 30
type input "DIGGY"
select select "DIGGY"
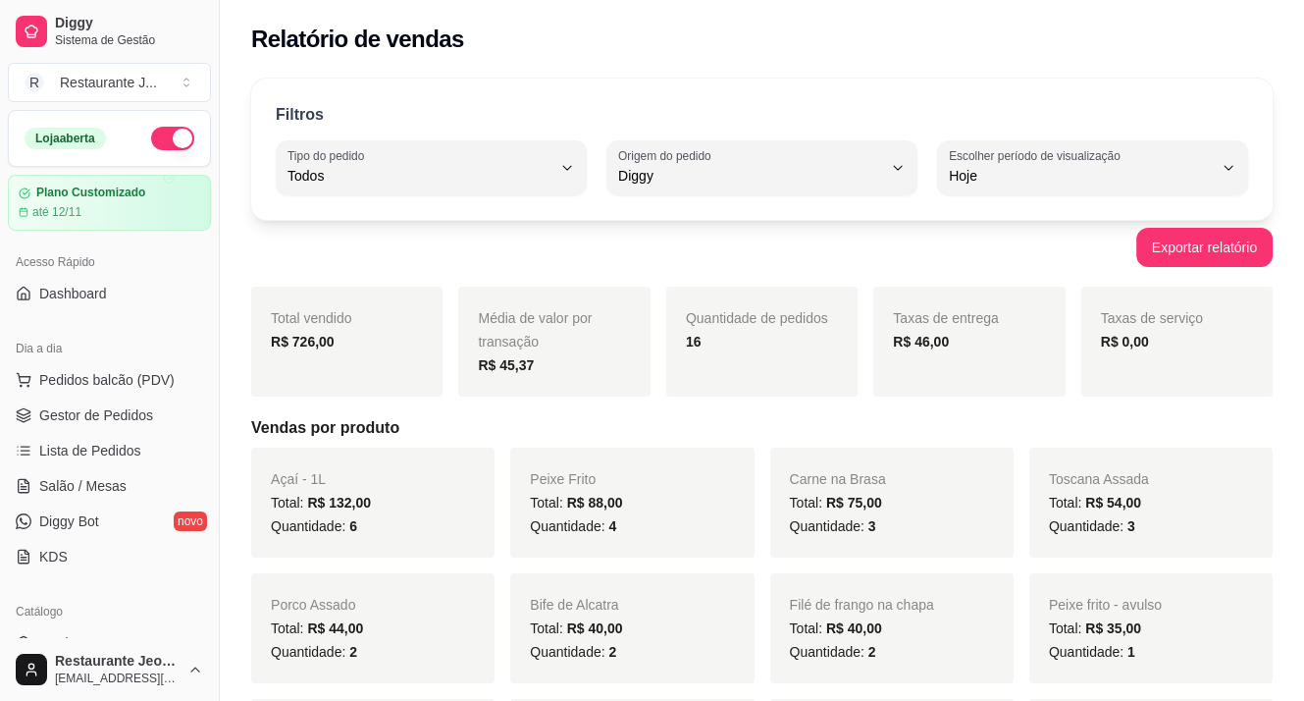
click at [160, 138] on button "button" at bounding box center [172, 139] width 43 height 24
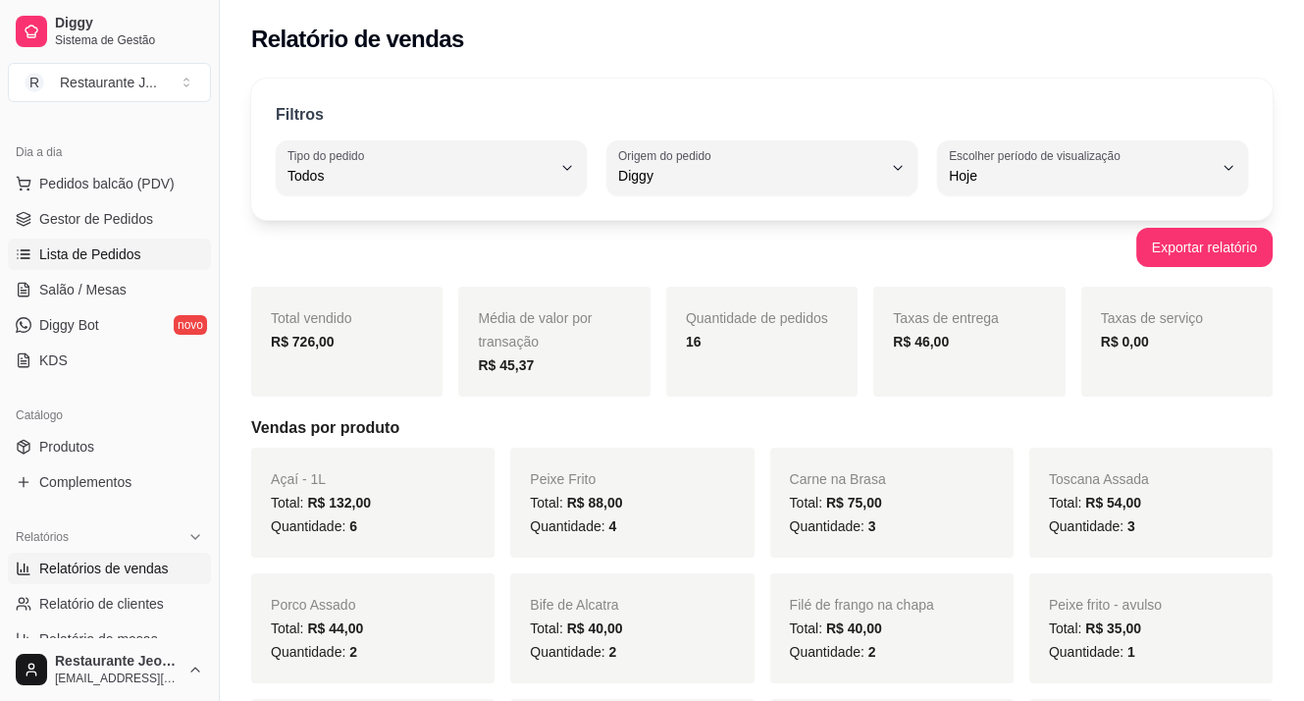
click at [80, 260] on span "Lista de Pedidos" at bounding box center [90, 254] width 102 height 20
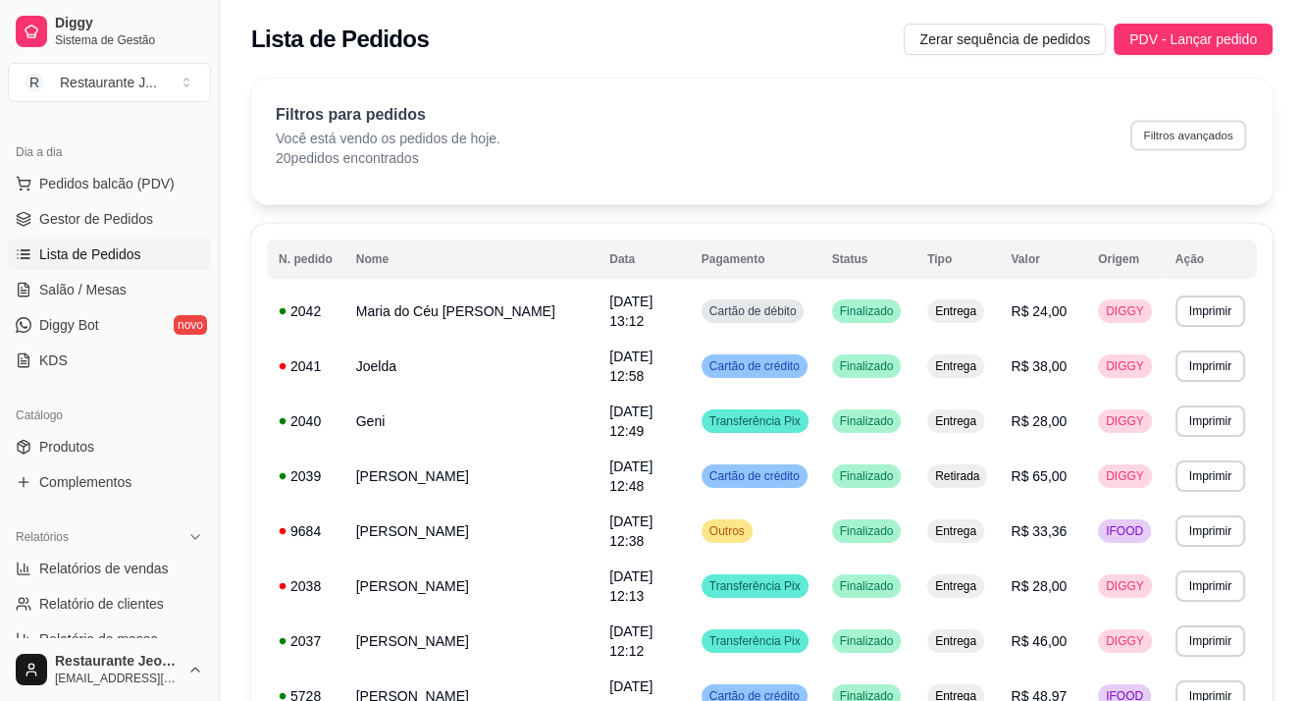
click at [1178, 130] on button "Filtros avançados" at bounding box center [1189, 135] width 116 height 30
select select "0"
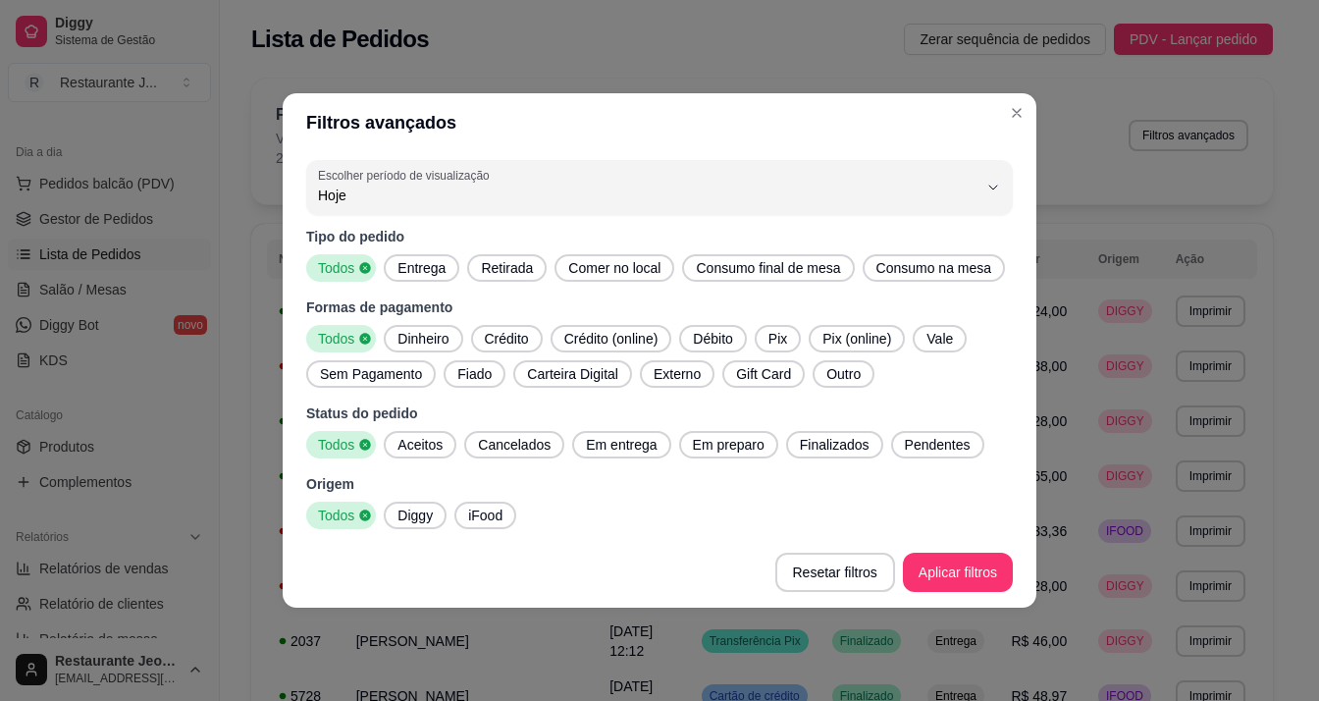
click at [444, 329] on span "Dinheiro" at bounding box center [423, 339] width 67 height 20
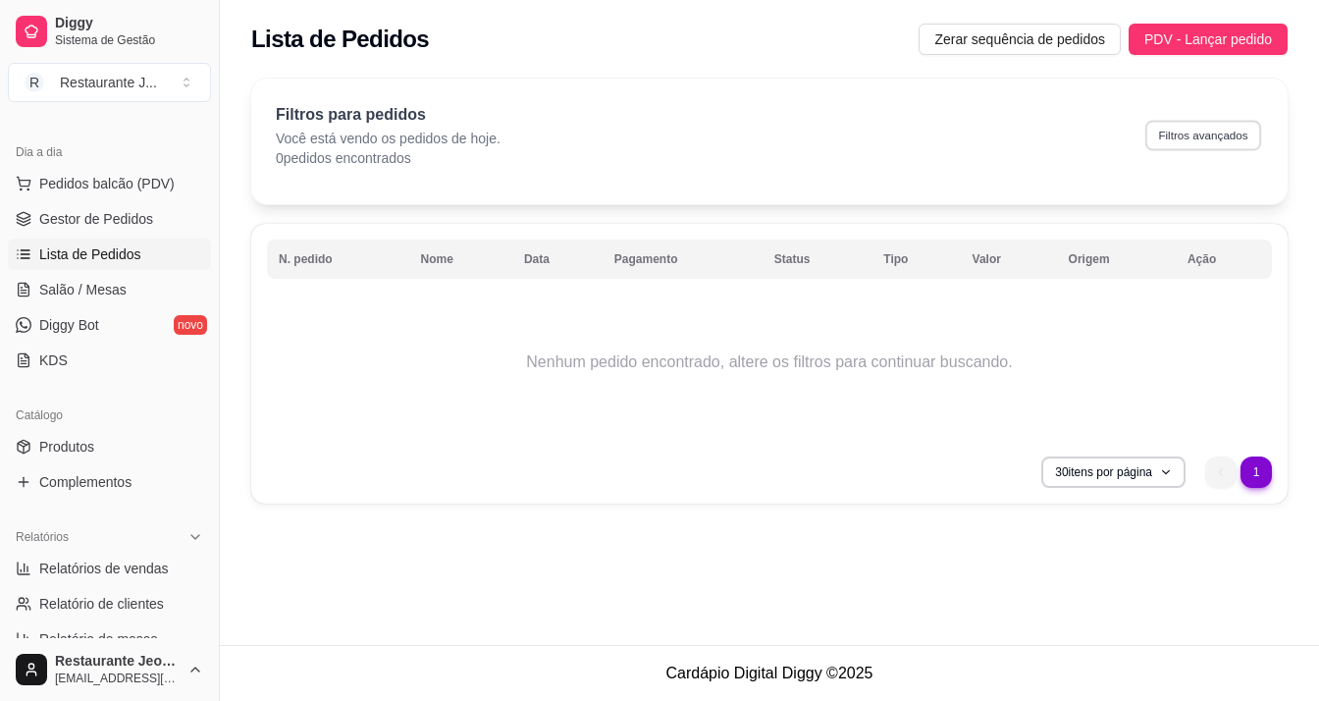
click at [1213, 122] on button "Filtros avançados" at bounding box center [1203, 135] width 116 height 30
select select "0"
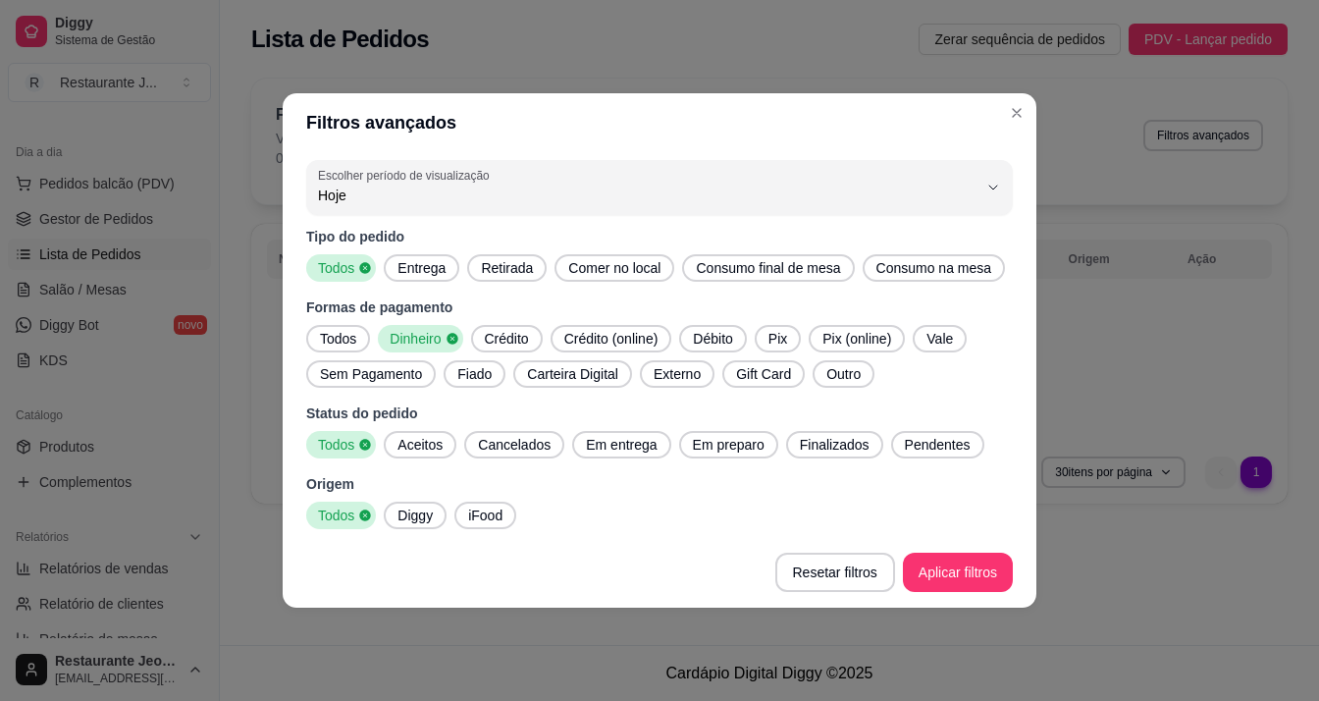
click at [428, 523] on span "Diggy" at bounding box center [415, 515] width 51 height 20
click at [504, 335] on span "Crédito" at bounding box center [507, 339] width 60 height 20
click at [731, 335] on span "Débito" at bounding box center [718, 339] width 55 height 20
click at [439, 331] on span "Dinheiro" at bounding box center [413, 339] width 63 height 20
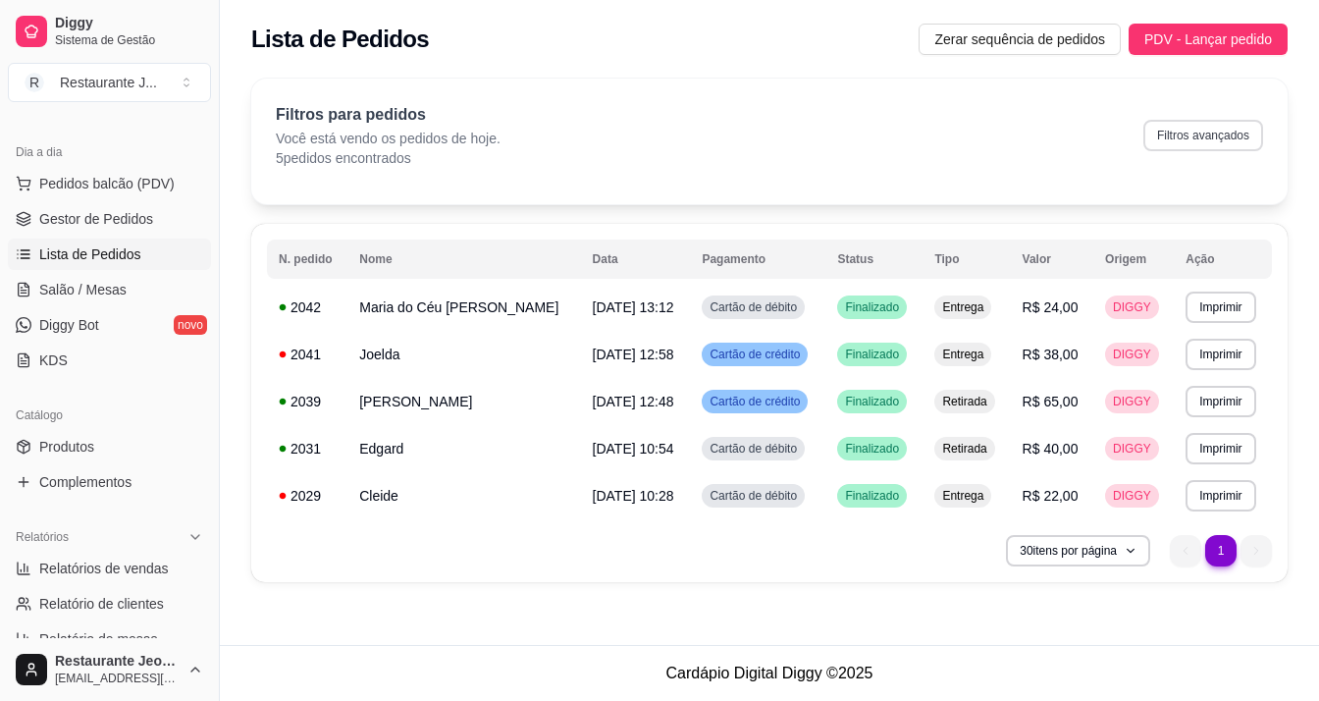
click at [1223, 131] on button "Filtros avançados" at bounding box center [1203, 135] width 120 height 31
select select "0"
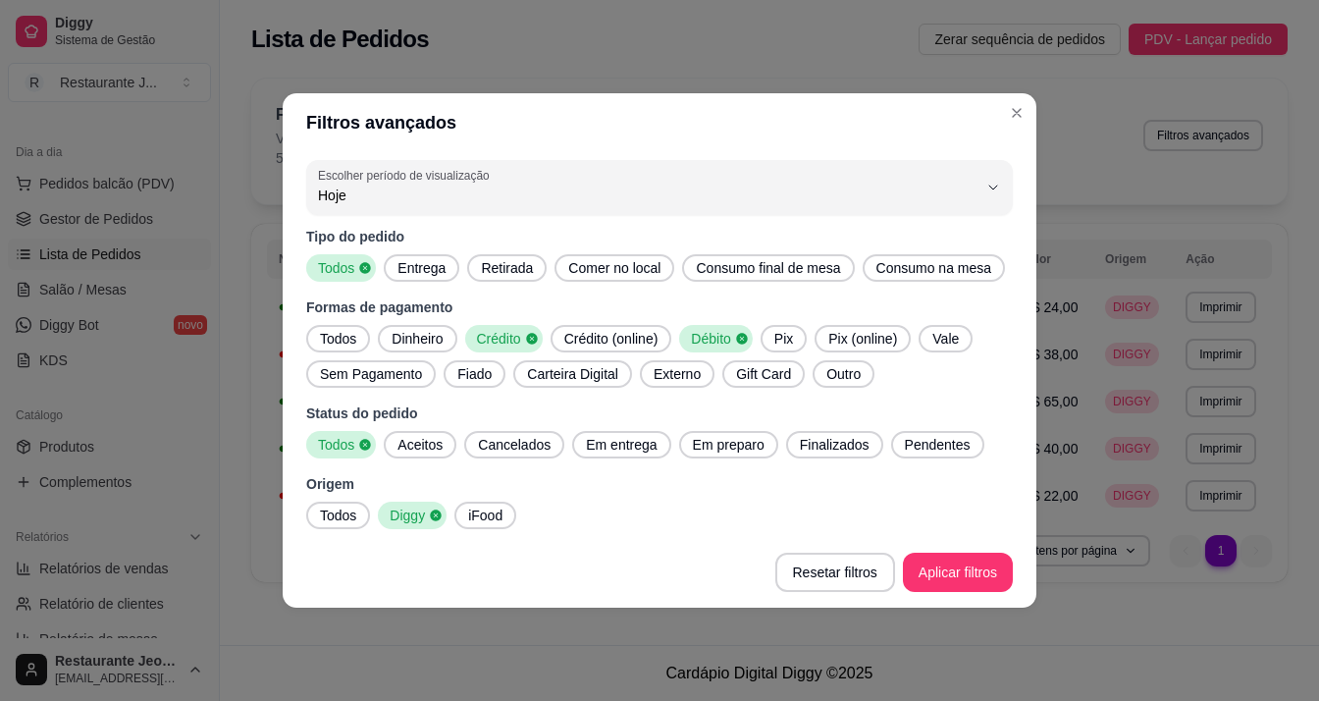
click at [781, 338] on span "Pix" at bounding box center [784, 339] width 34 height 20
click at [741, 336] on icon at bounding box center [741, 338] width 11 height 11
click at [529, 337] on icon at bounding box center [532, 339] width 14 height 14
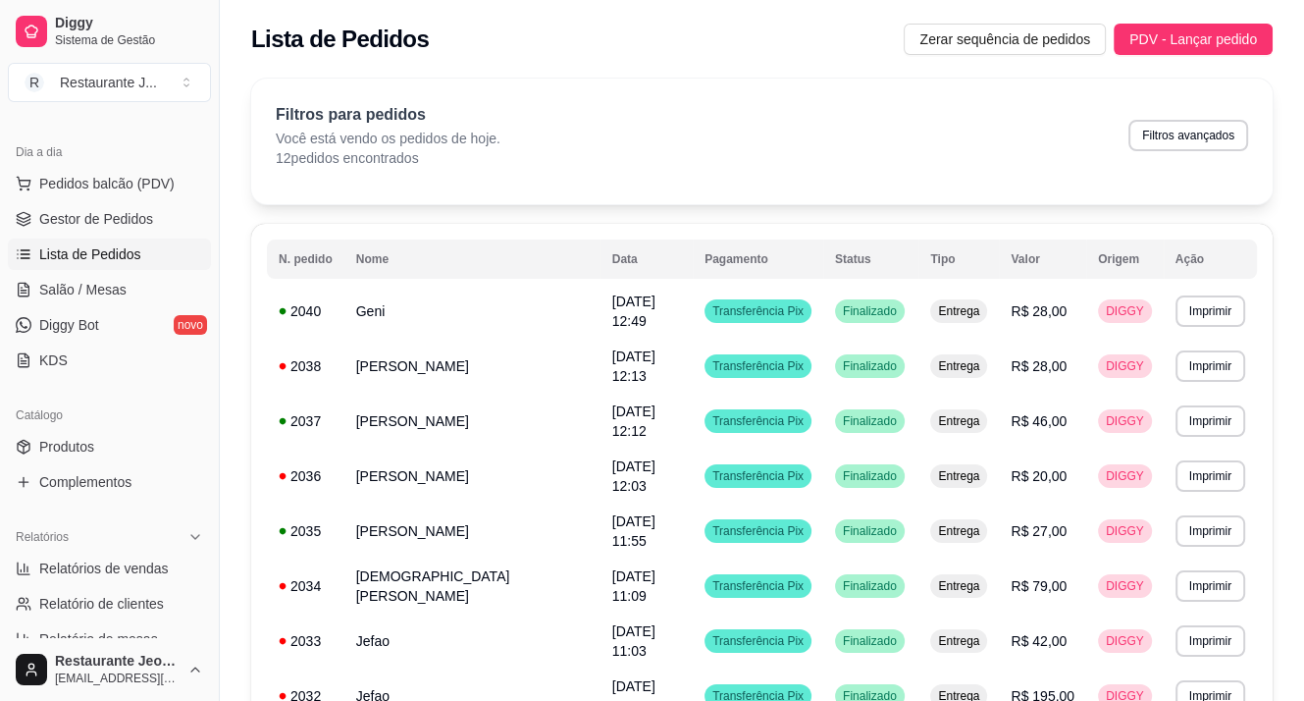
scroll to position [196, 0]
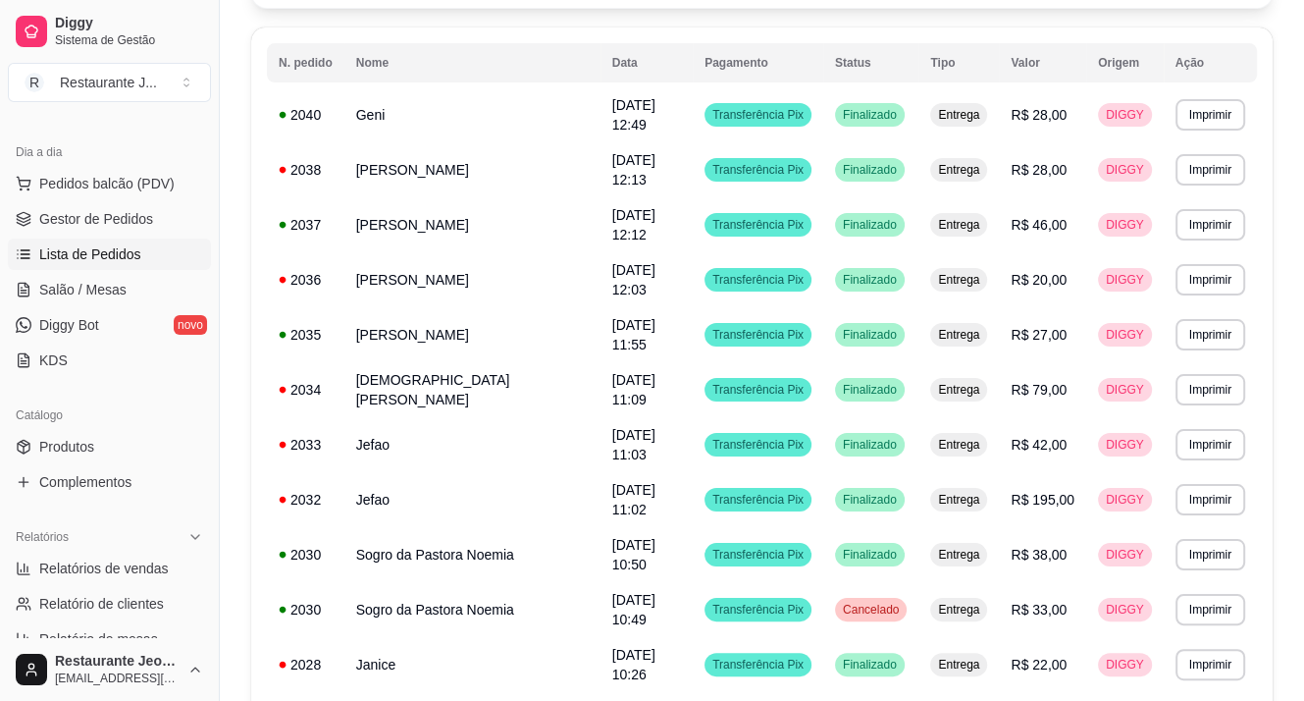
drag, startPoint x: 730, startPoint y: 738, endPoint x: 781, endPoint y: 738, distance: 51.0
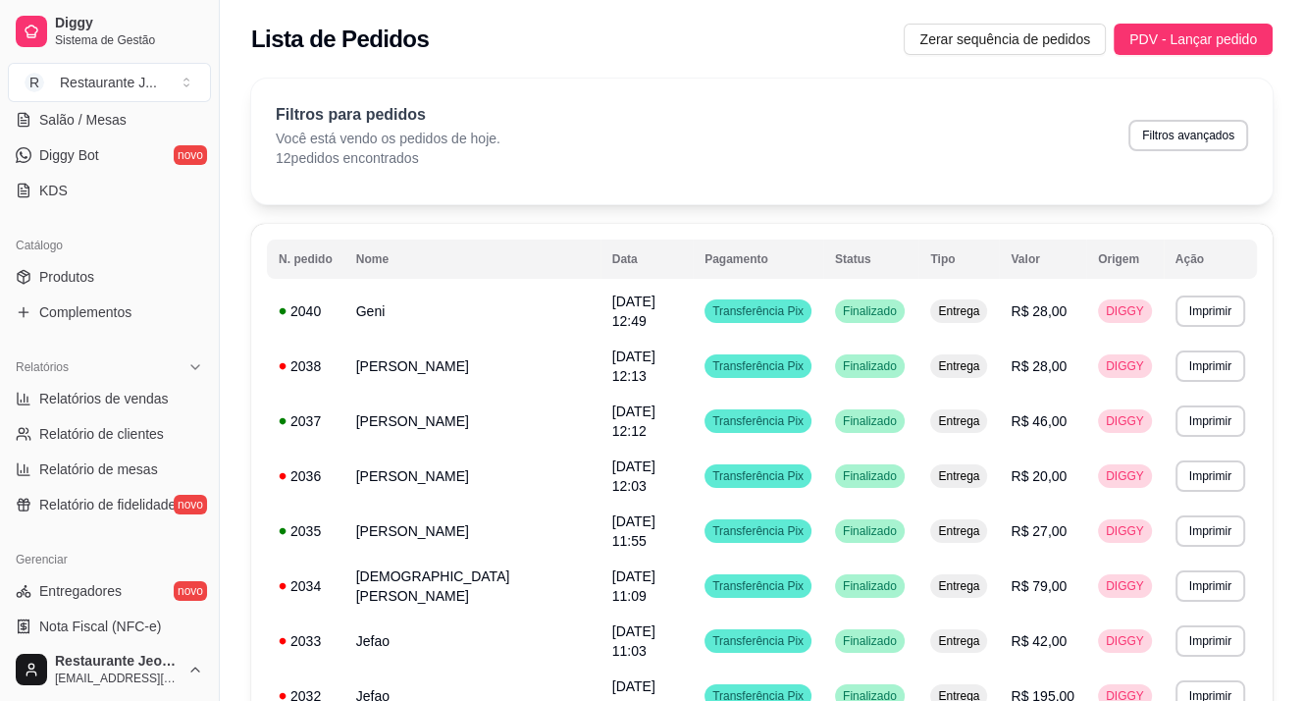
scroll to position [393, 0]
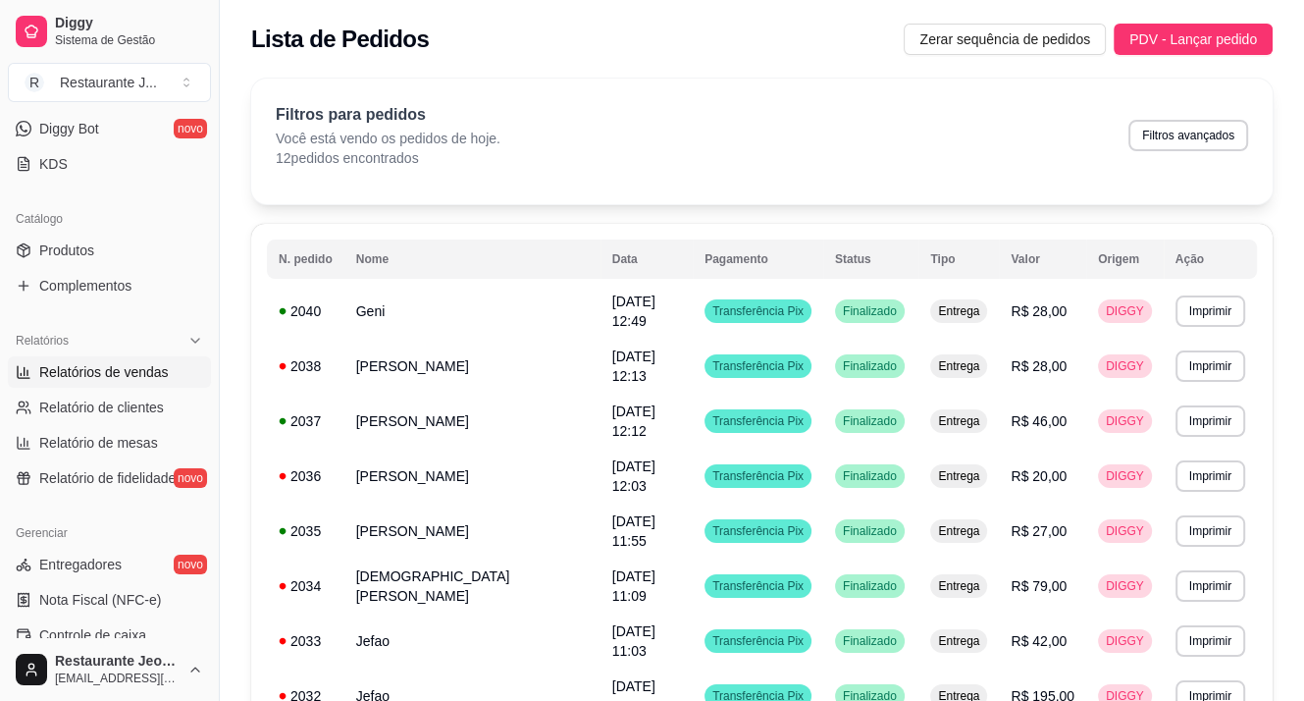
click at [131, 372] on span "Relatórios de vendas" at bounding box center [104, 372] width 130 height 20
select select "ALL"
select select "0"
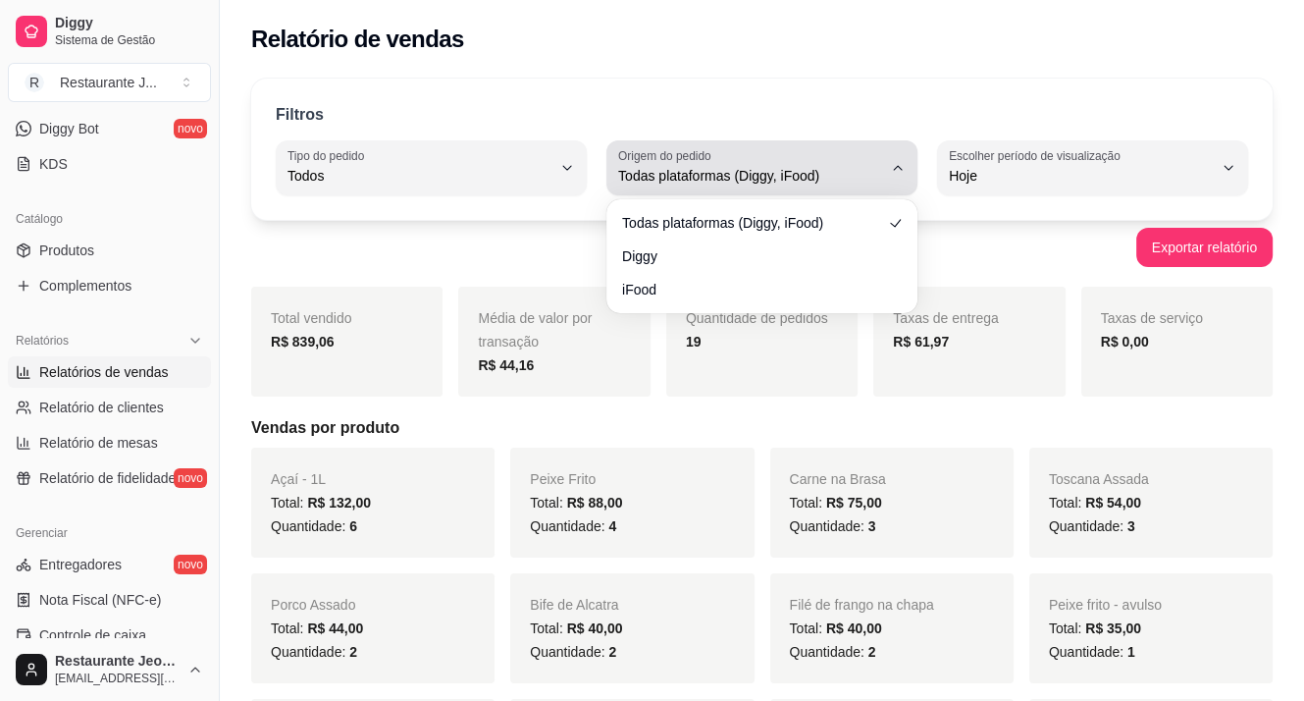
click at [828, 171] on span "Todas plataformas (Diggy, iFood)" at bounding box center [750, 176] width 264 height 20
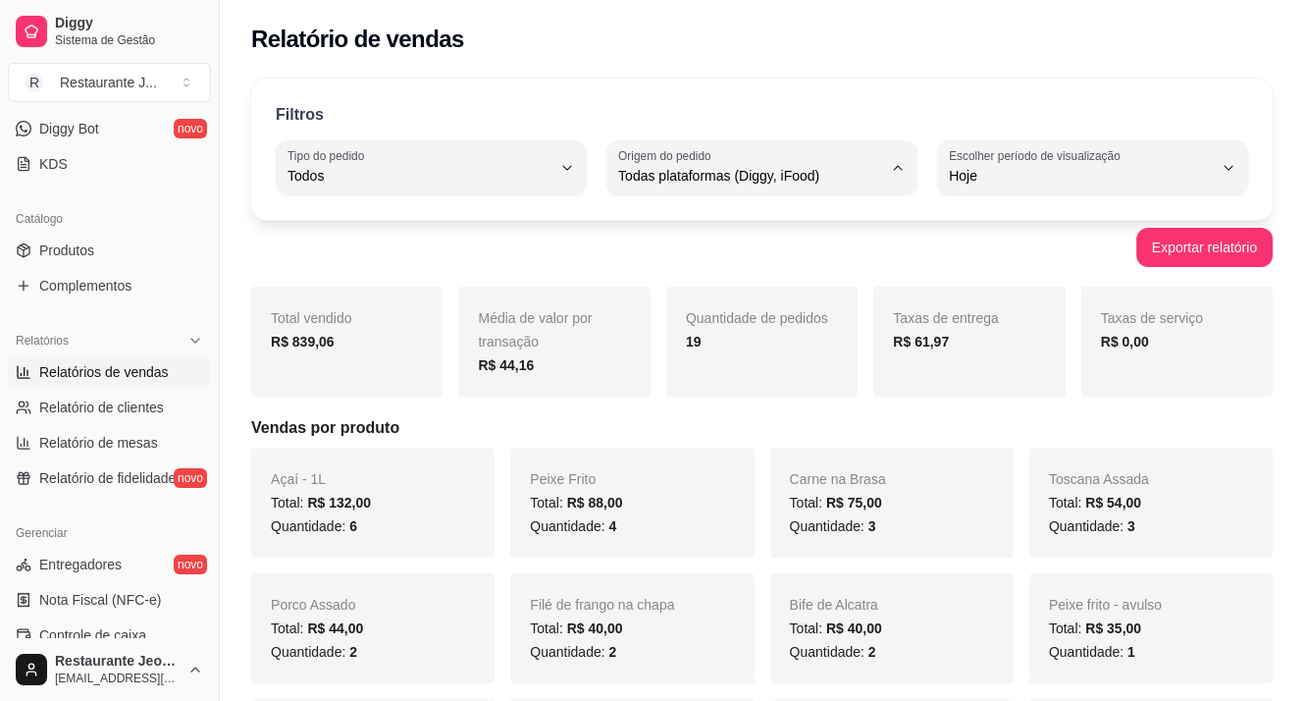
click at [736, 246] on span "Diggy" at bounding box center [752, 253] width 249 height 19
type input "DIGGY"
select select "DIGGY"
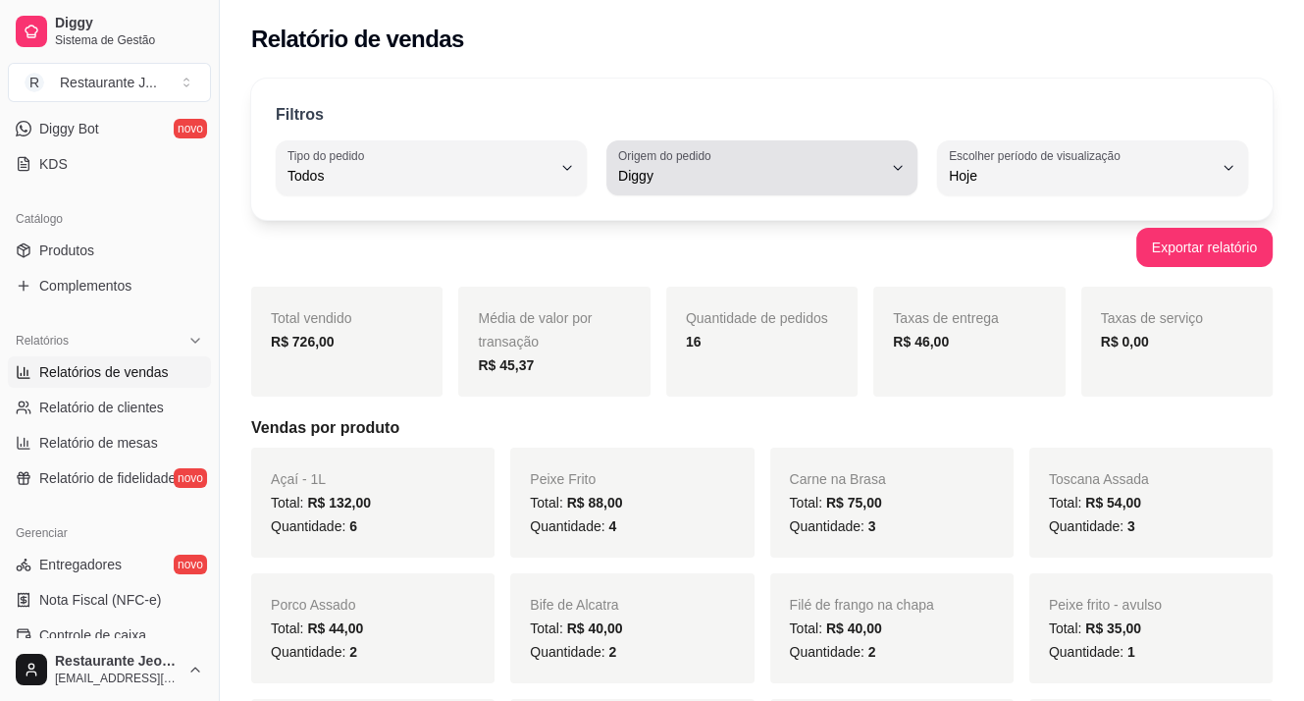
click at [821, 177] on span "Diggy" at bounding box center [750, 176] width 264 height 20
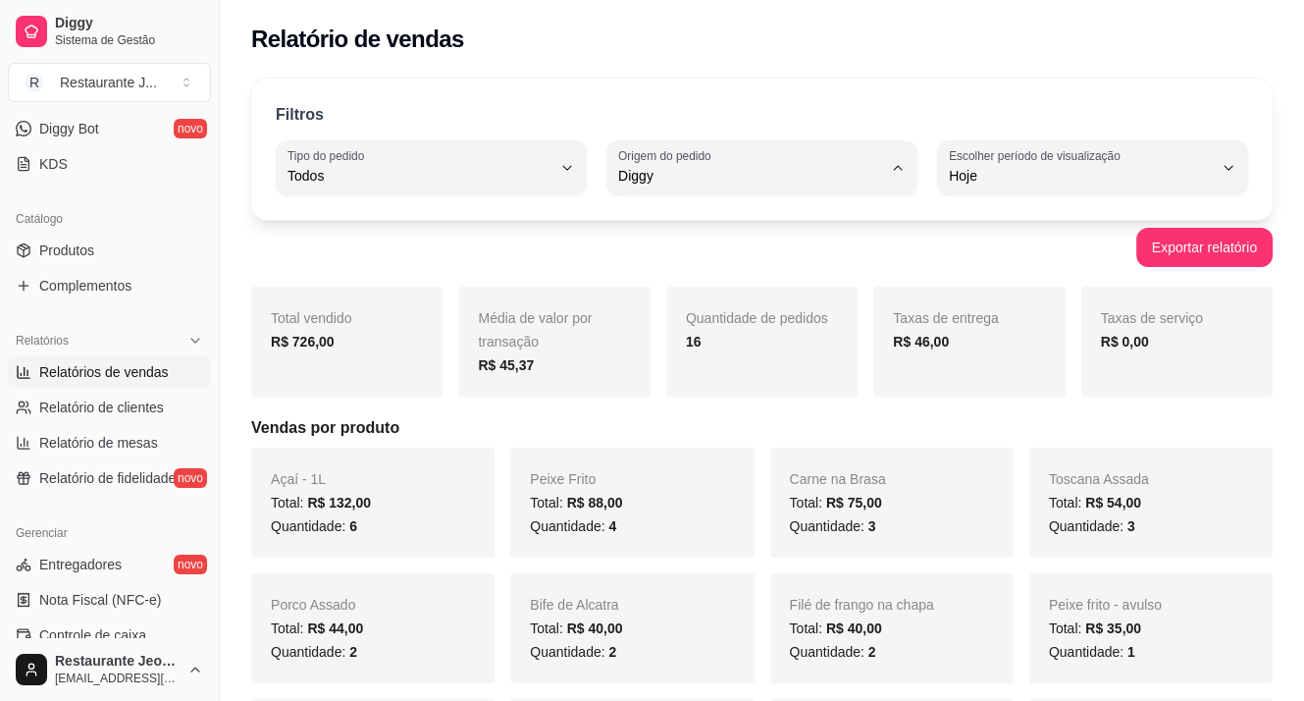
click at [1040, 248] on div "Exportar relatório" at bounding box center [762, 247] width 1022 height 39
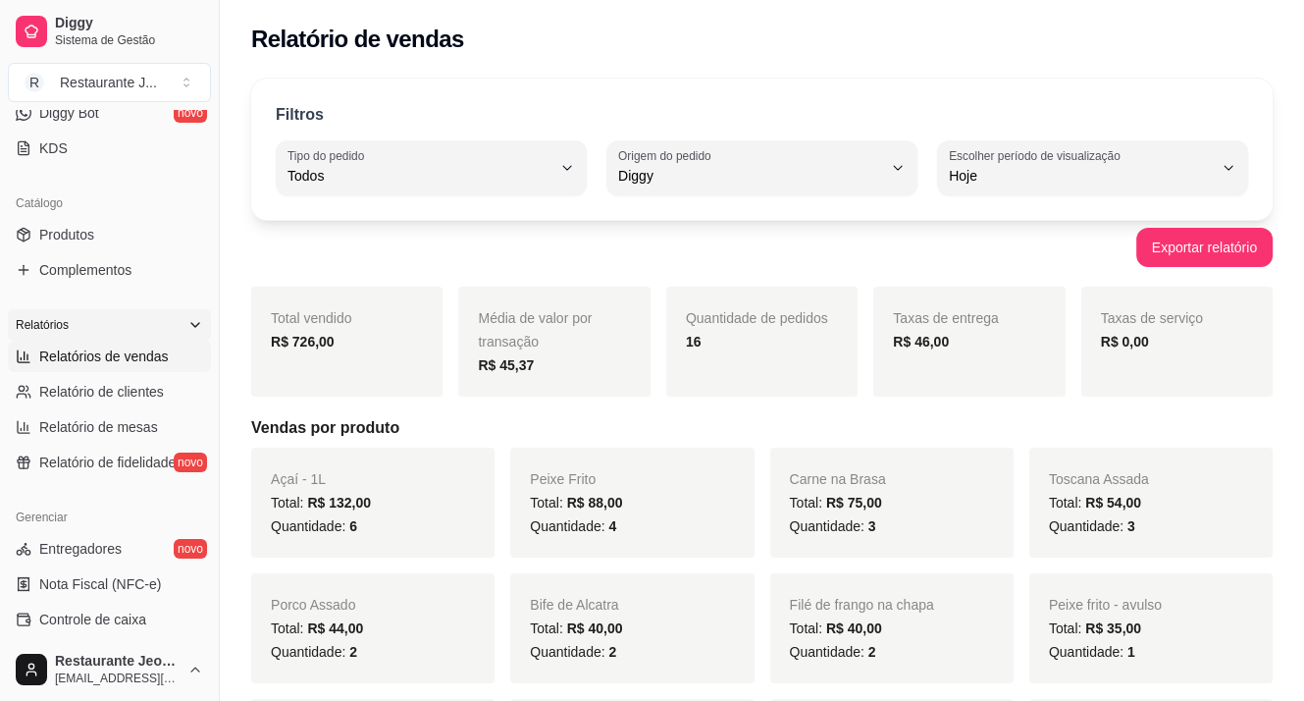
scroll to position [294, 0]
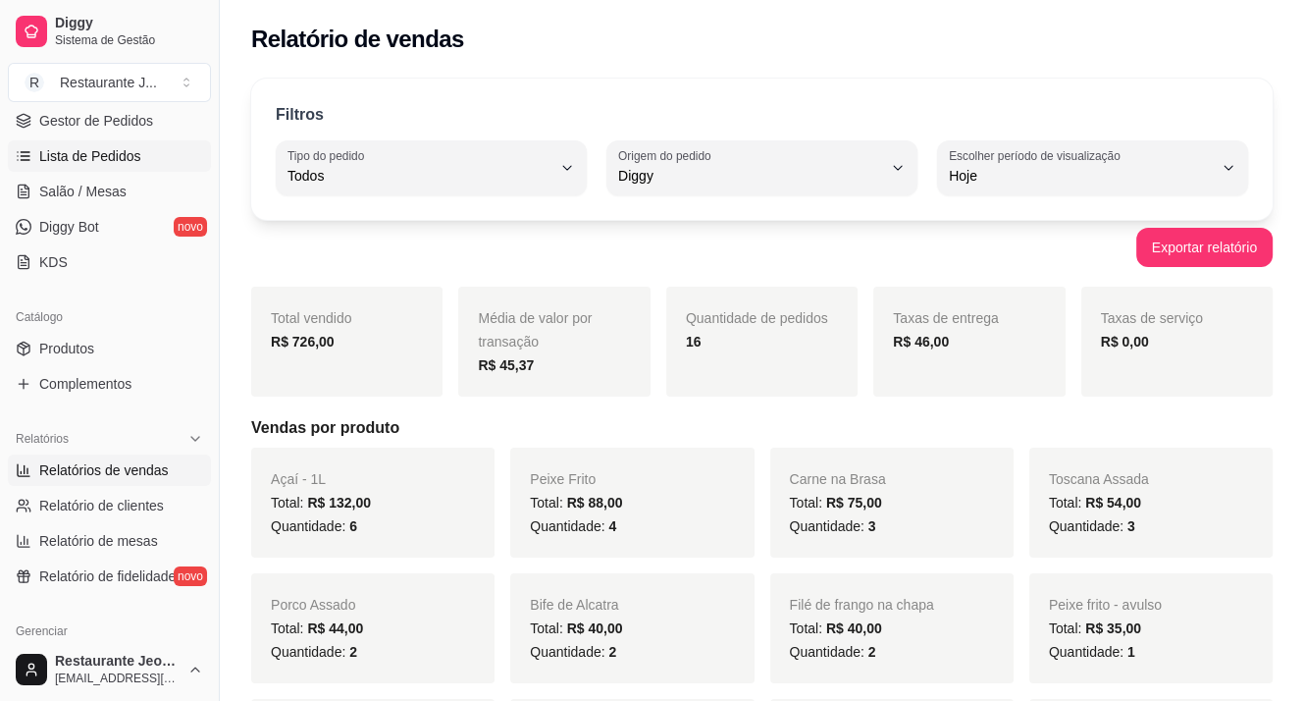
drag, startPoint x: 94, startPoint y: 159, endPoint x: 123, endPoint y: 177, distance: 33.5
click at [95, 159] on span "Lista de Pedidos" at bounding box center [90, 156] width 102 height 20
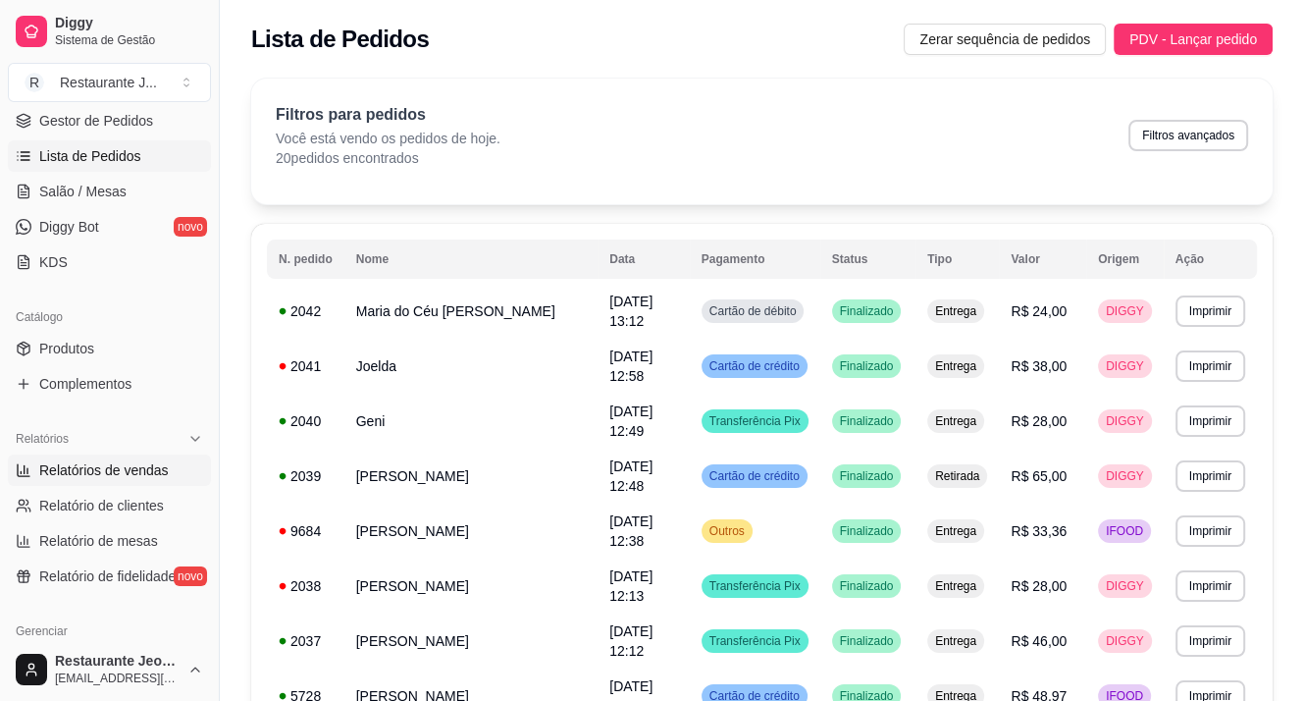
click at [148, 454] on link "Relatórios de vendas" at bounding box center [109, 469] width 203 height 31
select select "ALL"
select select "0"
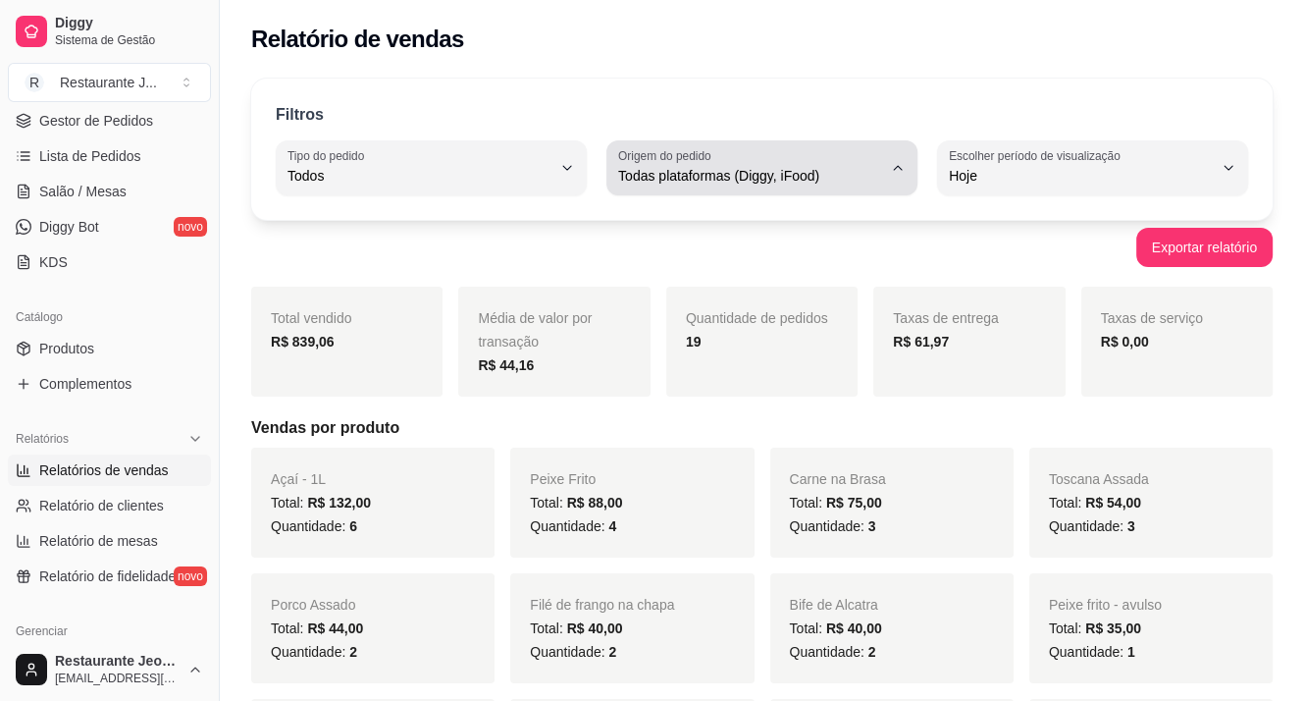
click at [748, 159] on div "Todas plataformas (Diggy, iFood)" at bounding box center [750, 167] width 264 height 39
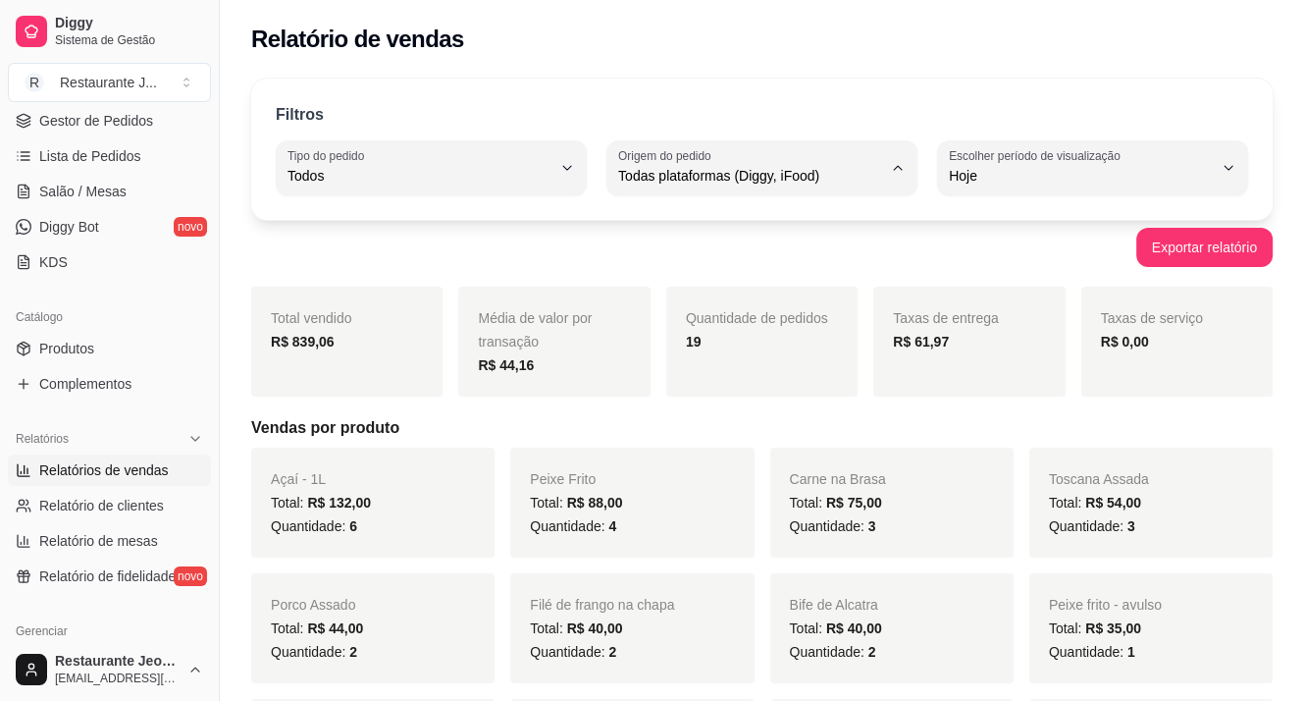
click at [703, 259] on span "Diggy" at bounding box center [752, 253] width 249 height 19
type input "DIGGY"
select select "DIGGY"
click at [69, 150] on span "Lista de Pedidos" at bounding box center [90, 156] width 102 height 20
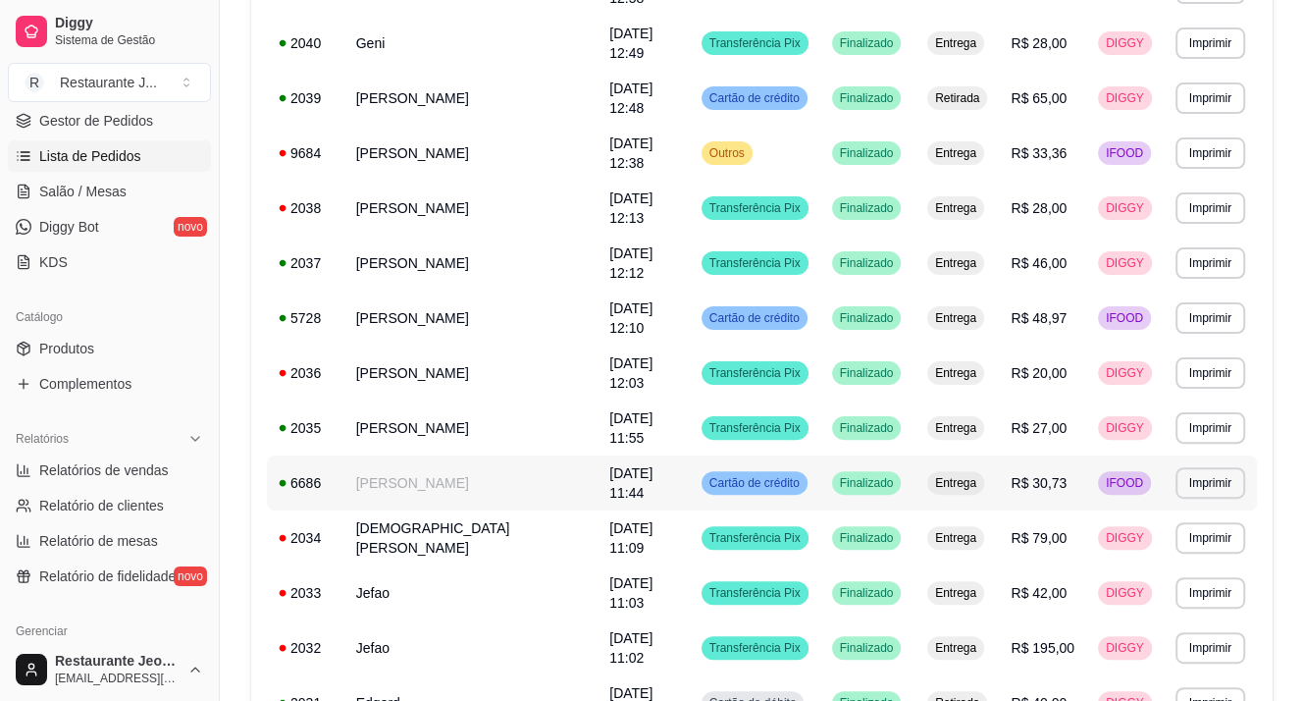
scroll to position [491, 0]
